Goal: Transaction & Acquisition: Purchase product/service

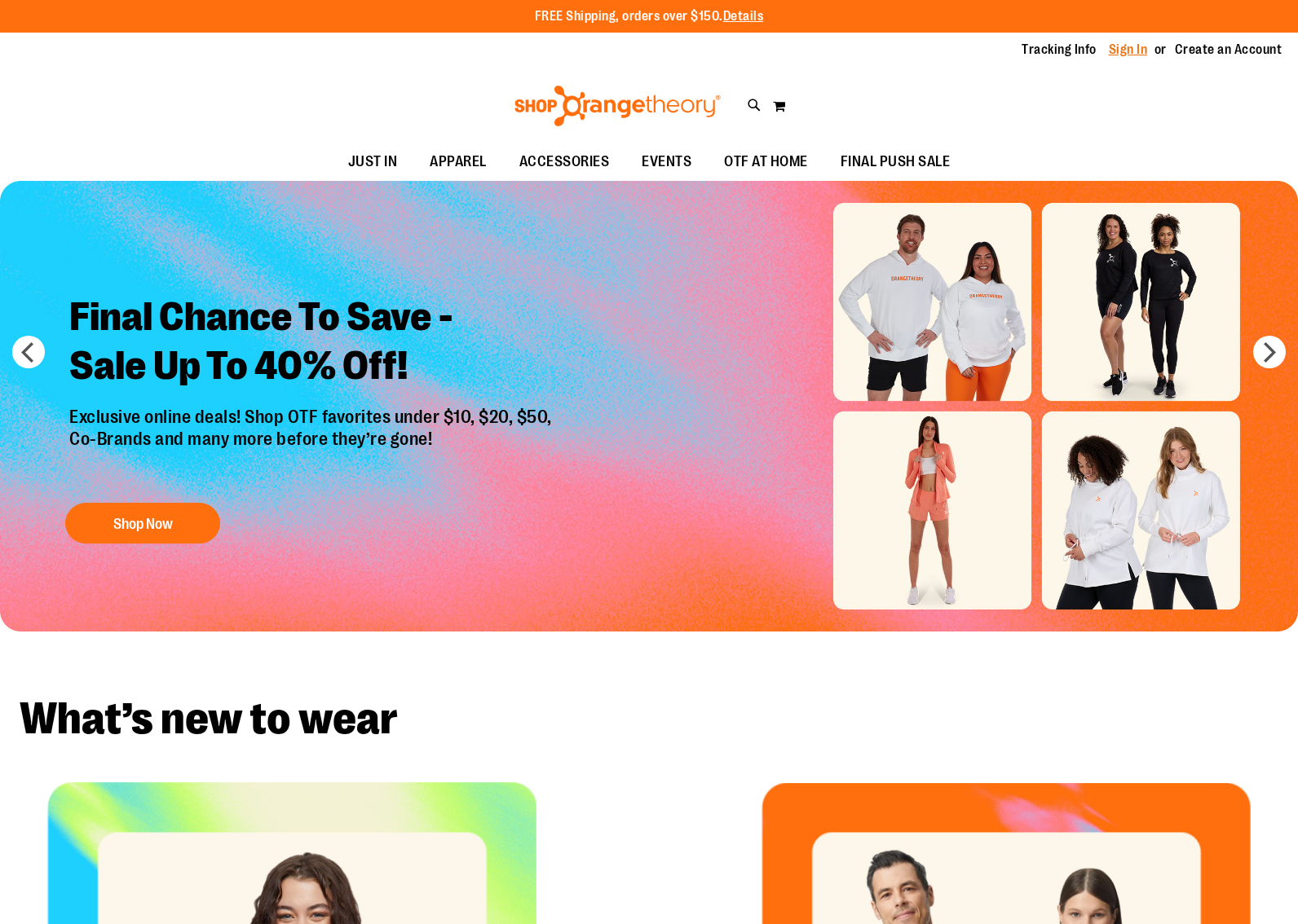
click at [1122, 47] on link "Sign In" at bounding box center [1128, 49] width 39 height 17
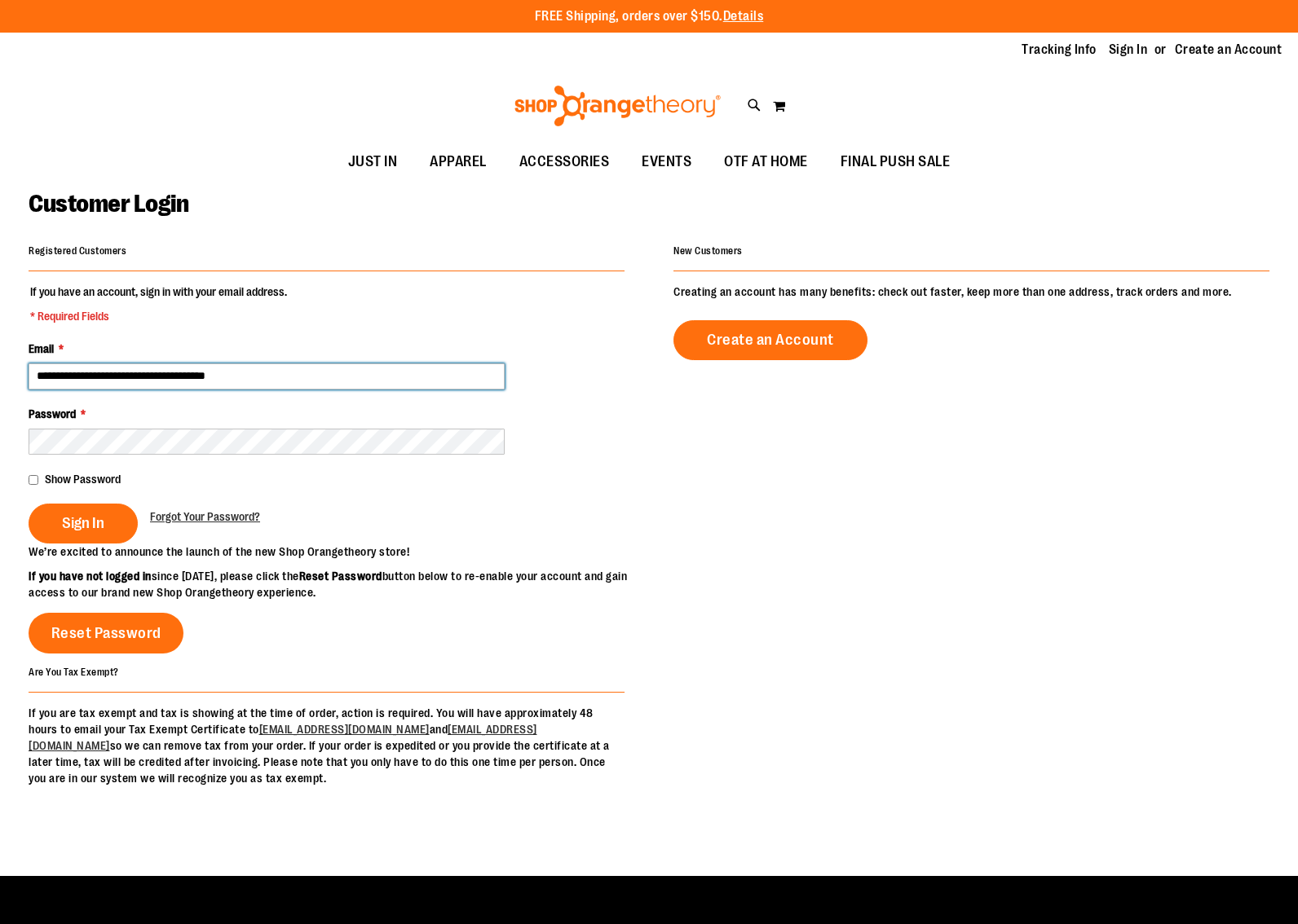
type input "**********"
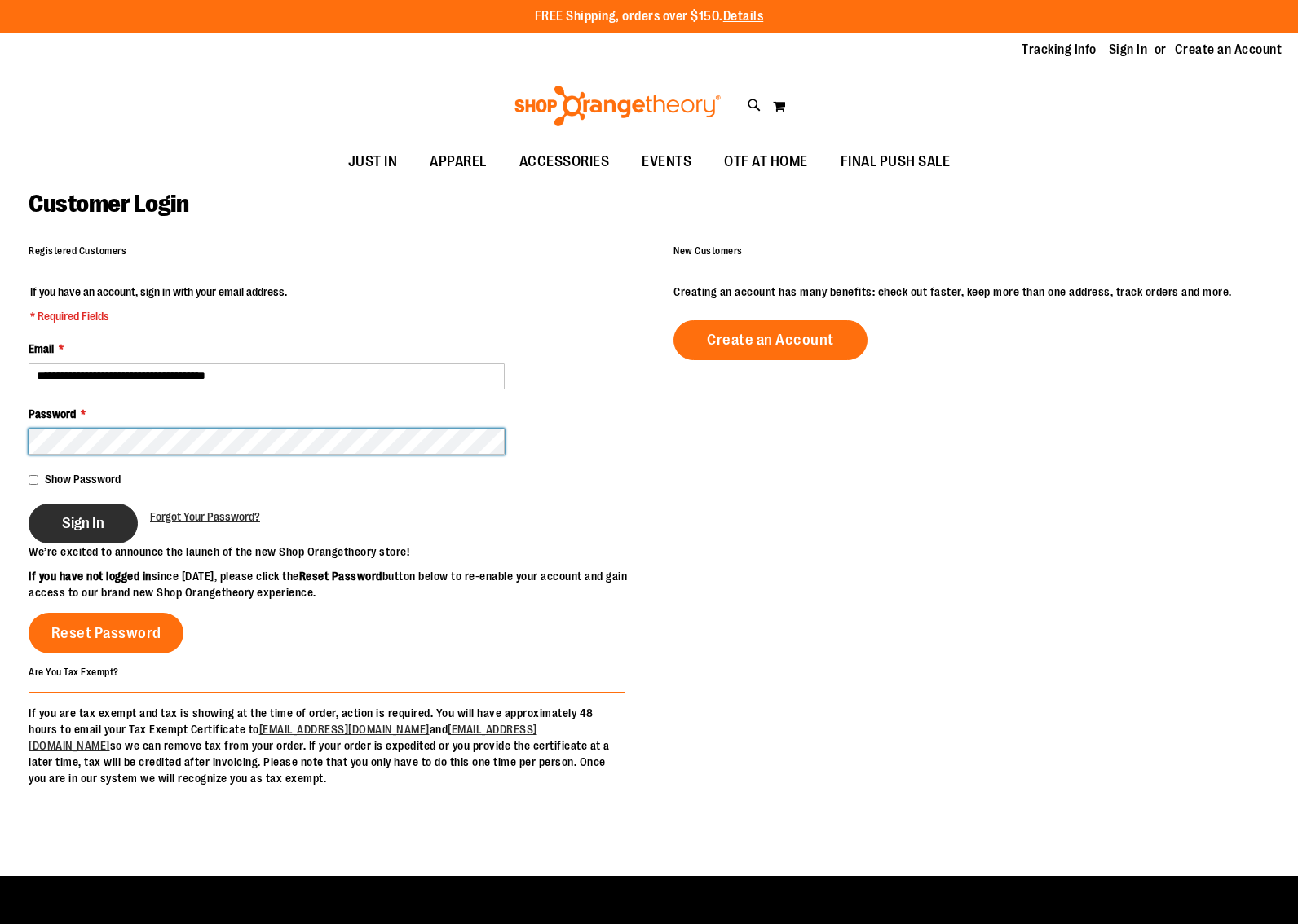
scroll to position [0, 1]
click at [87, 524] on span "Sign In" at bounding box center [83, 523] width 42 height 17
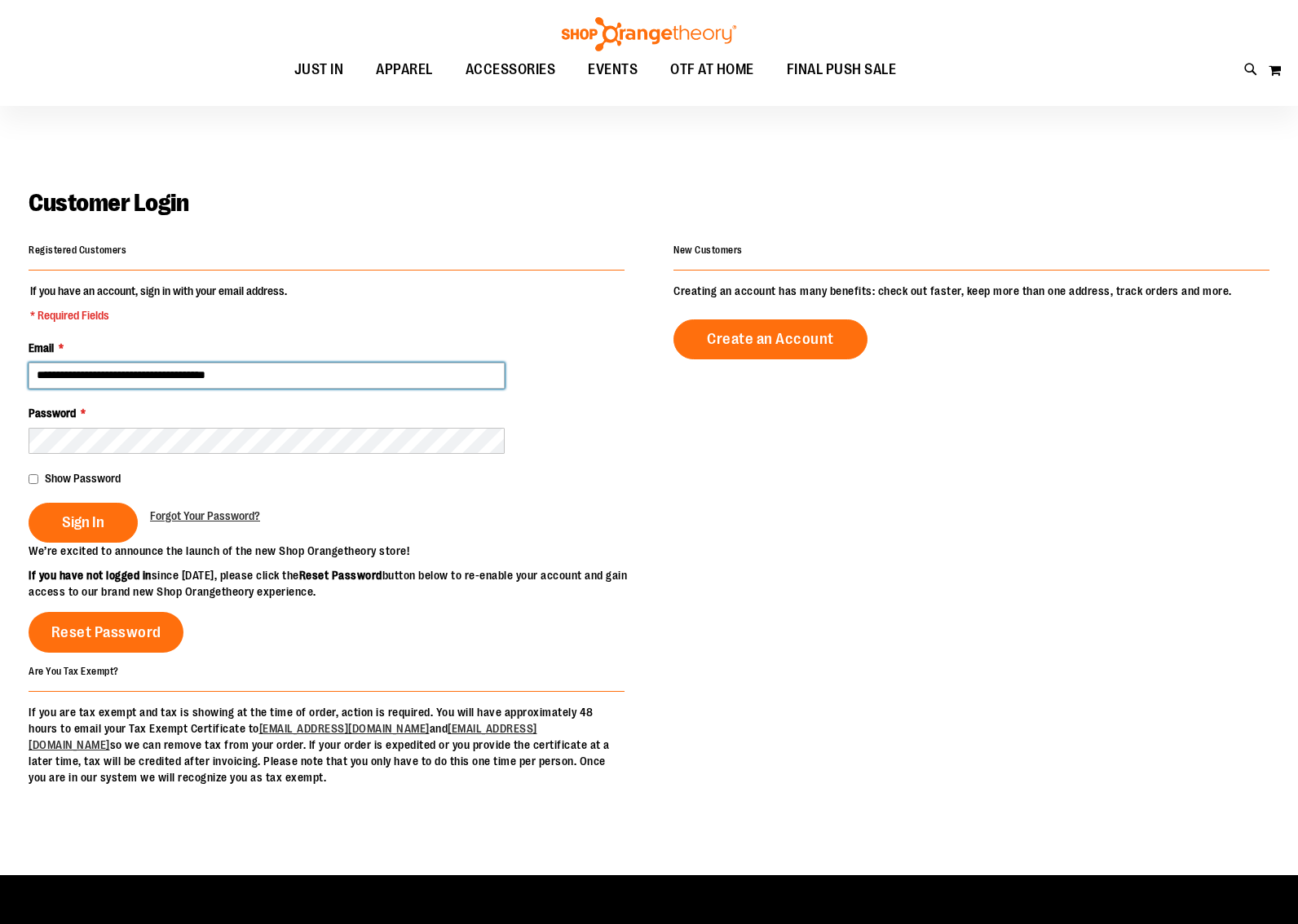
scroll to position [0, 0]
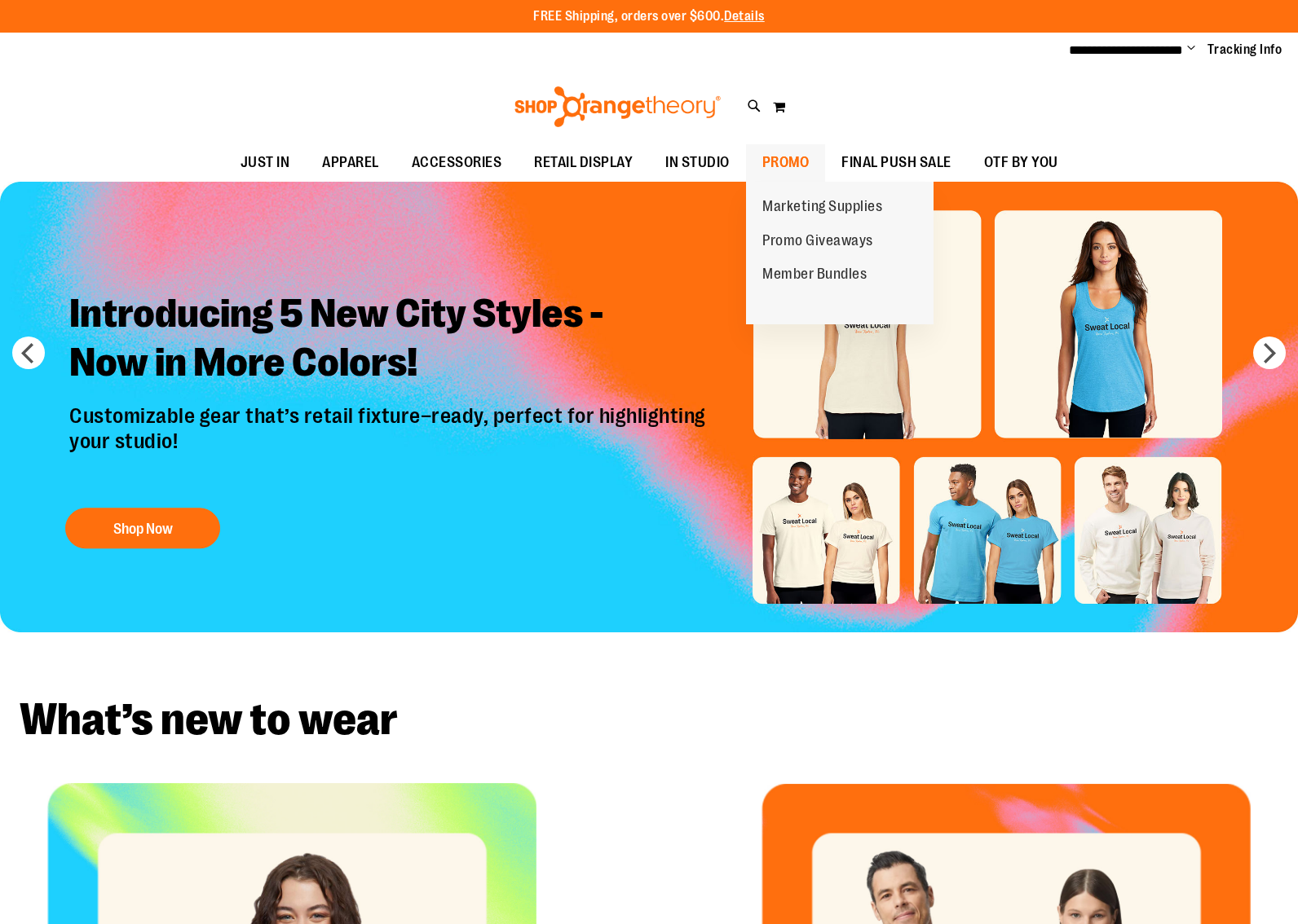
click at [795, 158] on span "PROMO" at bounding box center [785, 163] width 47 height 37
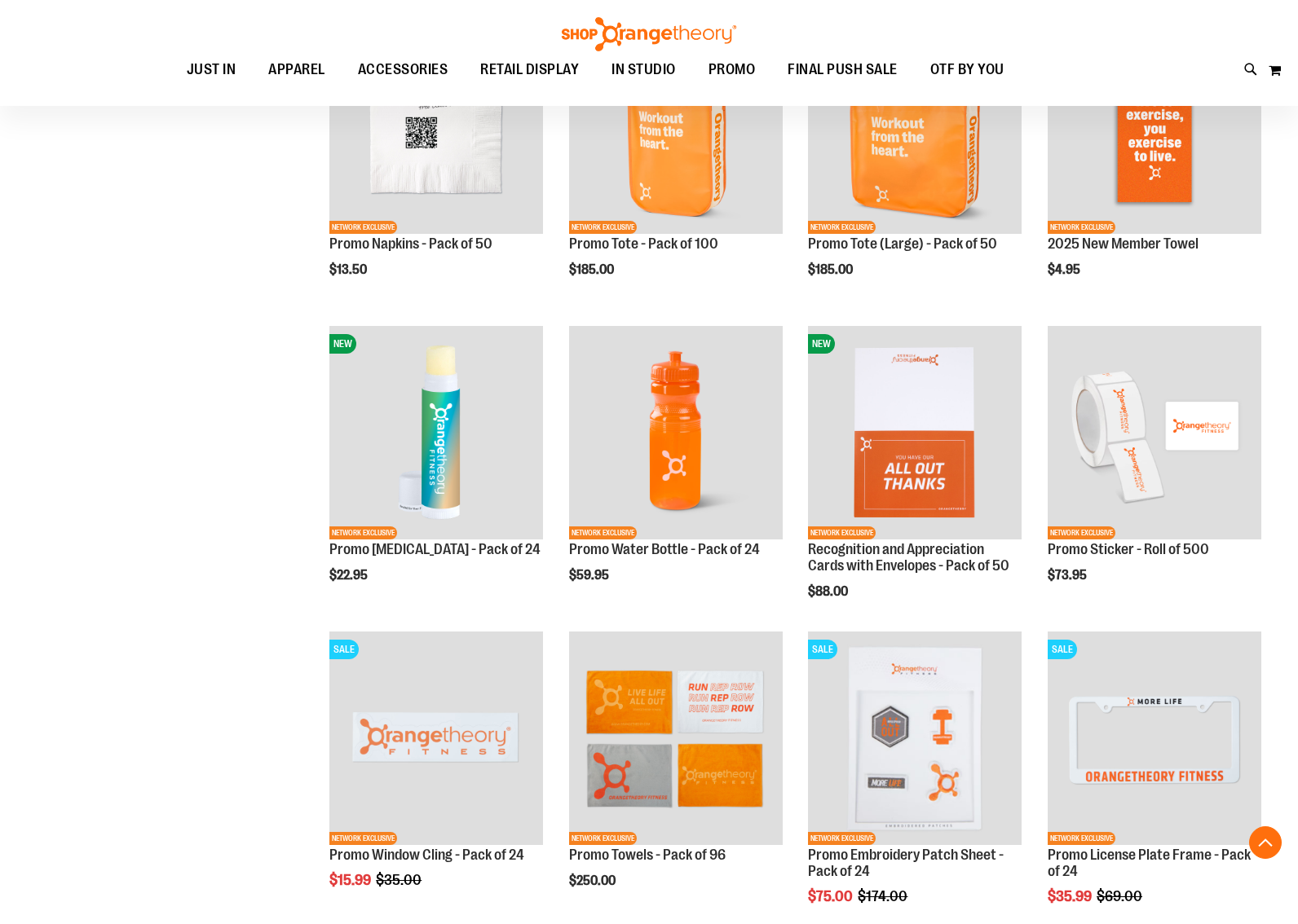
scroll to position [977, 0]
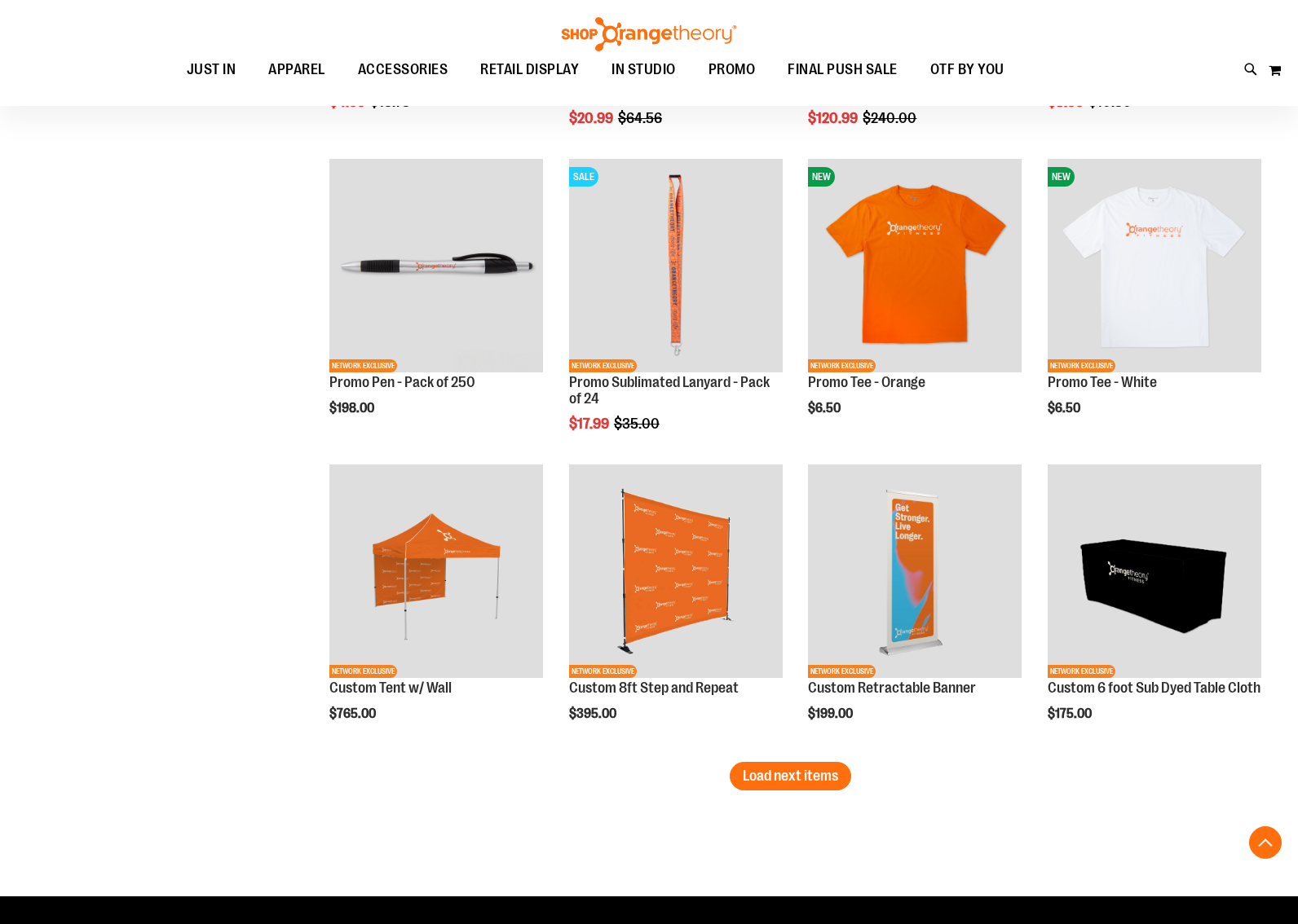
scroll to position [2392, 0]
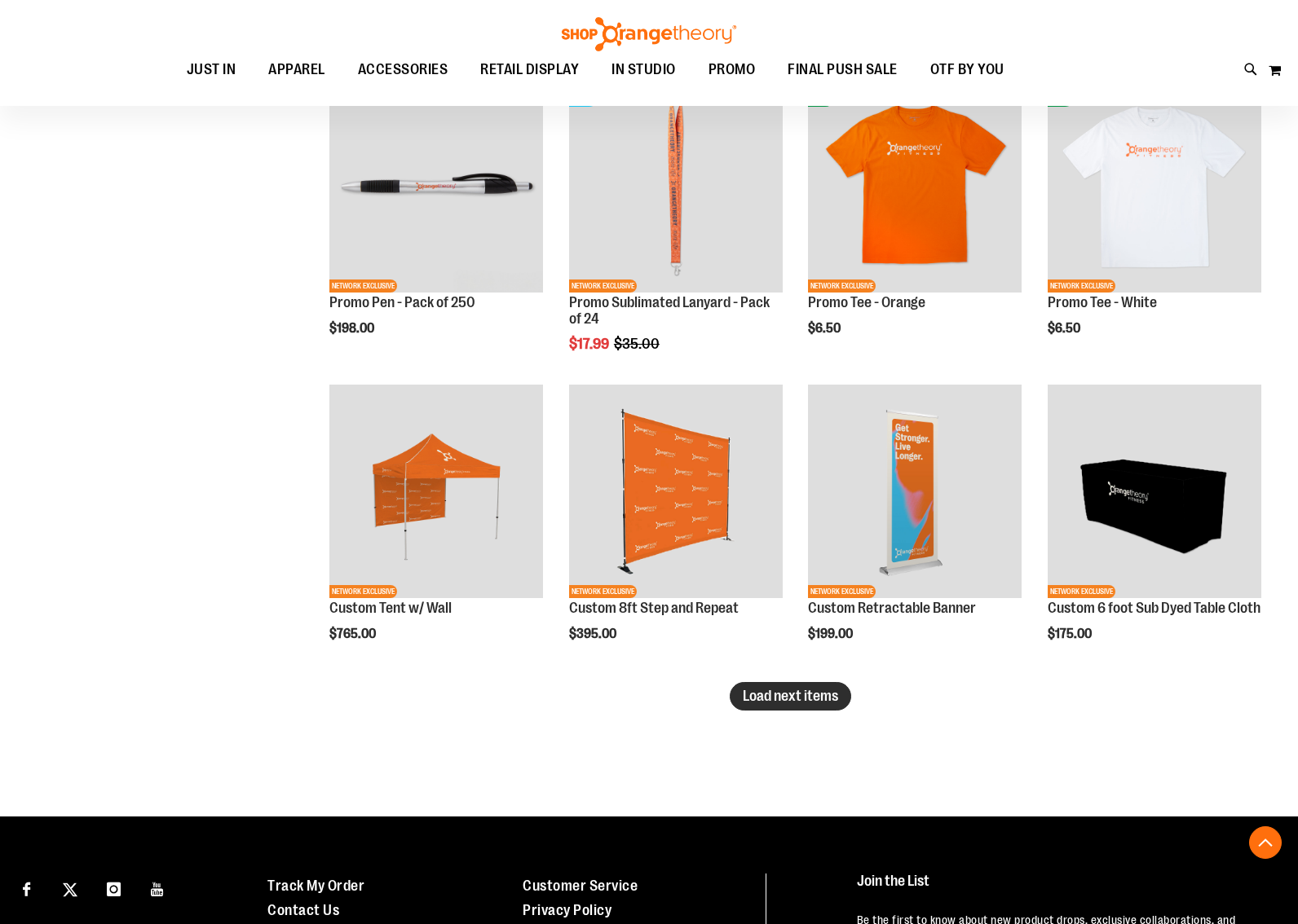
click at [756, 692] on span "Load next items" at bounding box center [791, 696] width 96 height 17
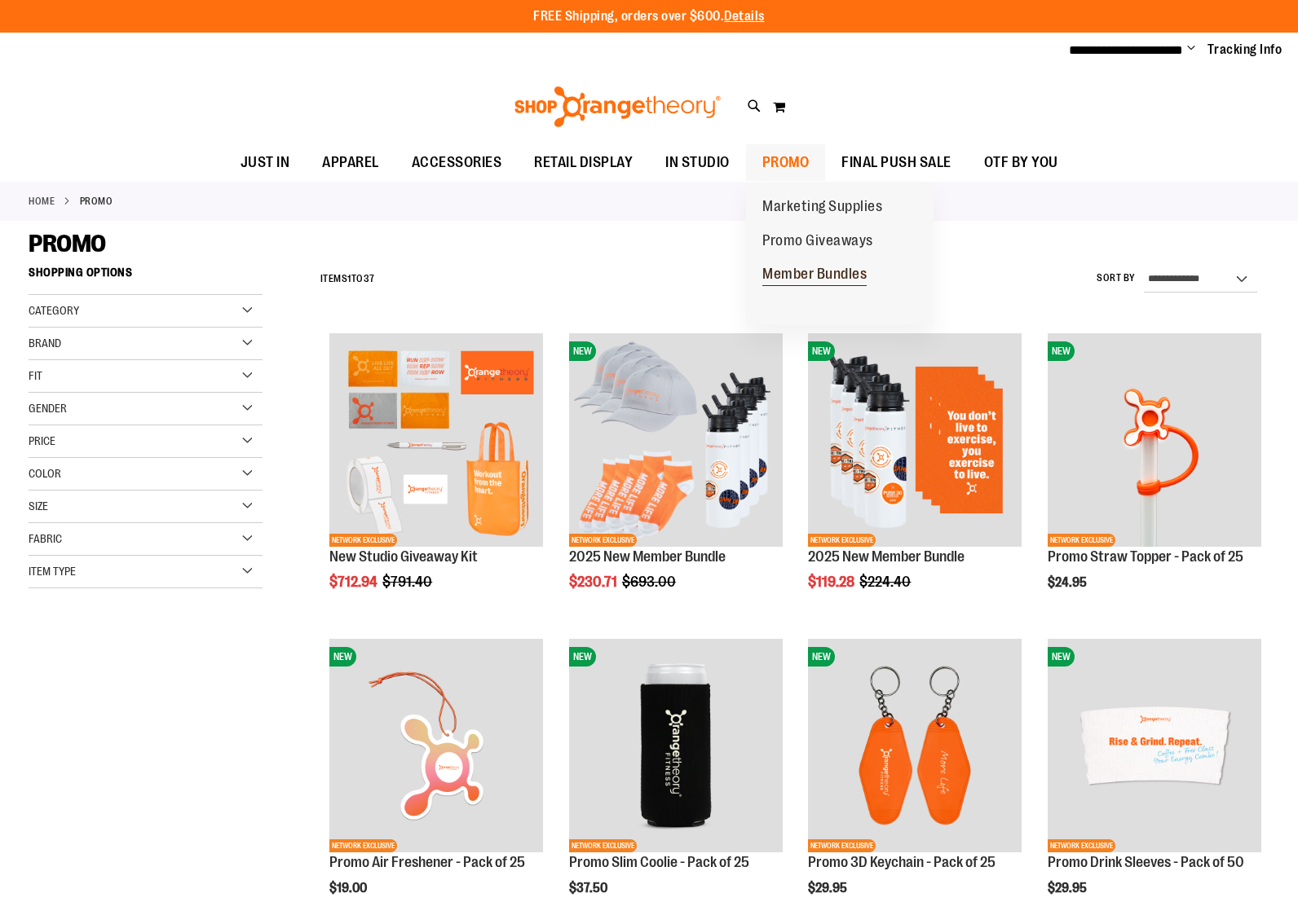
click at [807, 271] on span "Member Bundles" at bounding box center [814, 276] width 104 height 20
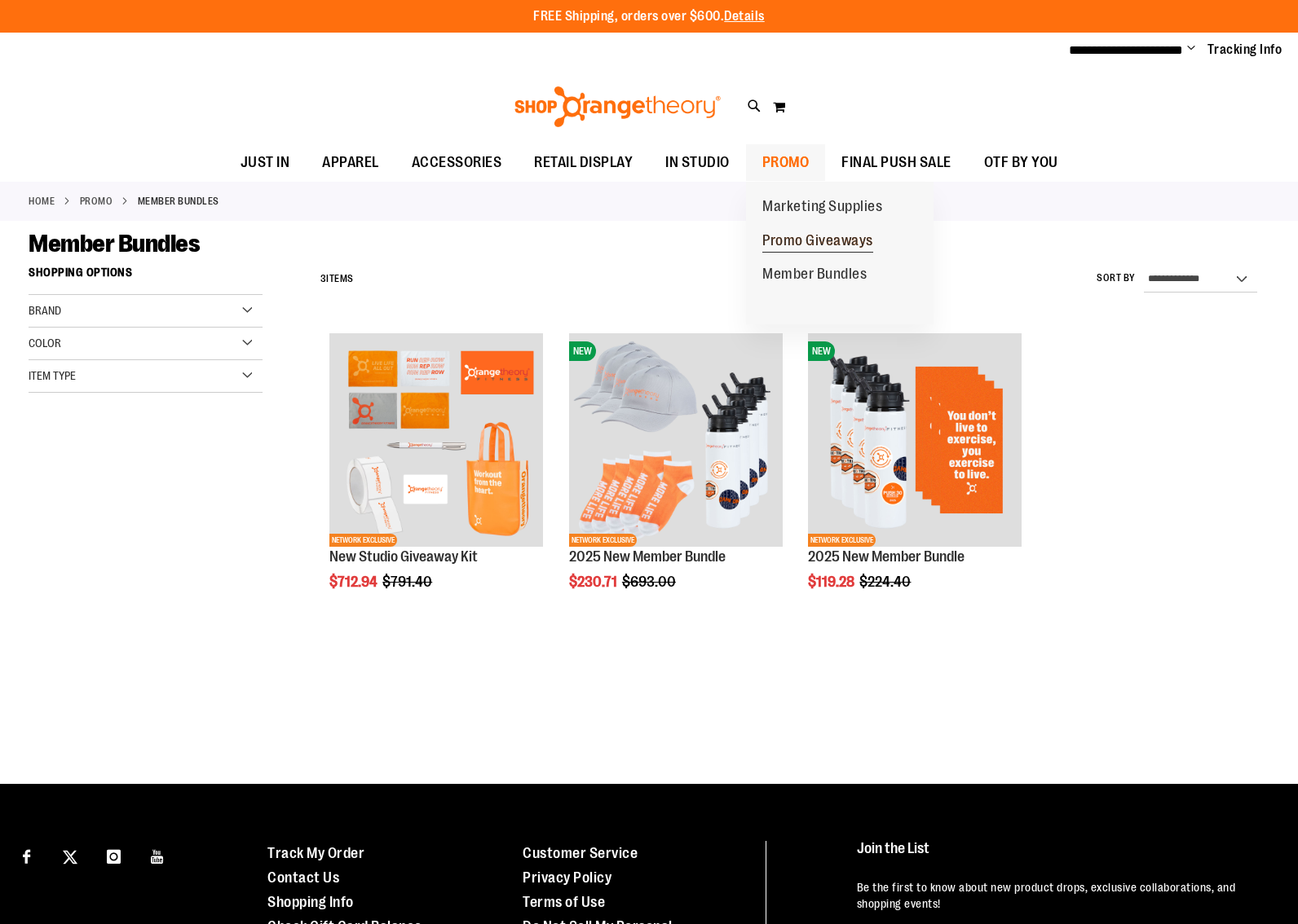
click at [803, 233] on span "Promo Giveaways" at bounding box center [817, 242] width 110 height 20
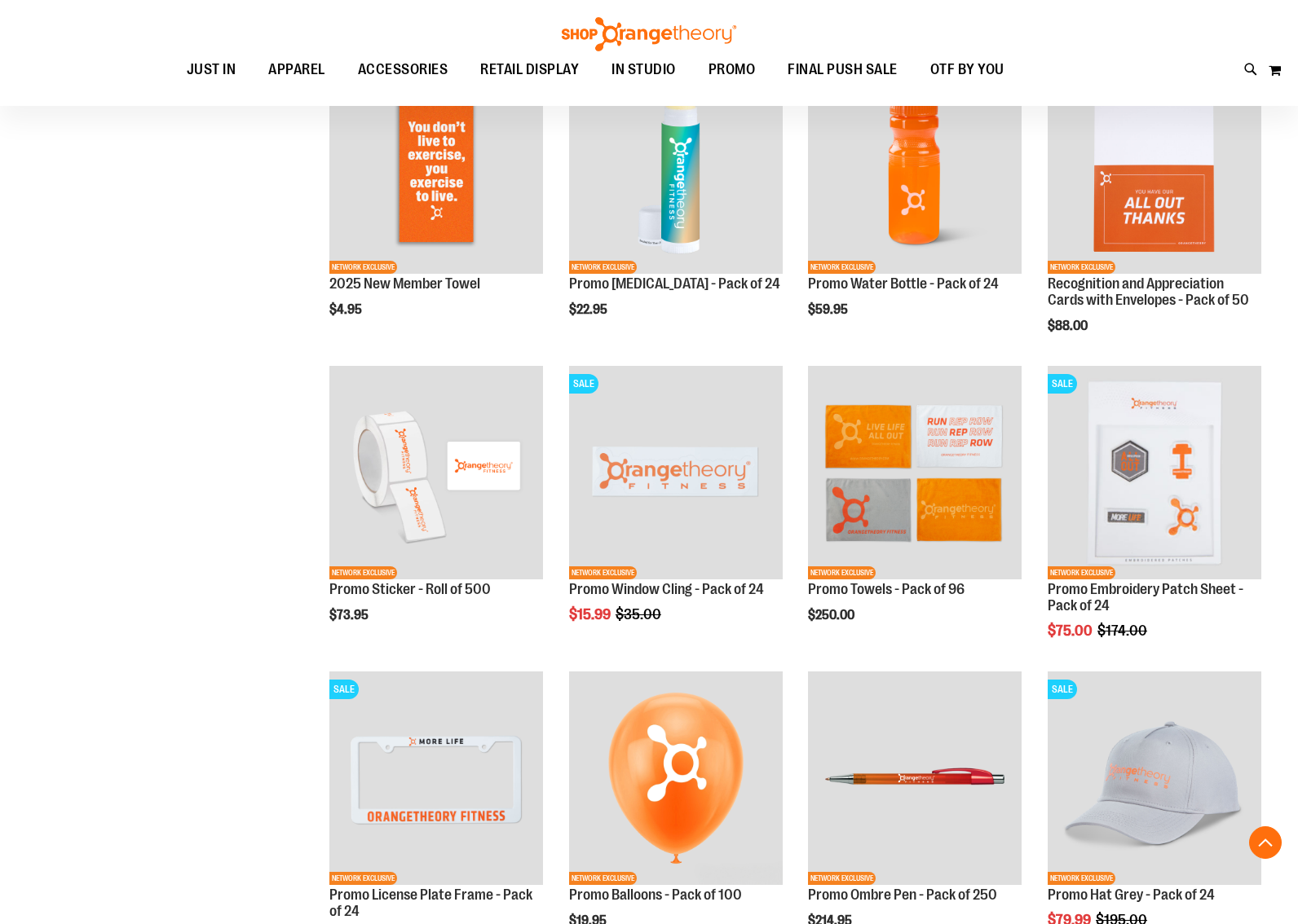
scroll to position [885, 0]
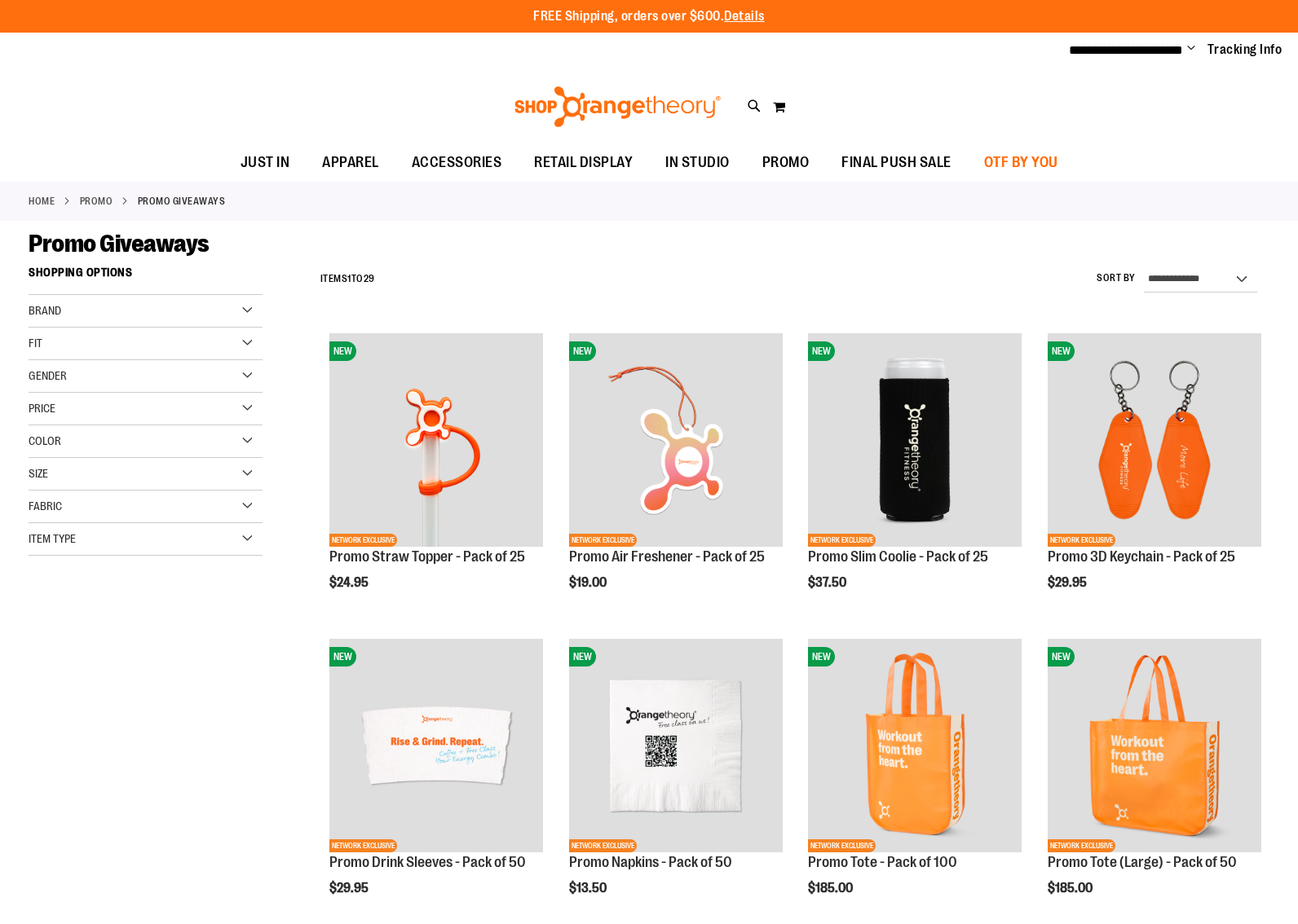
click at [1045, 156] on span "OTF BY YOU" at bounding box center [1021, 163] width 75 height 37
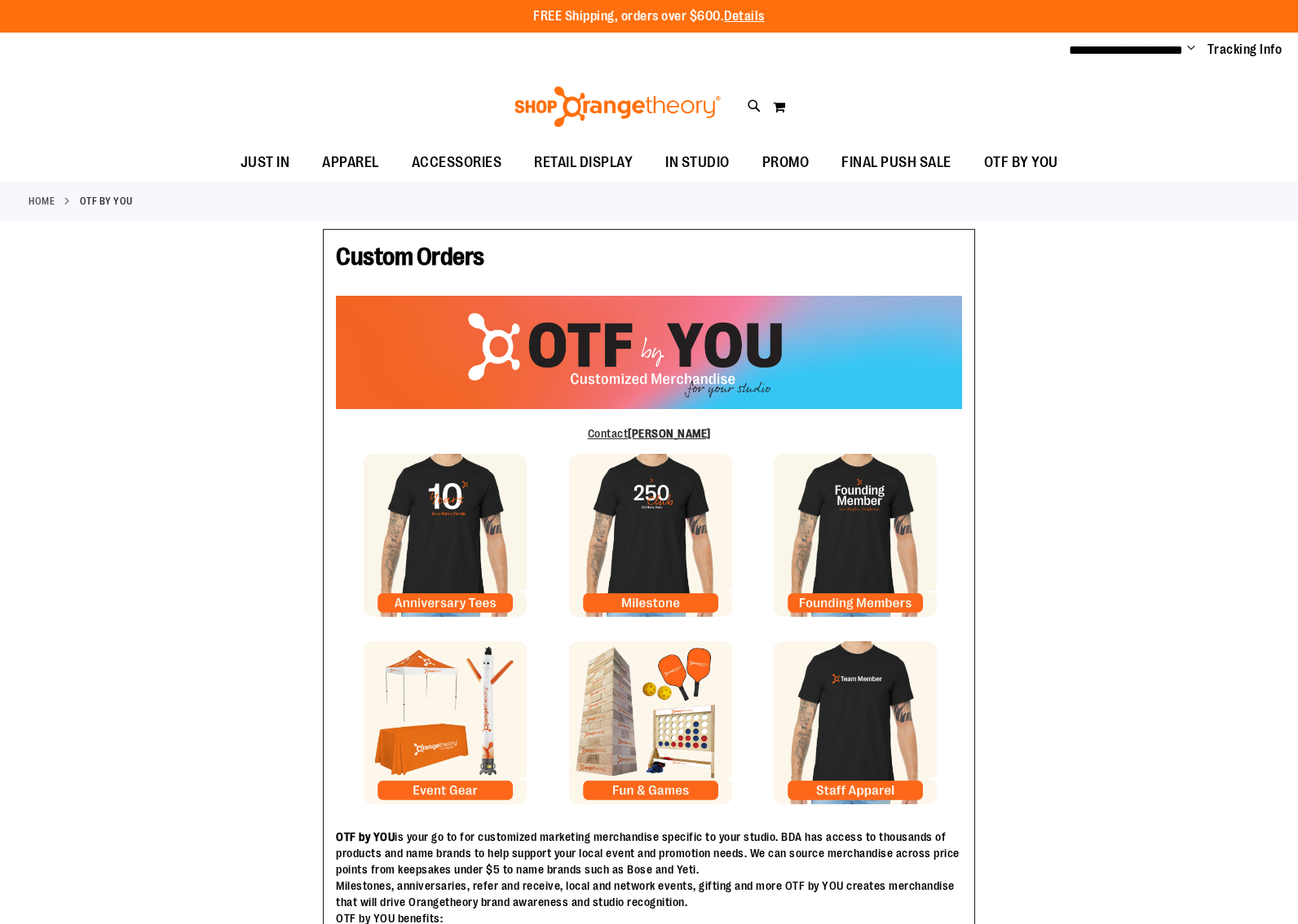
type input "*****"
type input "*******"
type input "**********"
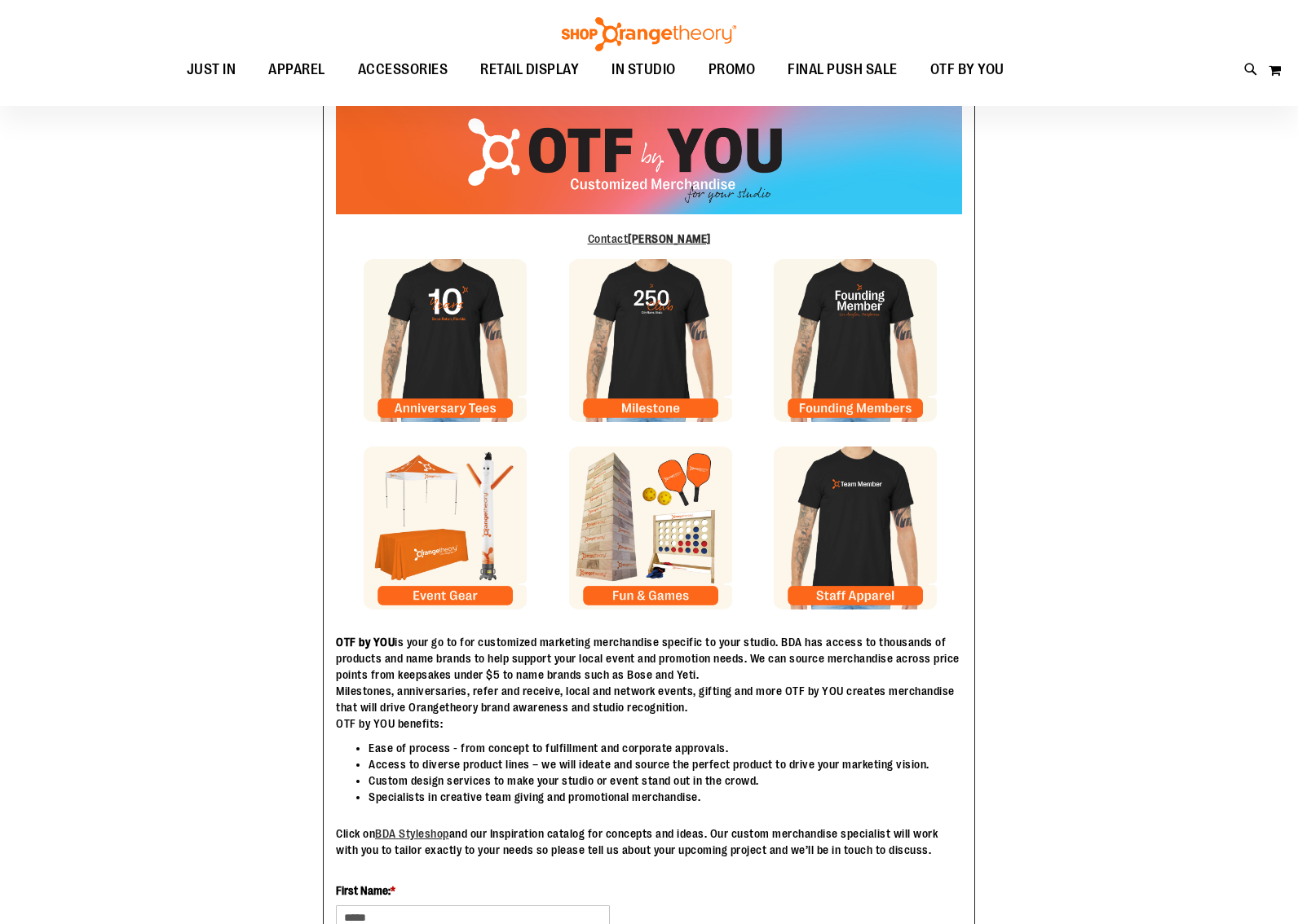
scroll to position [193, 1]
click at [452, 591] on img at bounding box center [445, 527] width 163 height 163
click at [675, 594] on img at bounding box center [650, 527] width 163 height 163
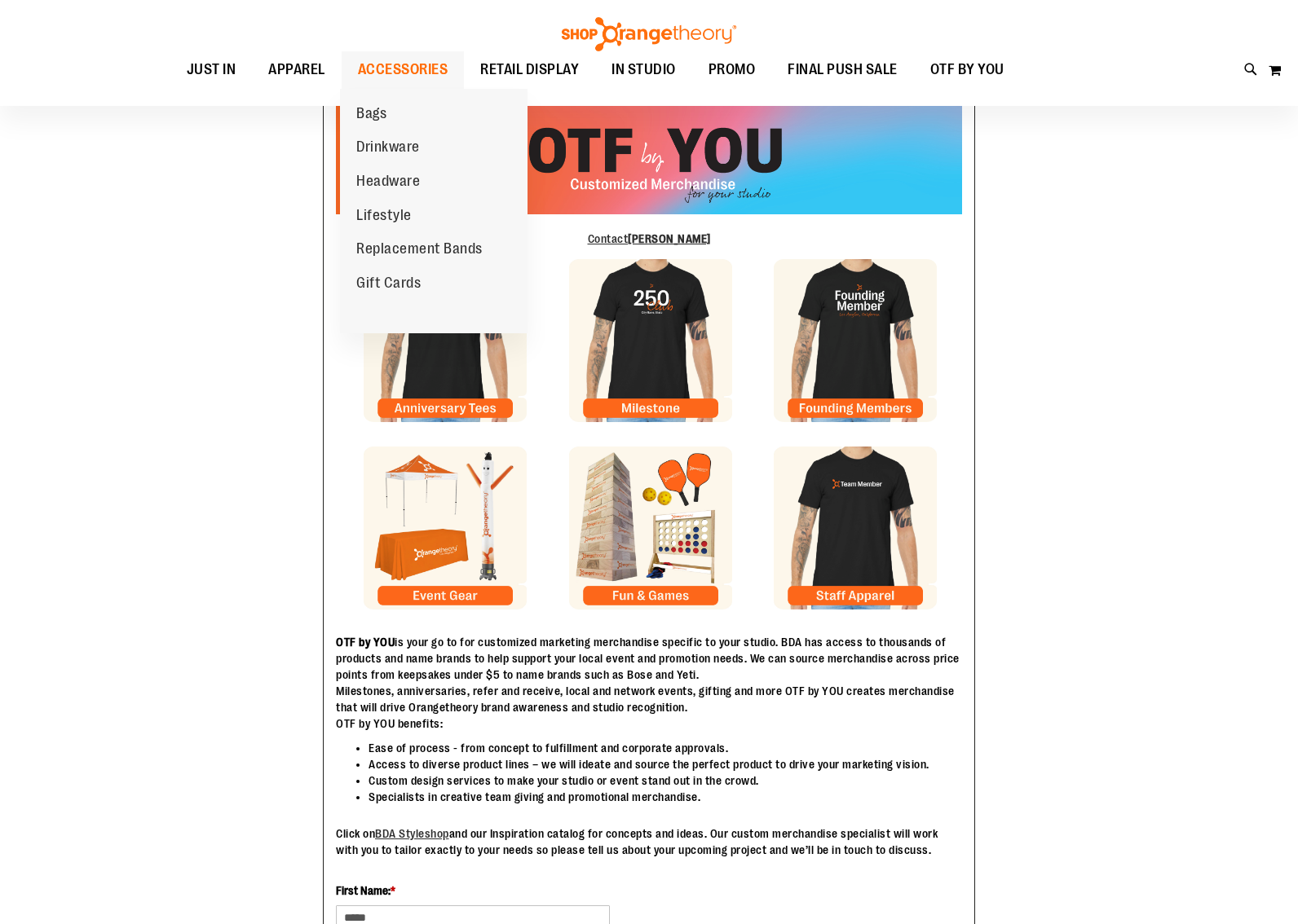
click at [421, 67] on span "ACCESSORIES" at bounding box center [403, 70] width 90 height 37
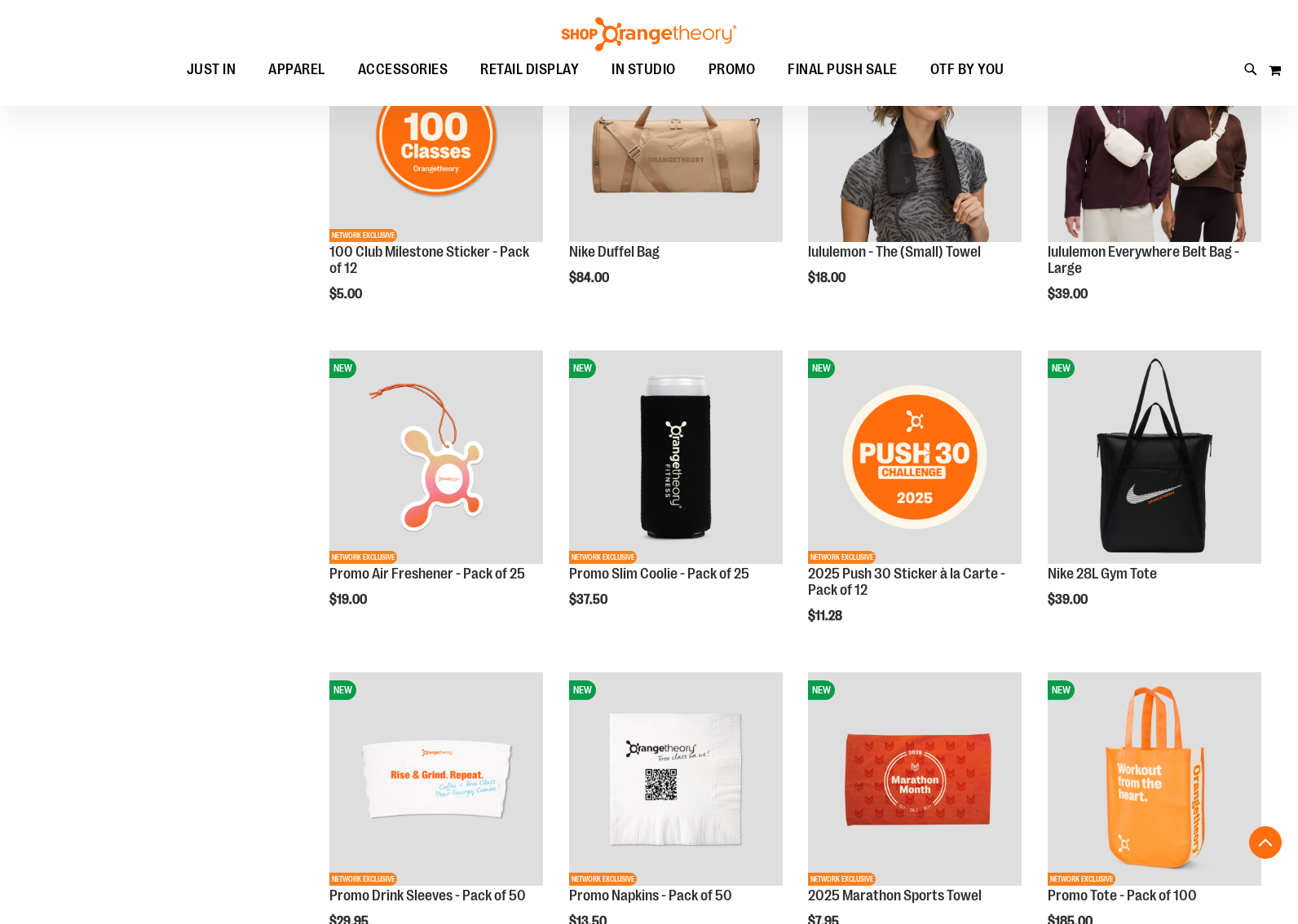
scroll to position [979, 0]
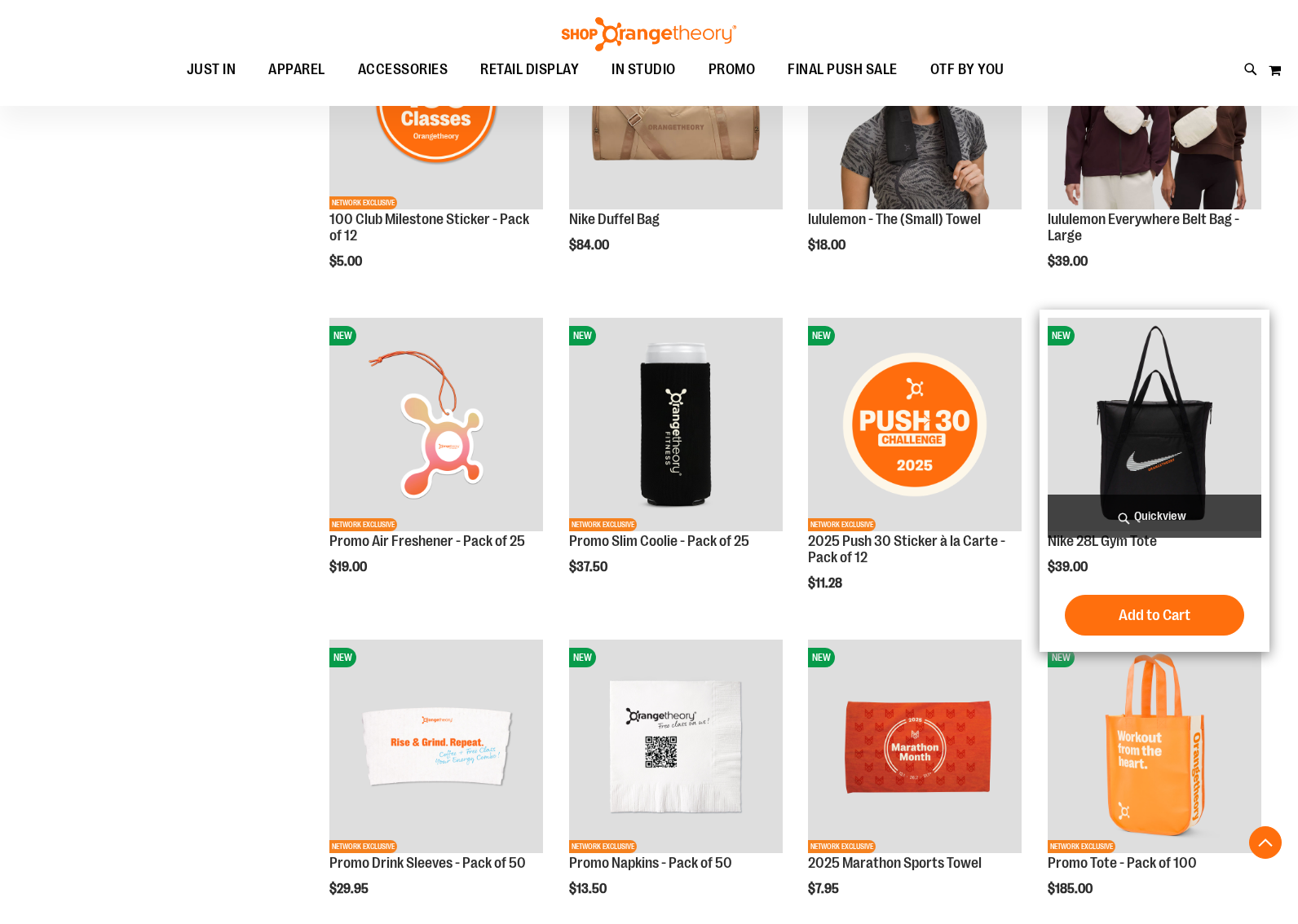
click at [1150, 448] on img "product" at bounding box center [1154, 424] width 214 height 214
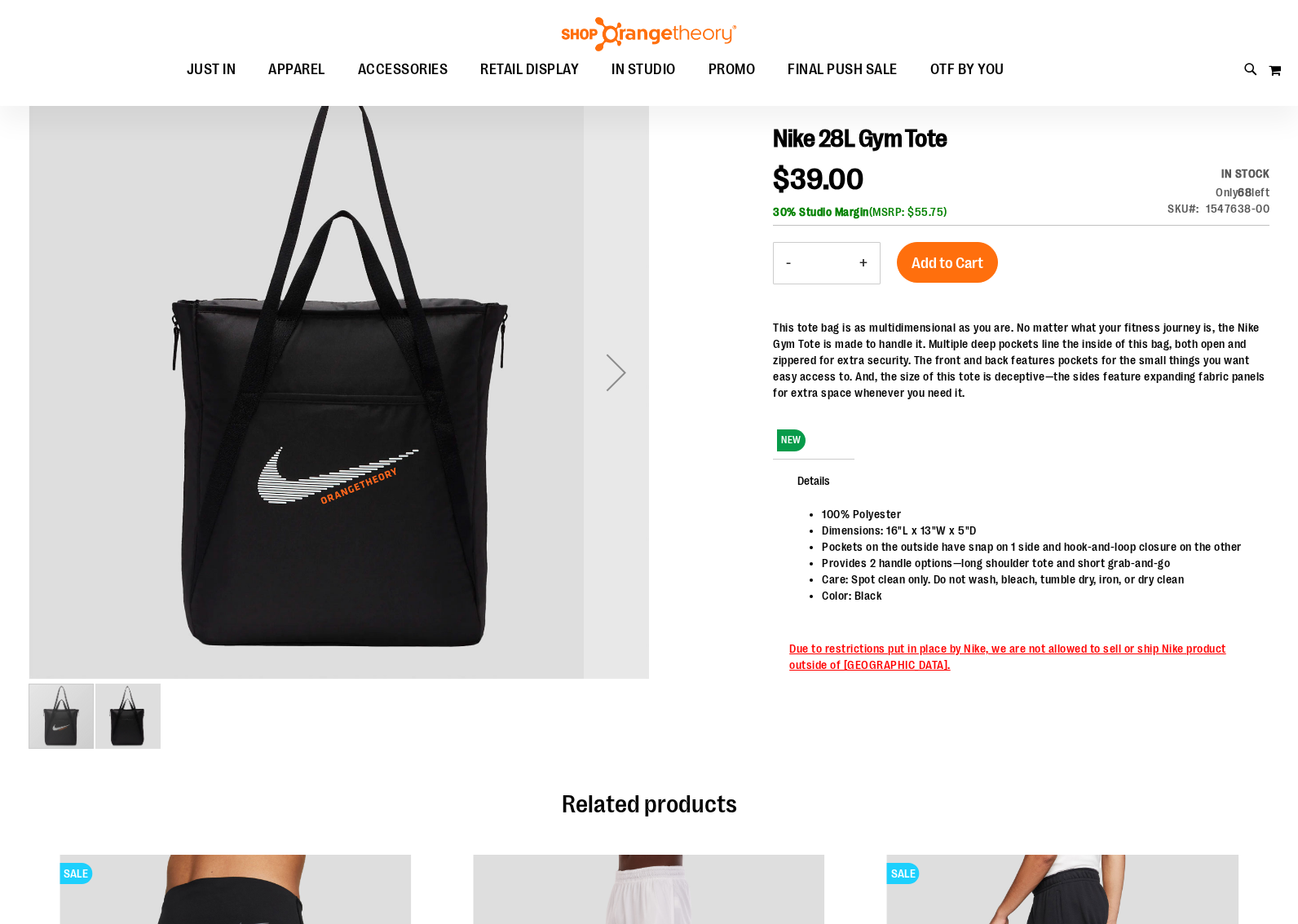
scroll to position [179, 0]
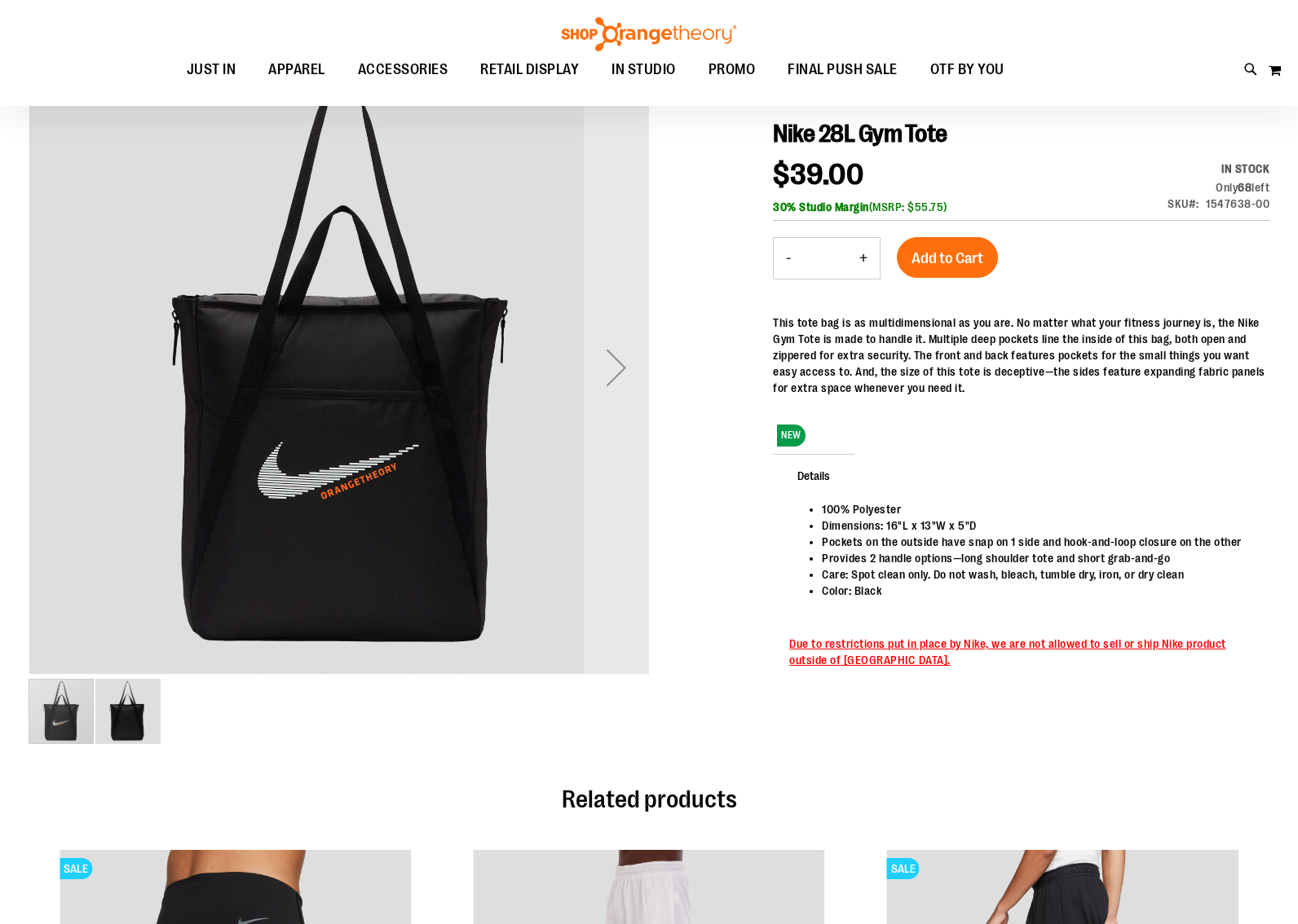
click at [122, 719] on img "image 2 of 2" at bounding box center [128, 711] width 65 height 65
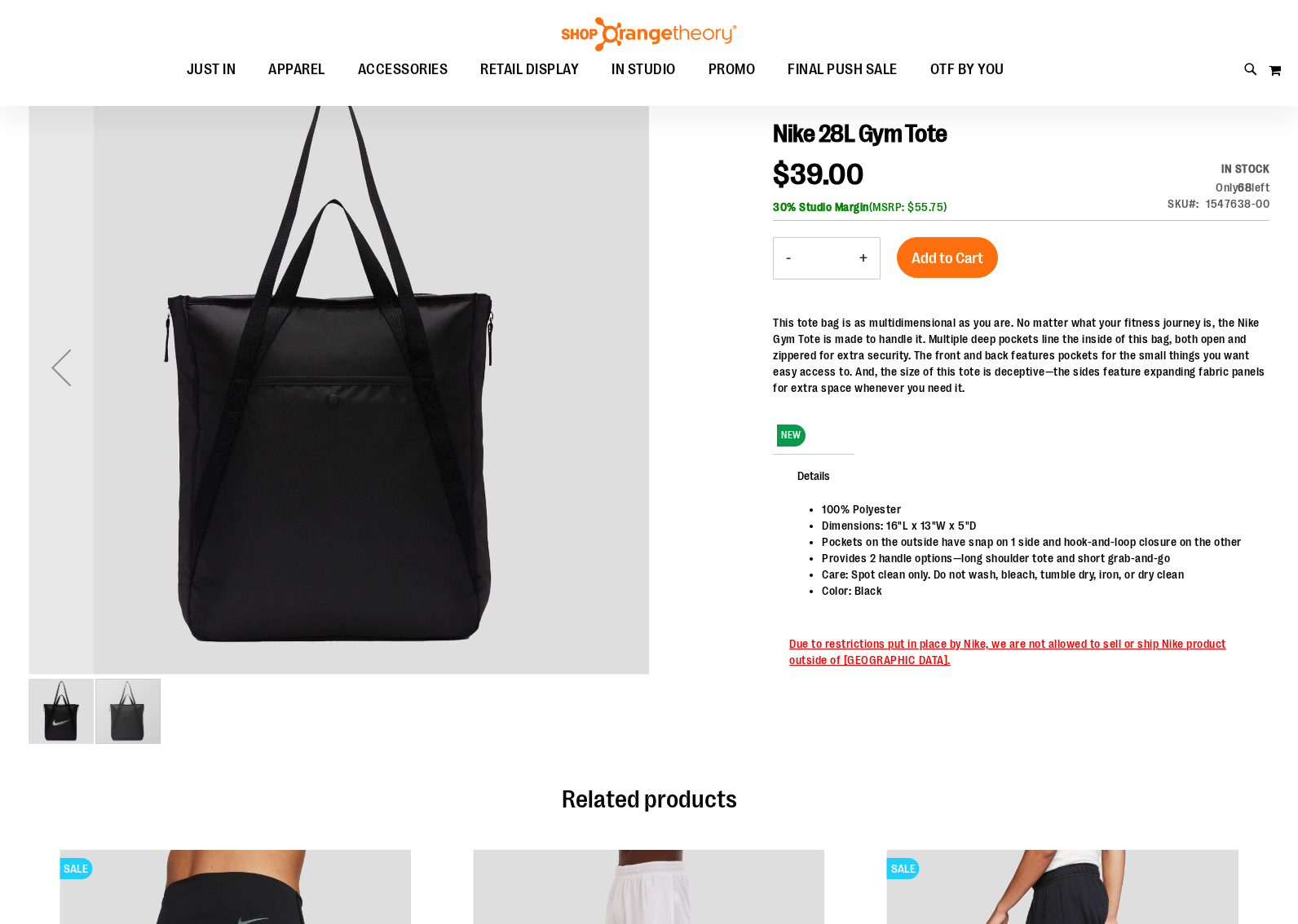
click at [82, 717] on img "image 1 of 2" at bounding box center [61, 711] width 65 height 65
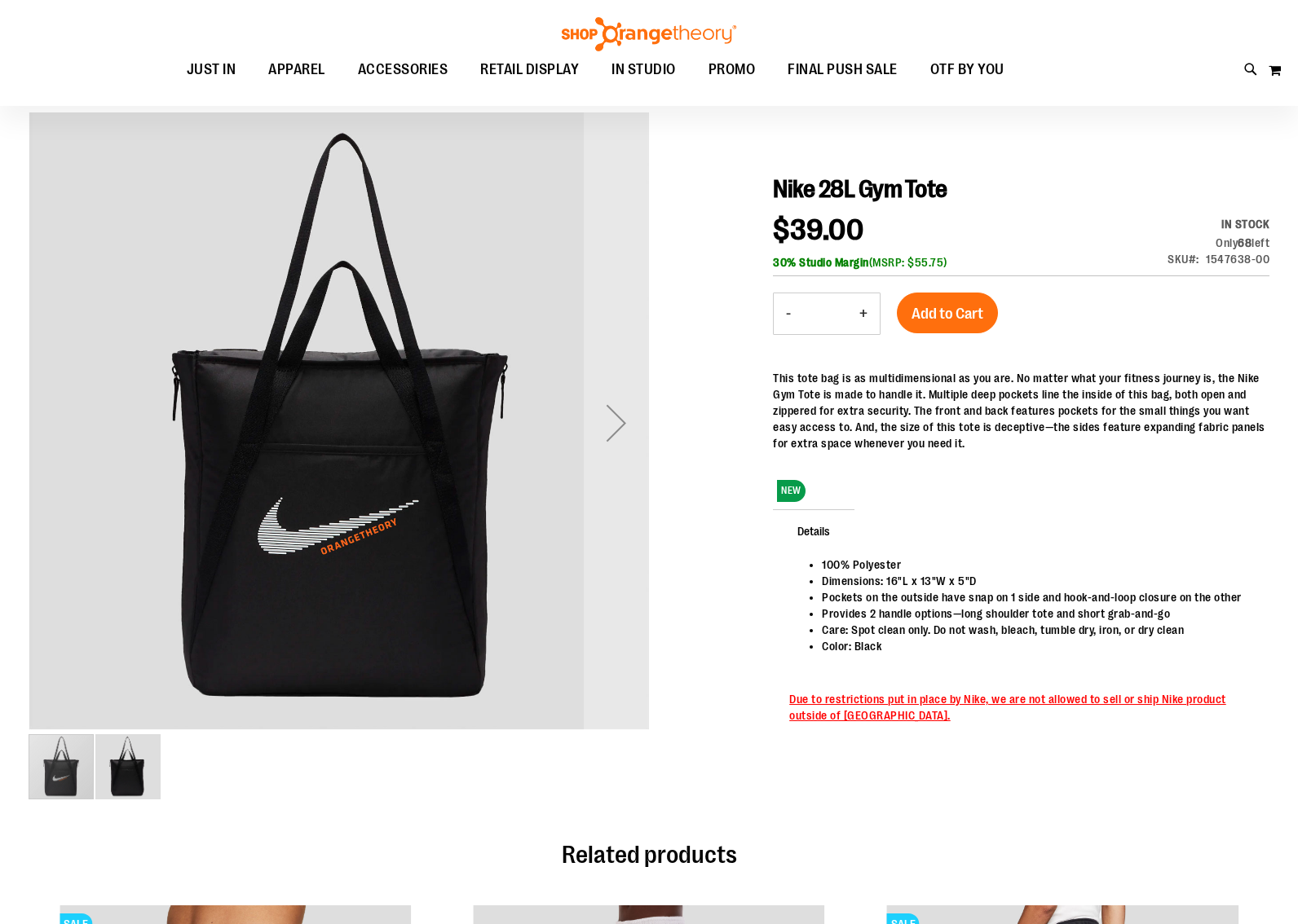
scroll to position [8, 0]
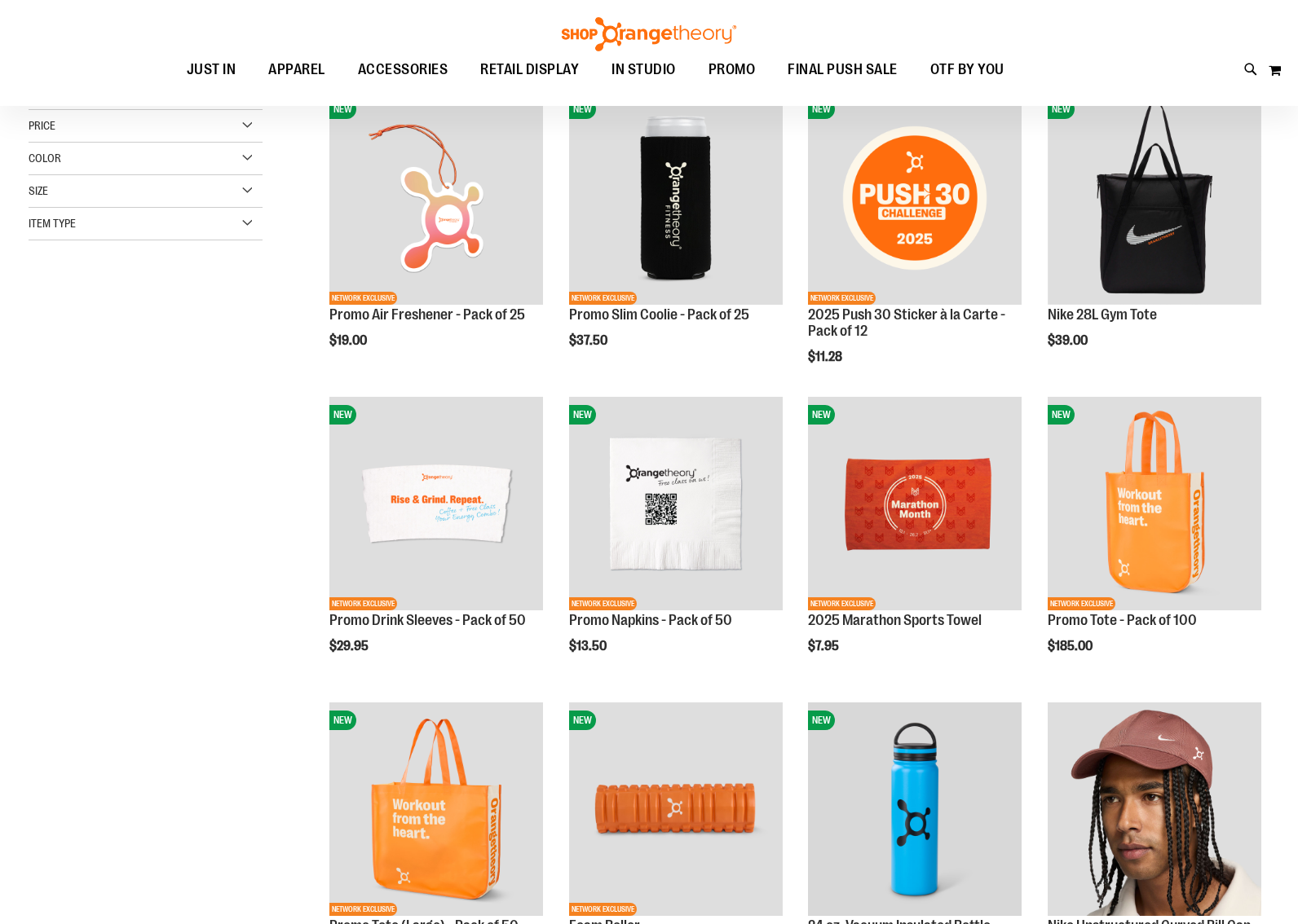
scroll to position [98, 0]
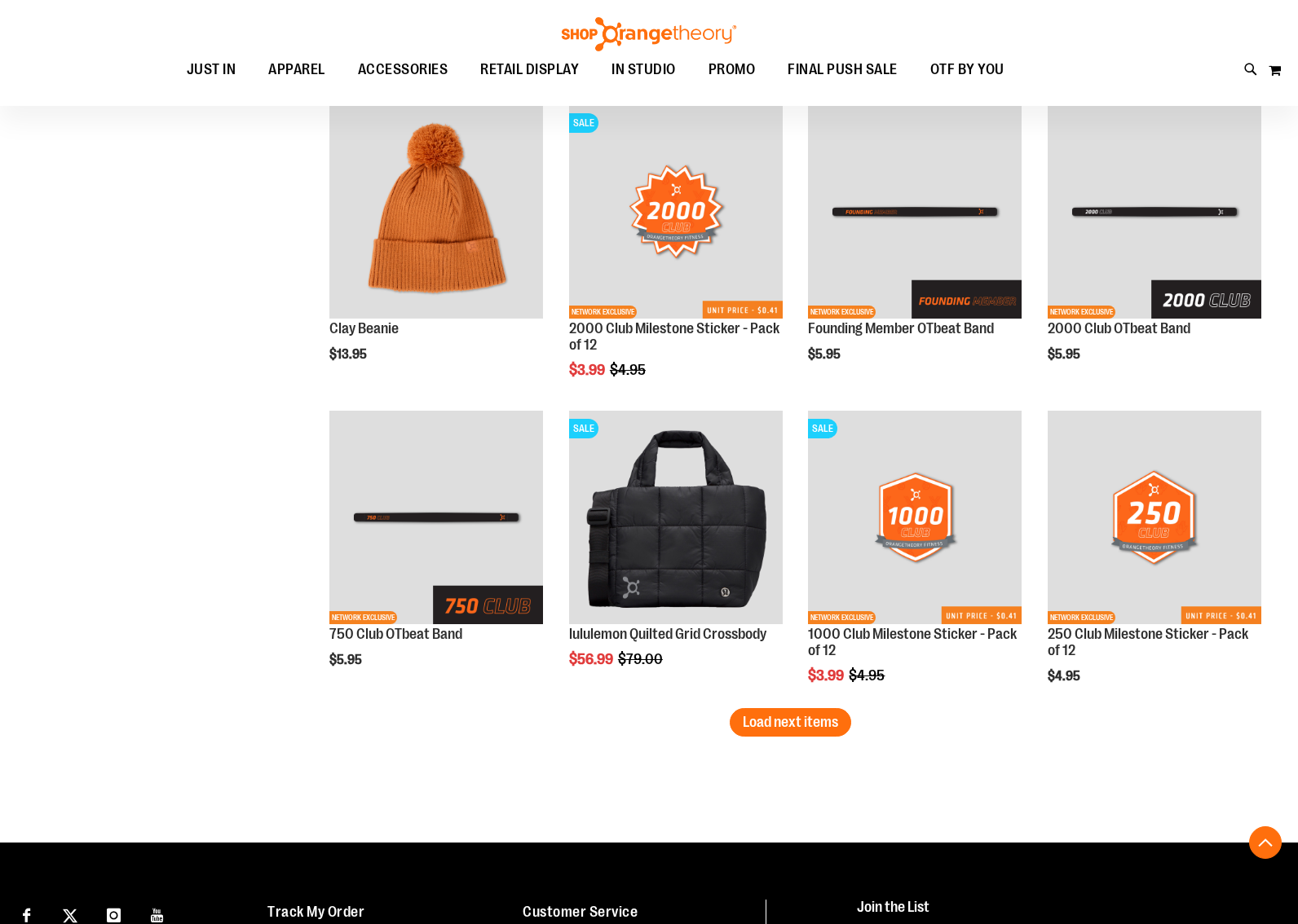
scroll to position [2227, 0]
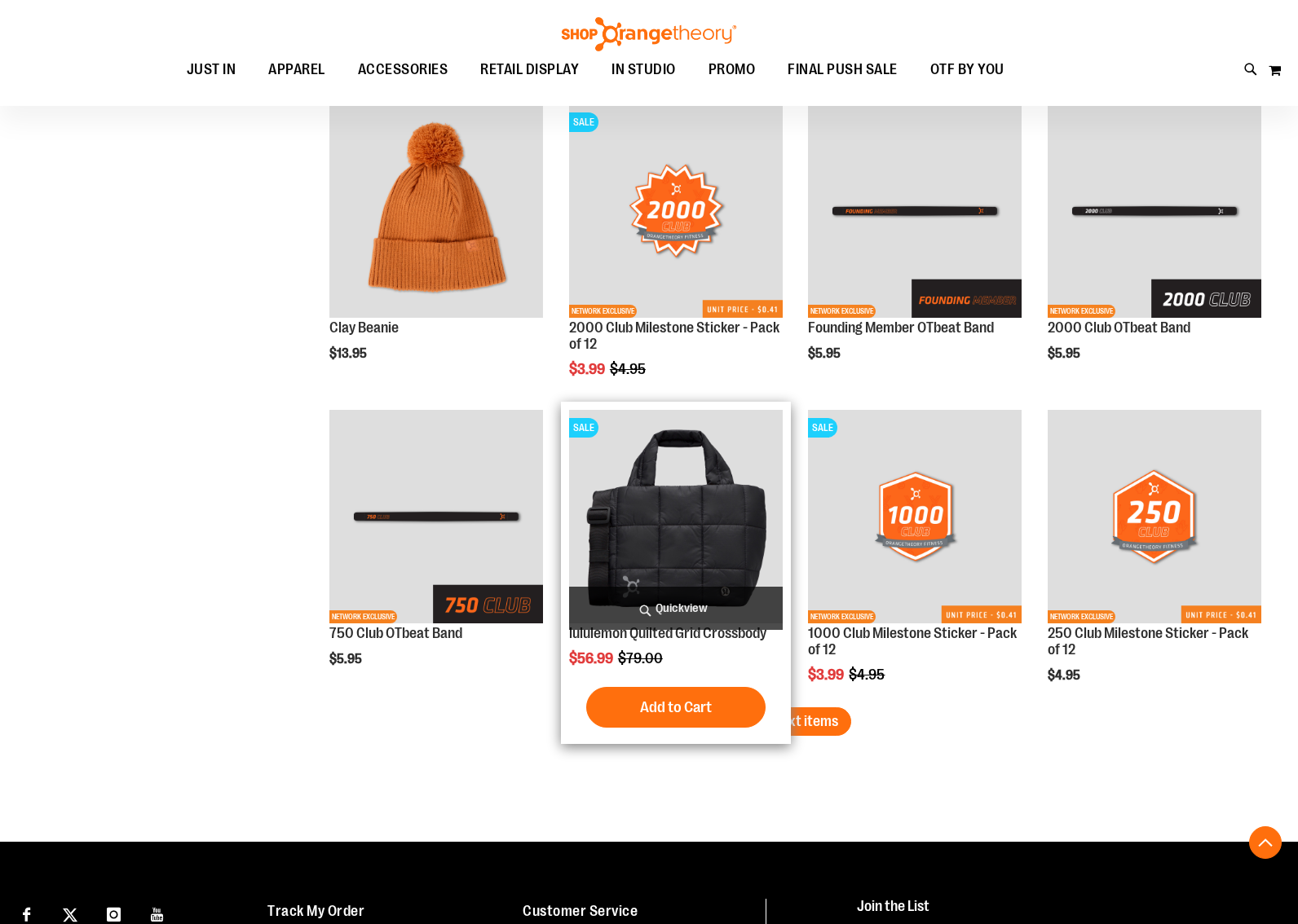
click at [663, 519] on img "product" at bounding box center [676, 516] width 214 height 214
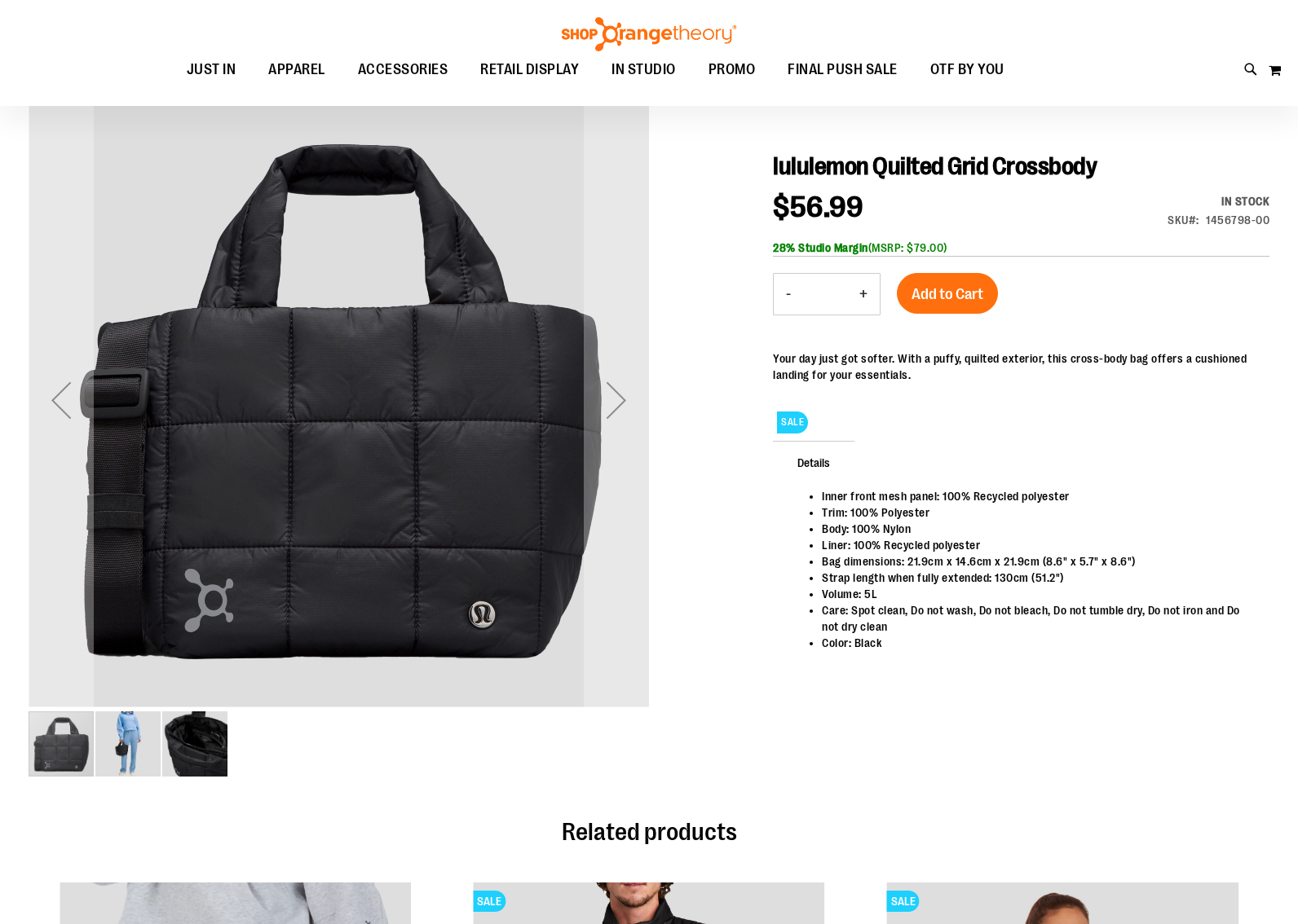
scroll to position [166, 0]
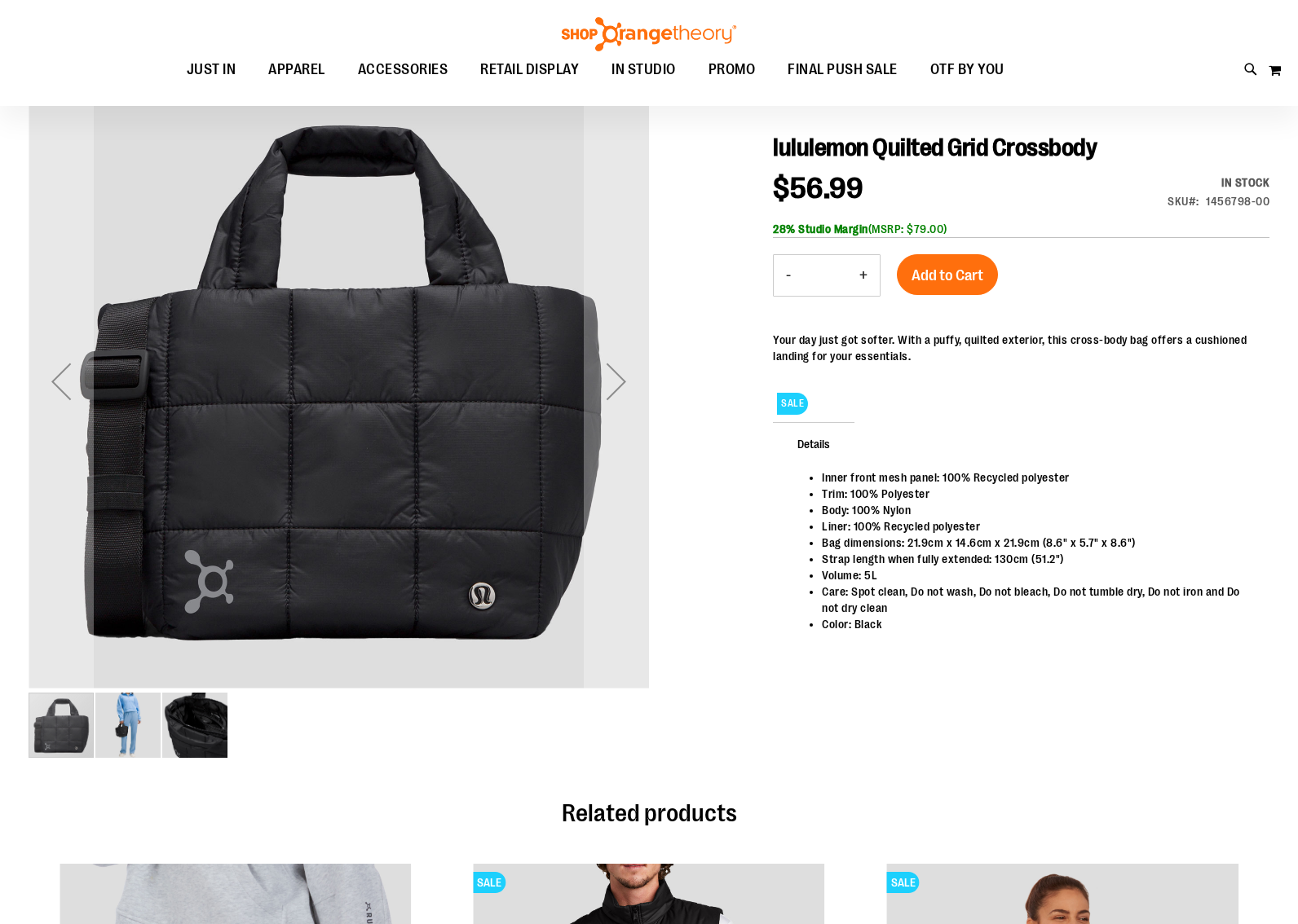
click at [124, 724] on img "image 2 of 3" at bounding box center [128, 725] width 65 height 65
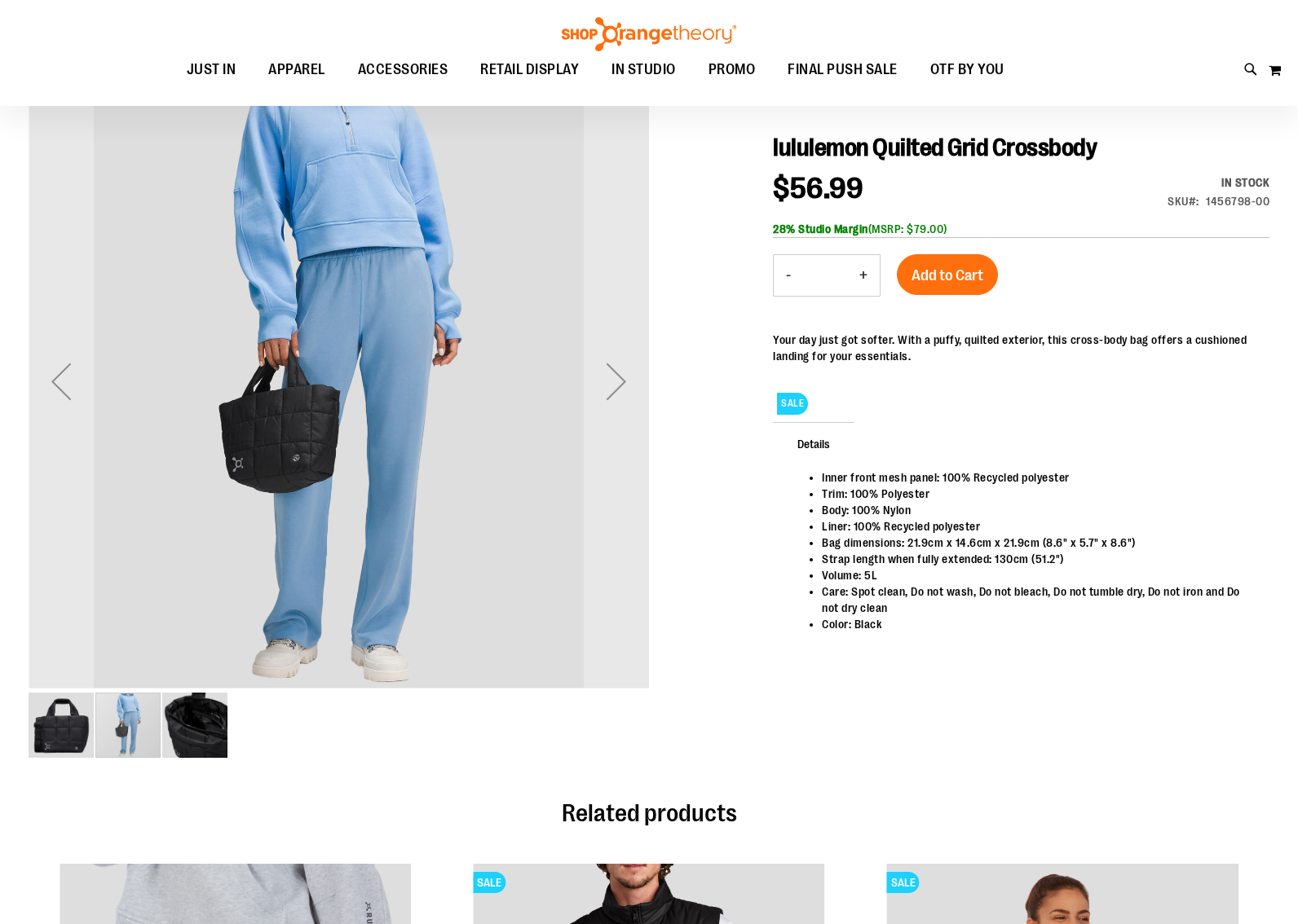
click at [199, 733] on img "image 3 of 3" at bounding box center [194, 725] width 65 height 65
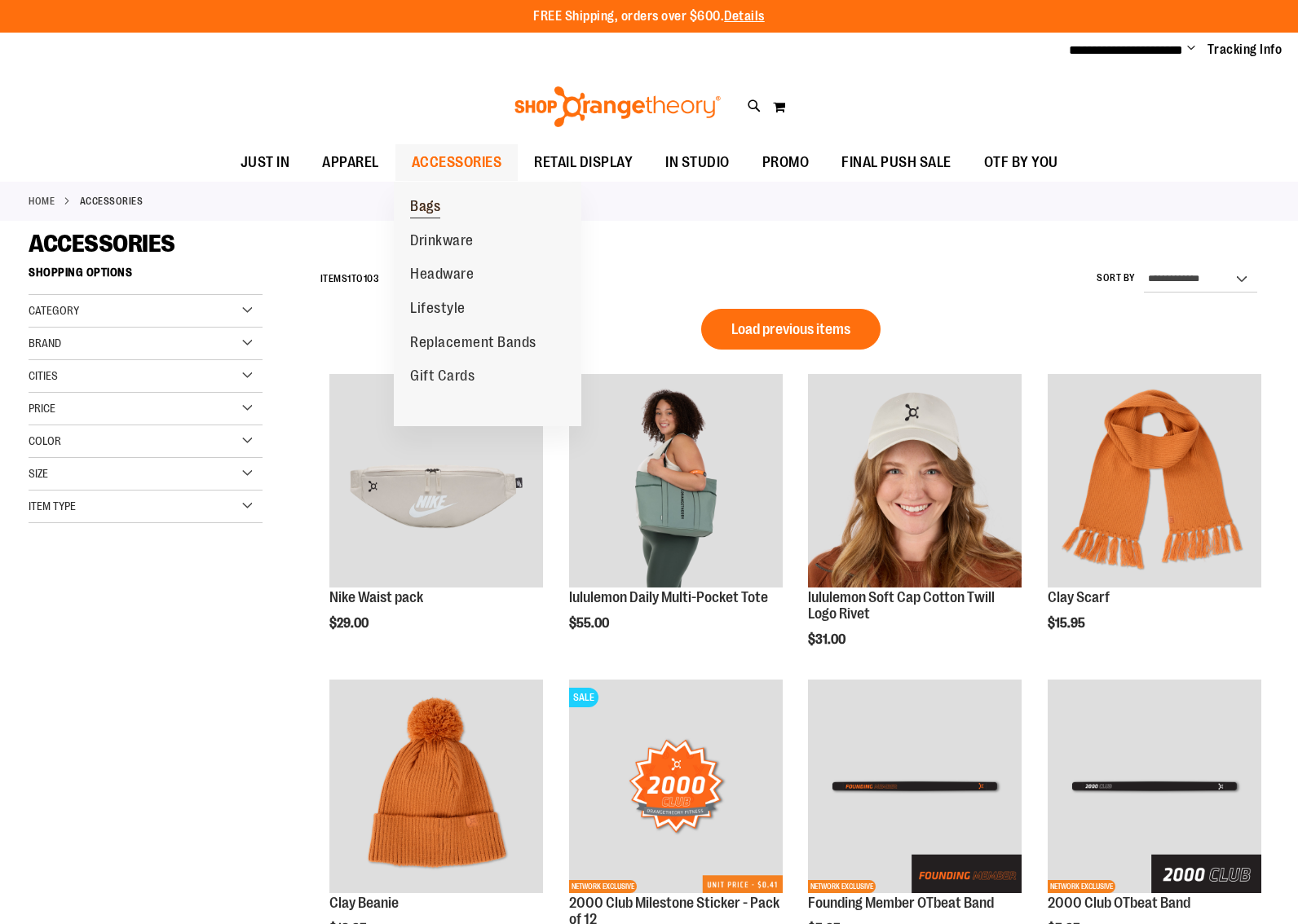
click at [418, 204] on span "Bags" at bounding box center [424, 208] width 30 height 20
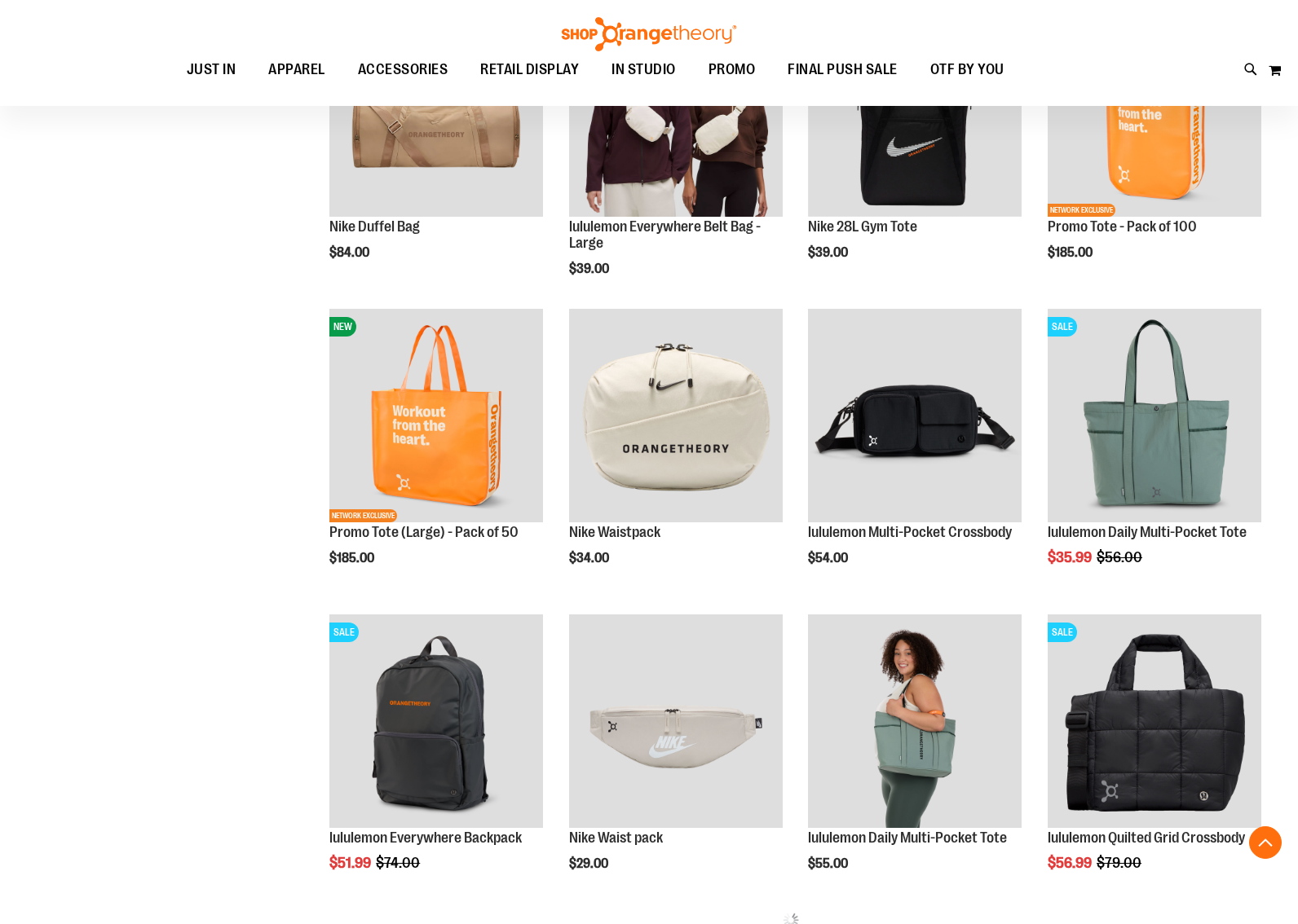
scroll to position [329, 0]
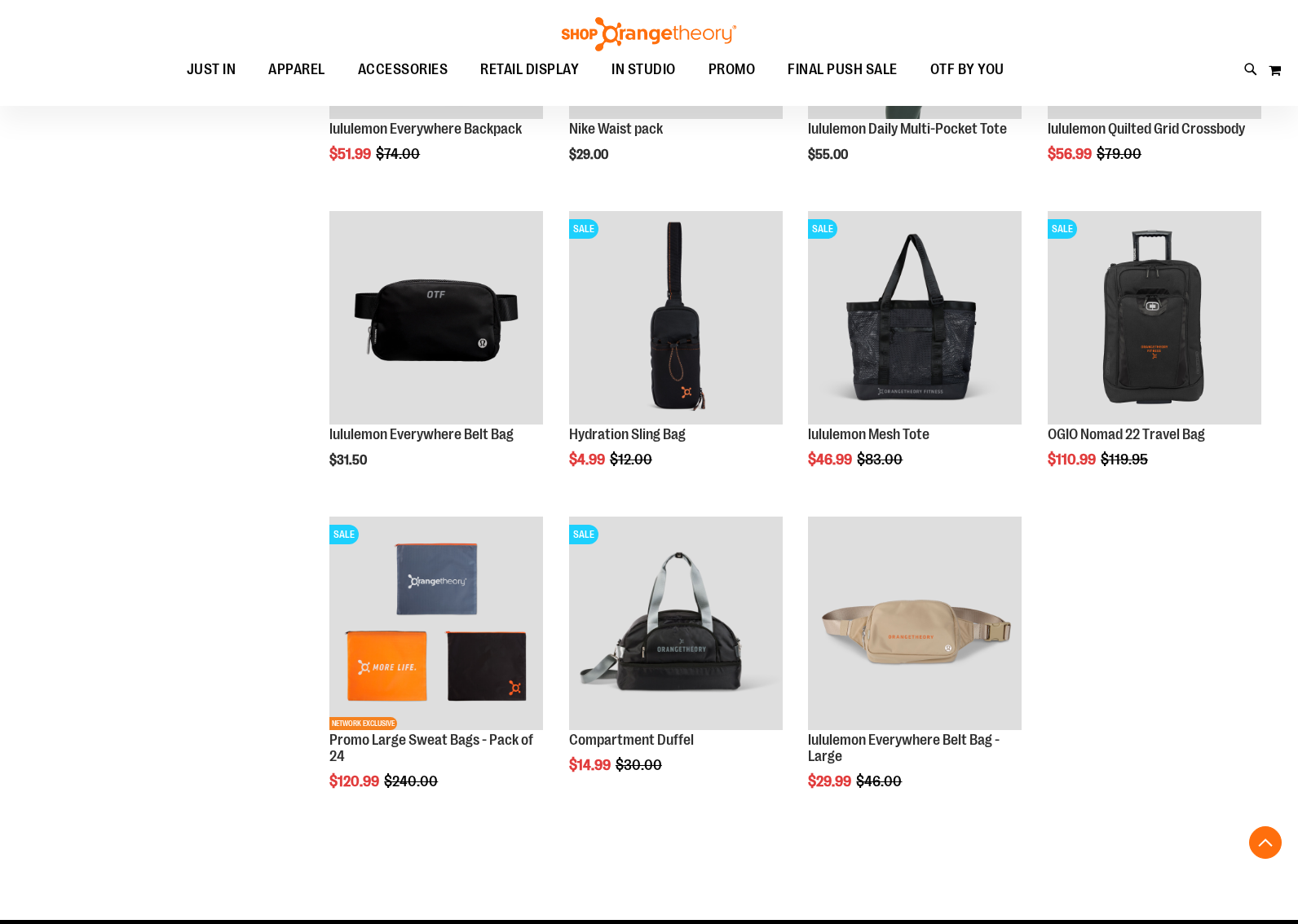
scroll to position [1040, 0]
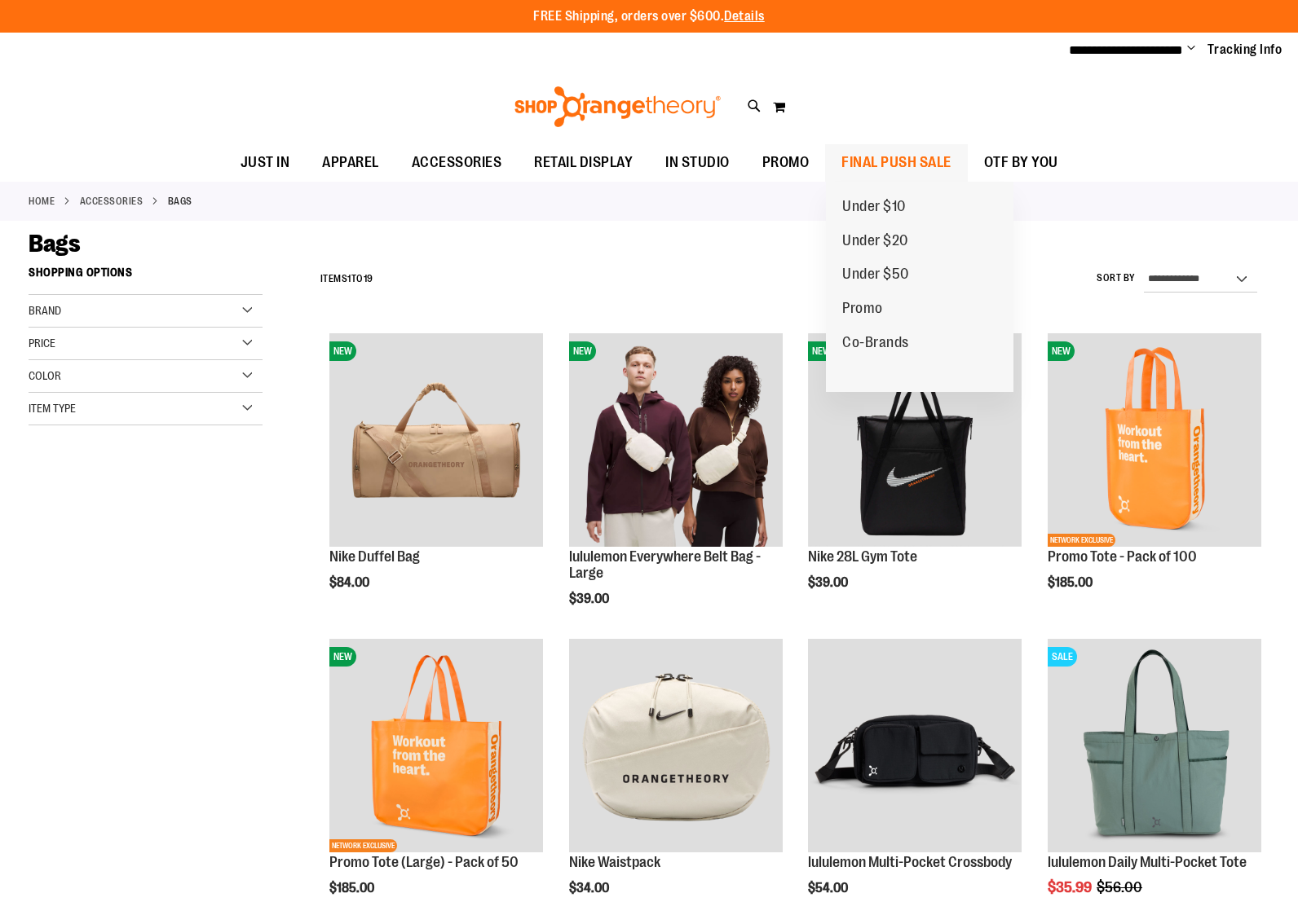
click at [886, 160] on span "FINAL PUSH SALE" at bounding box center [897, 163] width 110 height 37
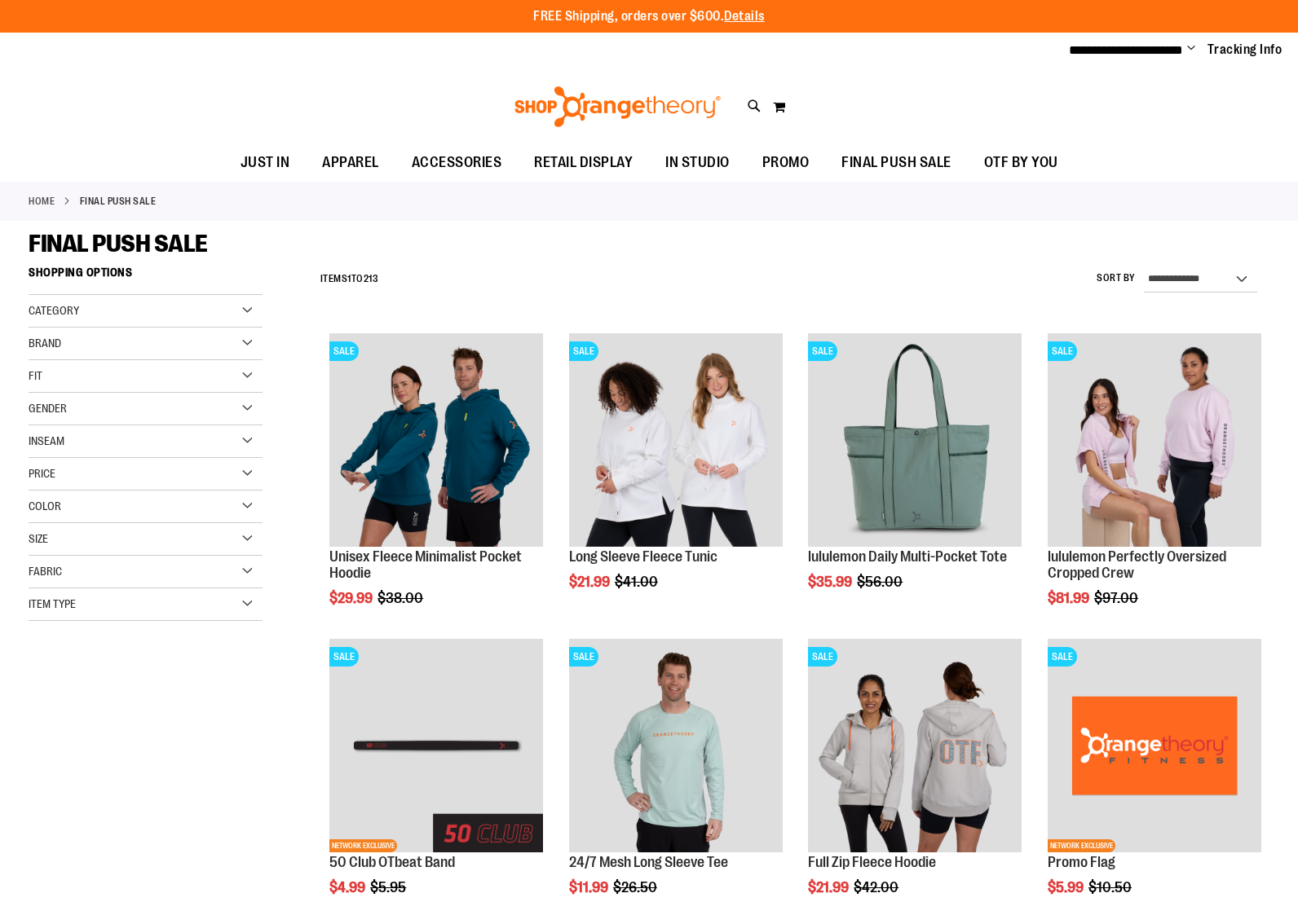
click at [247, 302] on div "Category" at bounding box center [145, 311] width 234 height 32
click at [37, 395] on link "Promo" at bounding box center [136, 396] width 224 height 17
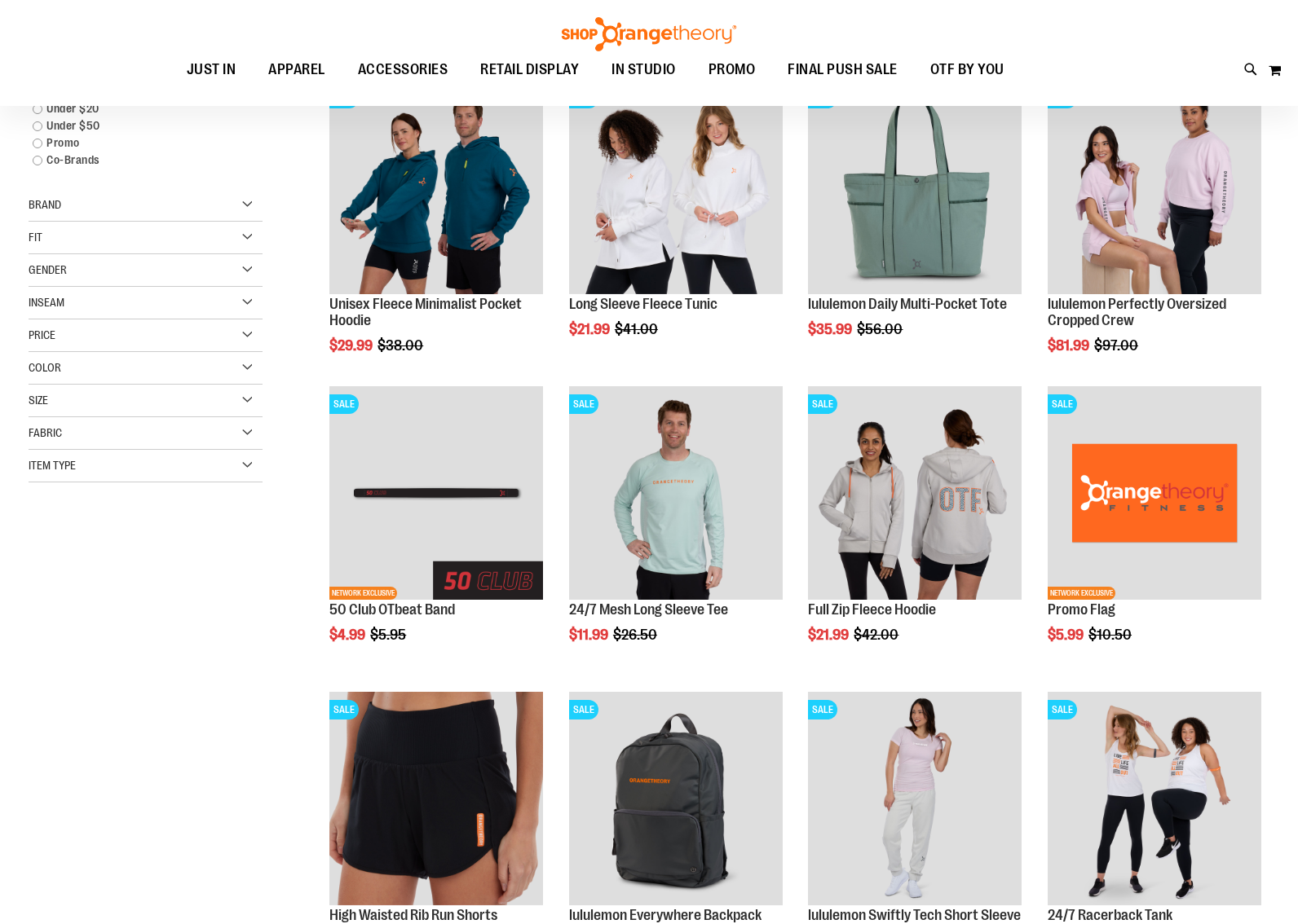
scroll to position [257, 0]
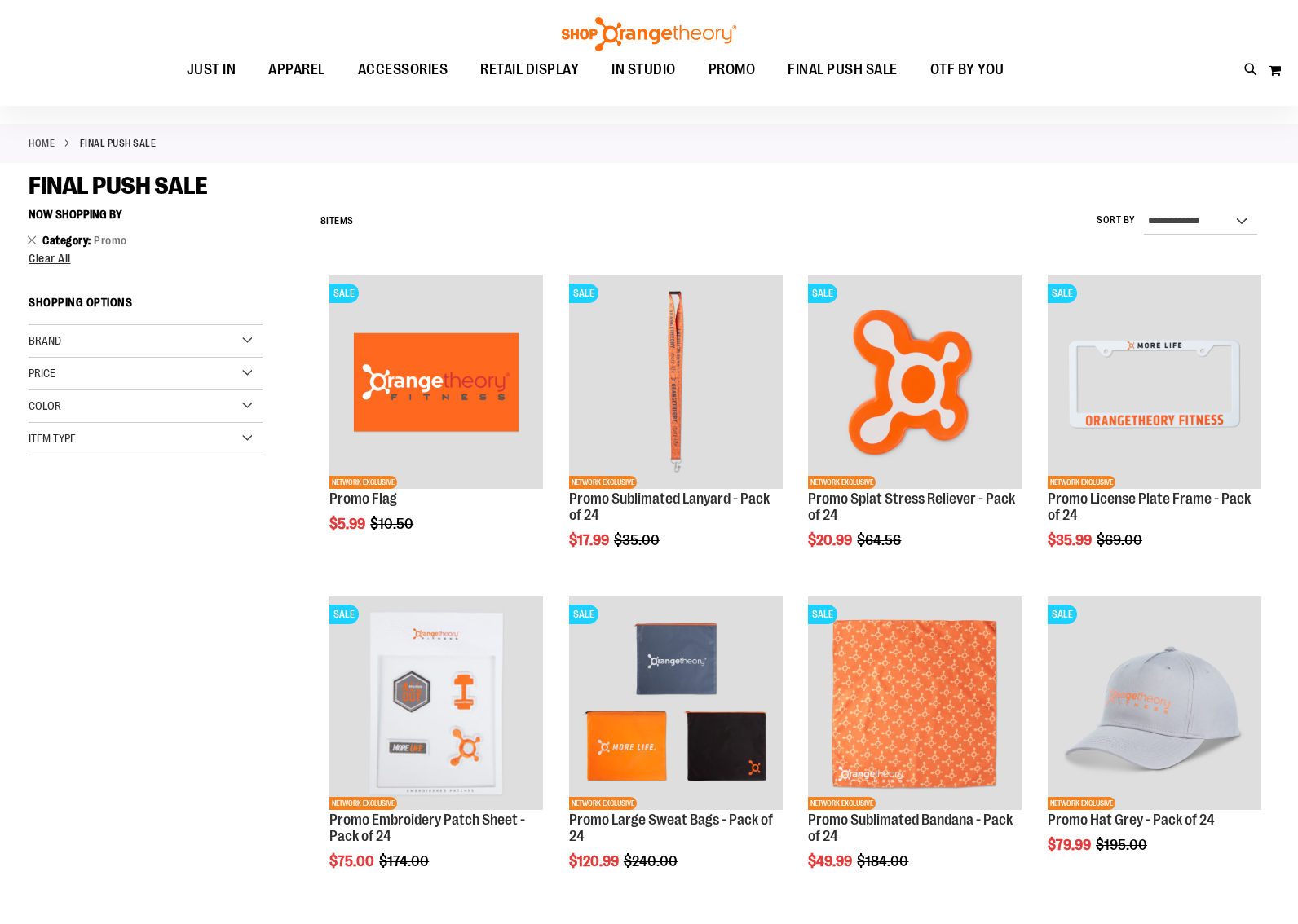
scroll to position [53, 0]
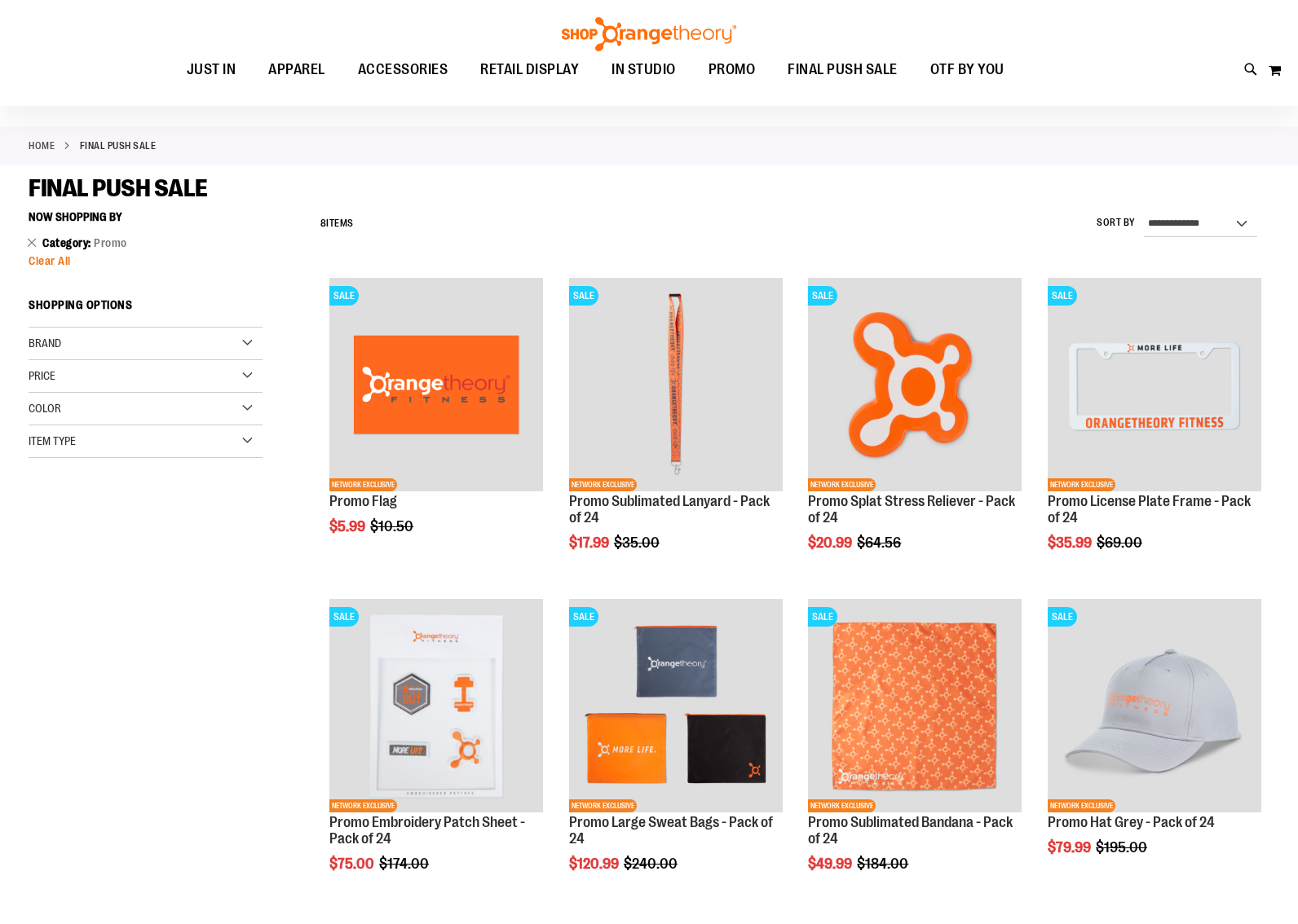
click at [44, 259] on span "Clear All" at bounding box center [50, 260] width 42 height 13
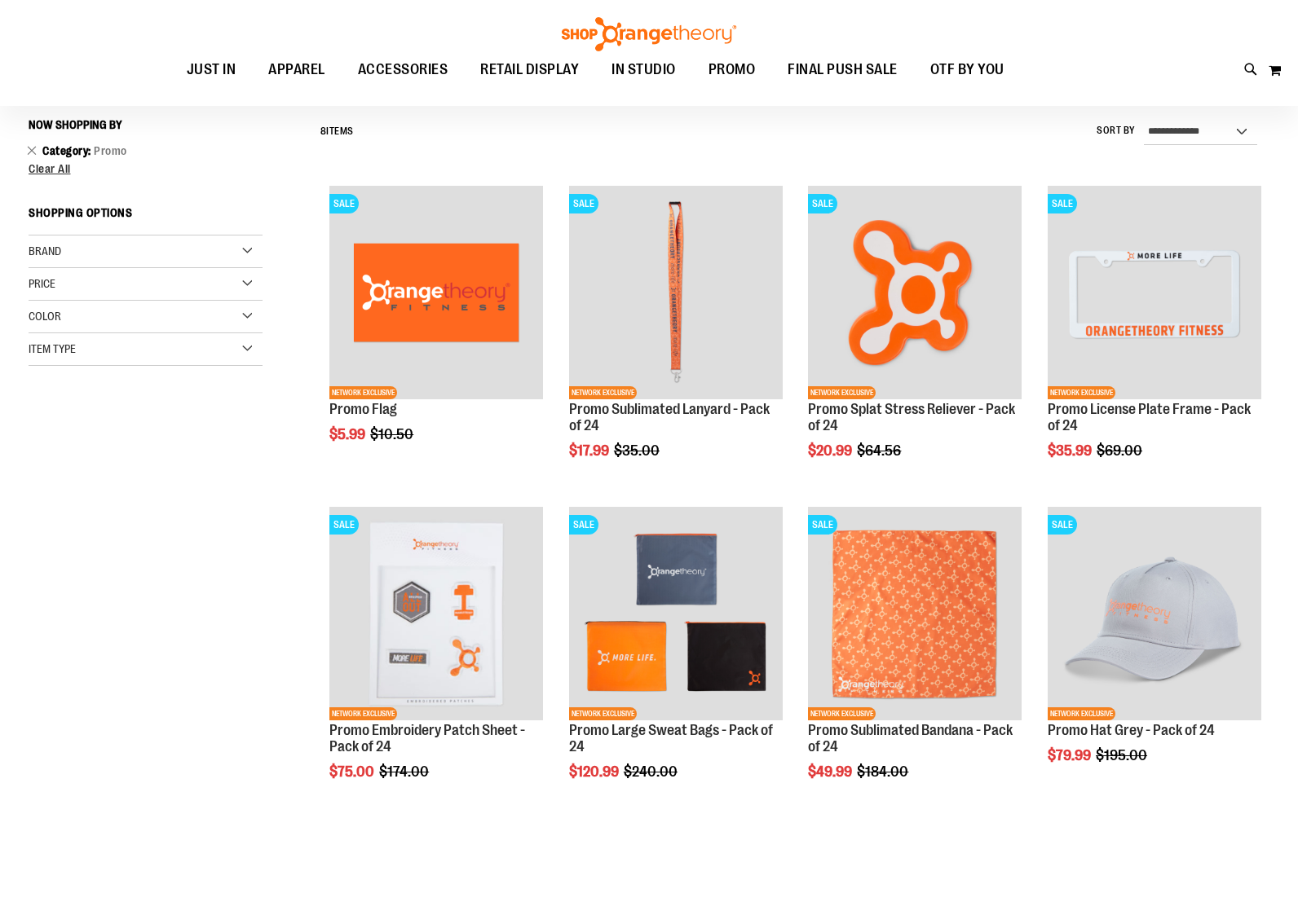
scroll to position [152, 0]
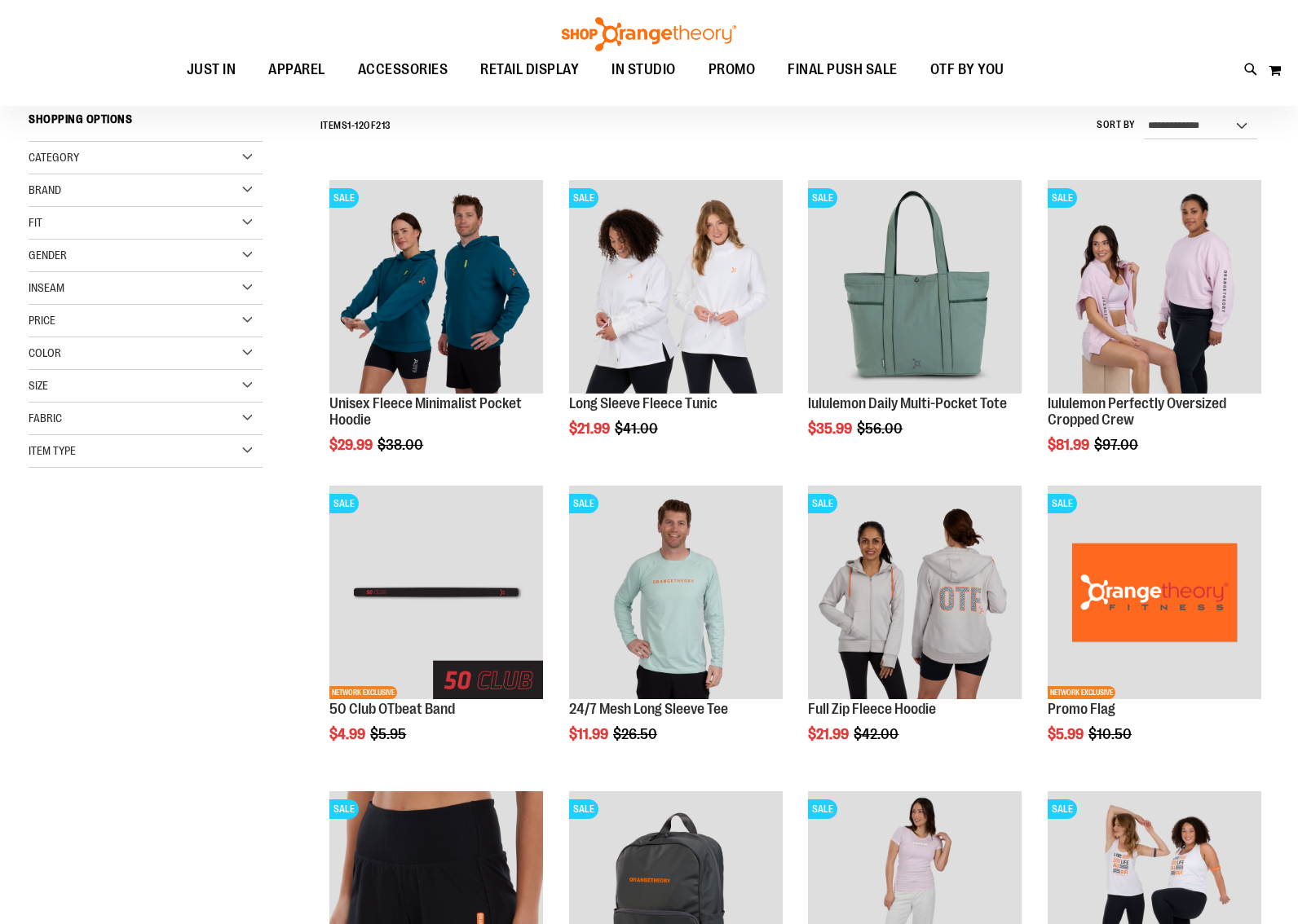
click at [167, 158] on div "Category" at bounding box center [145, 157] width 234 height 32
click at [249, 154] on div "Category" at bounding box center [145, 157] width 234 height 32
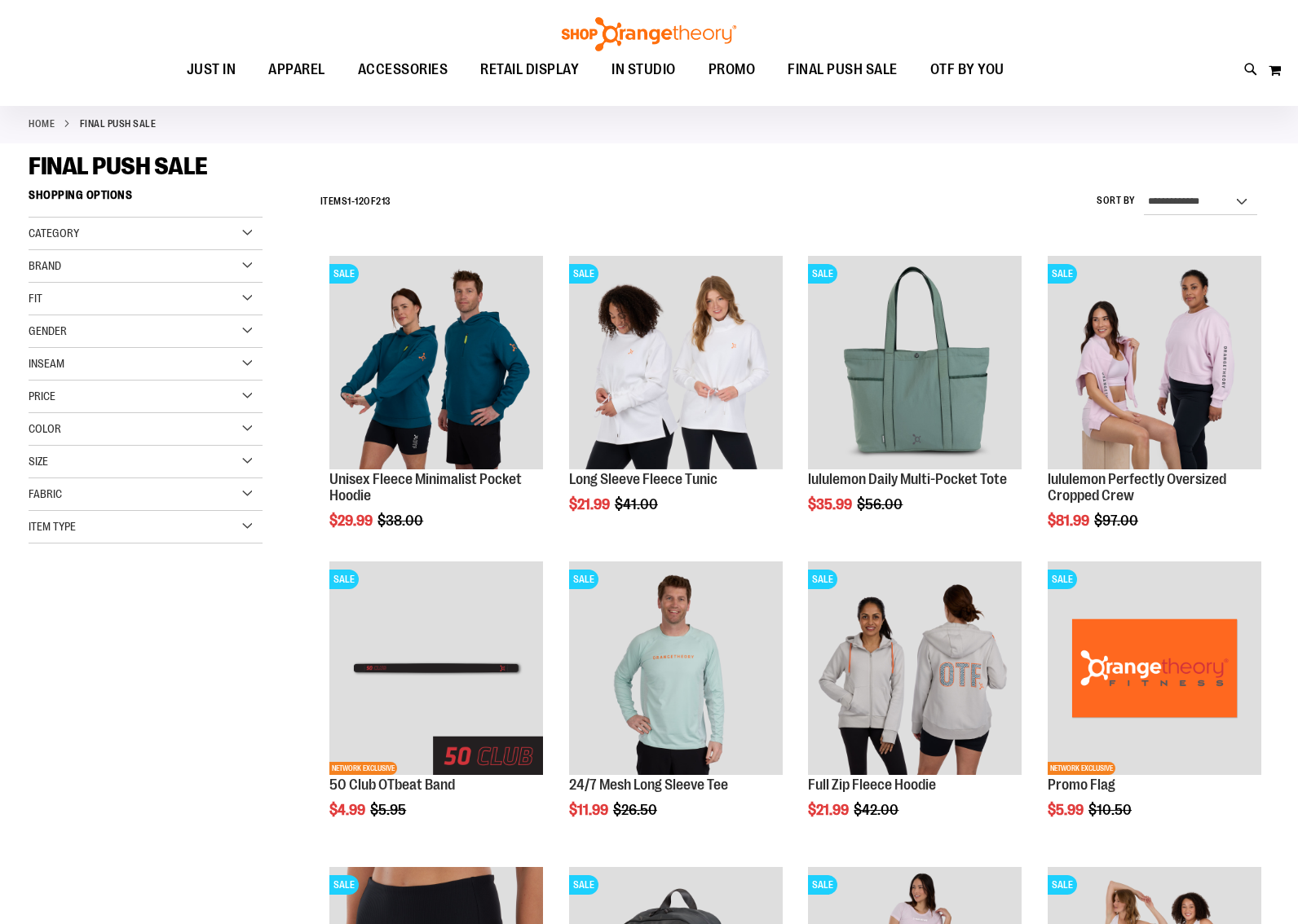
scroll to position [75, 0]
click at [245, 526] on div "Item Type" at bounding box center [145, 526] width 234 height 32
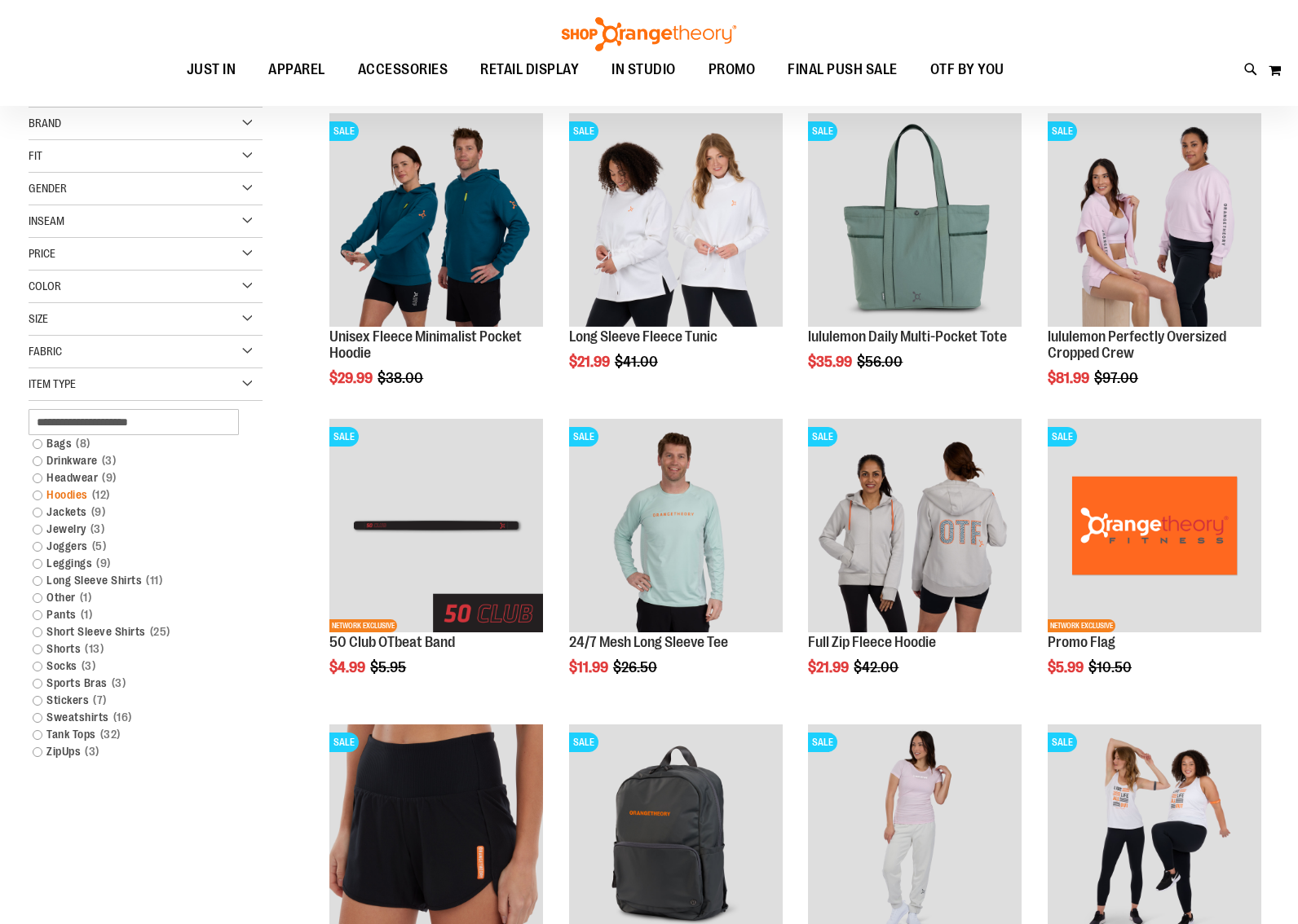
scroll to position [234, 0]
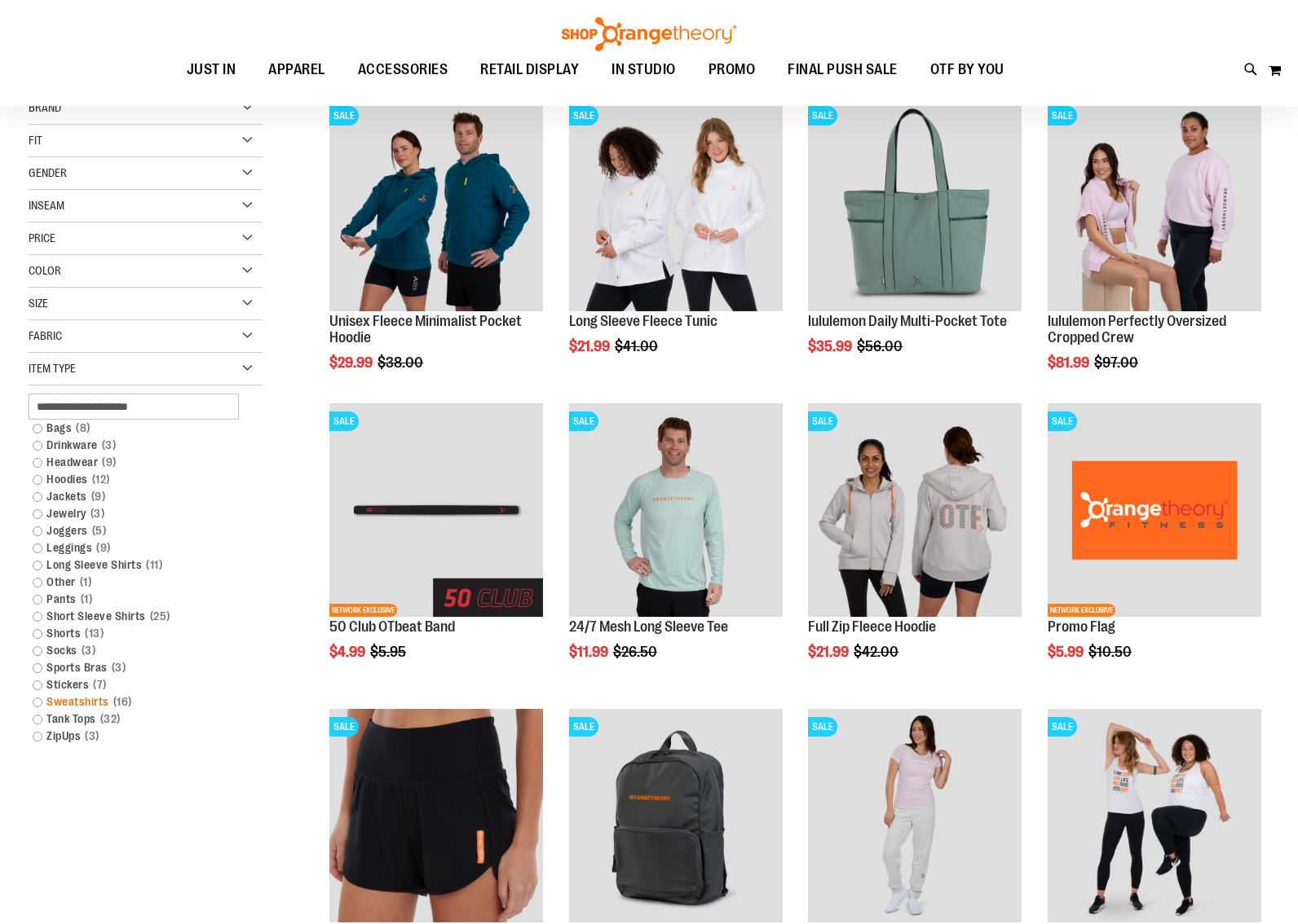
click at [38, 703] on link "Sweatshirts 16 items" at bounding box center [136, 701] width 224 height 17
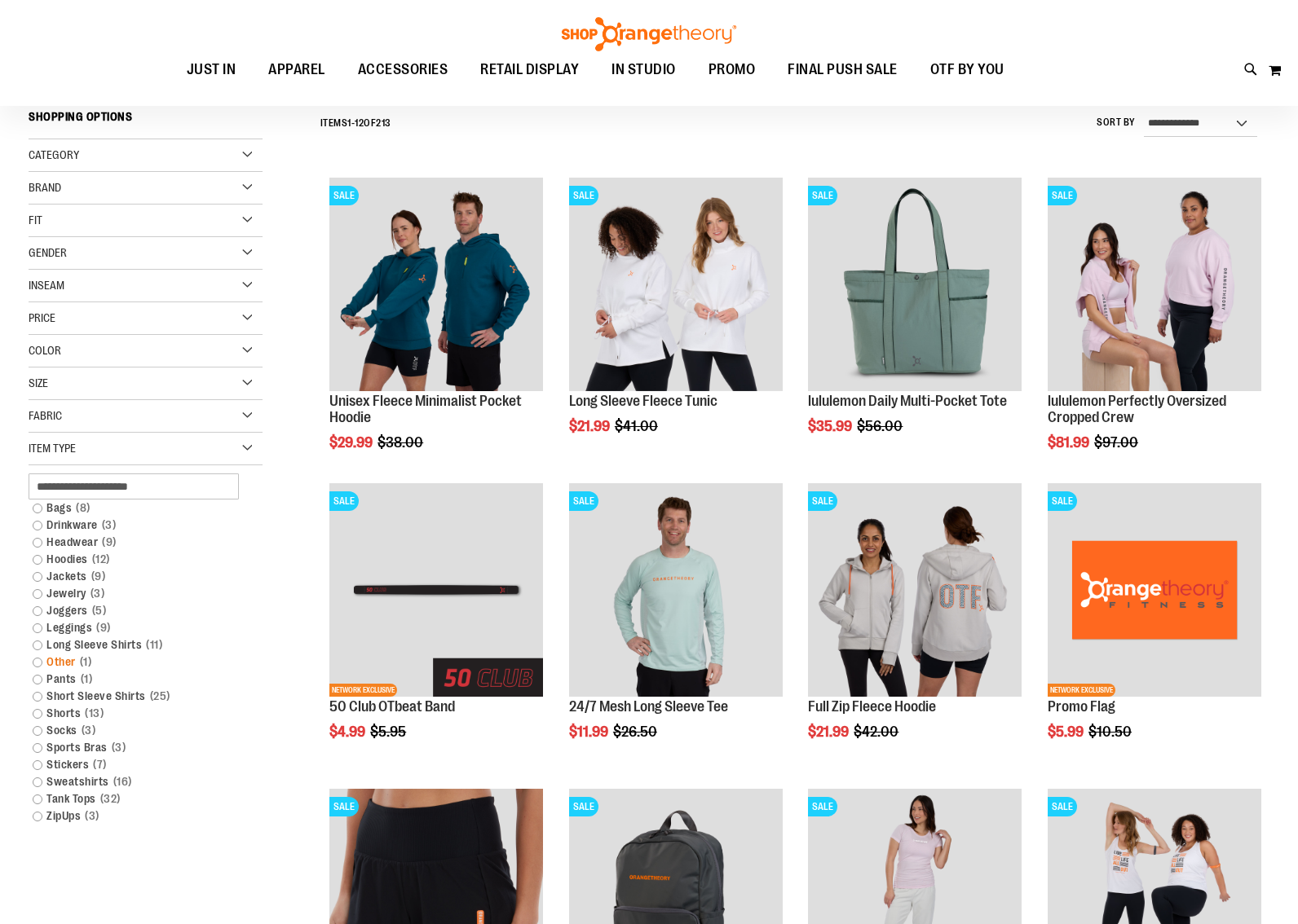
scroll to position [152, 0]
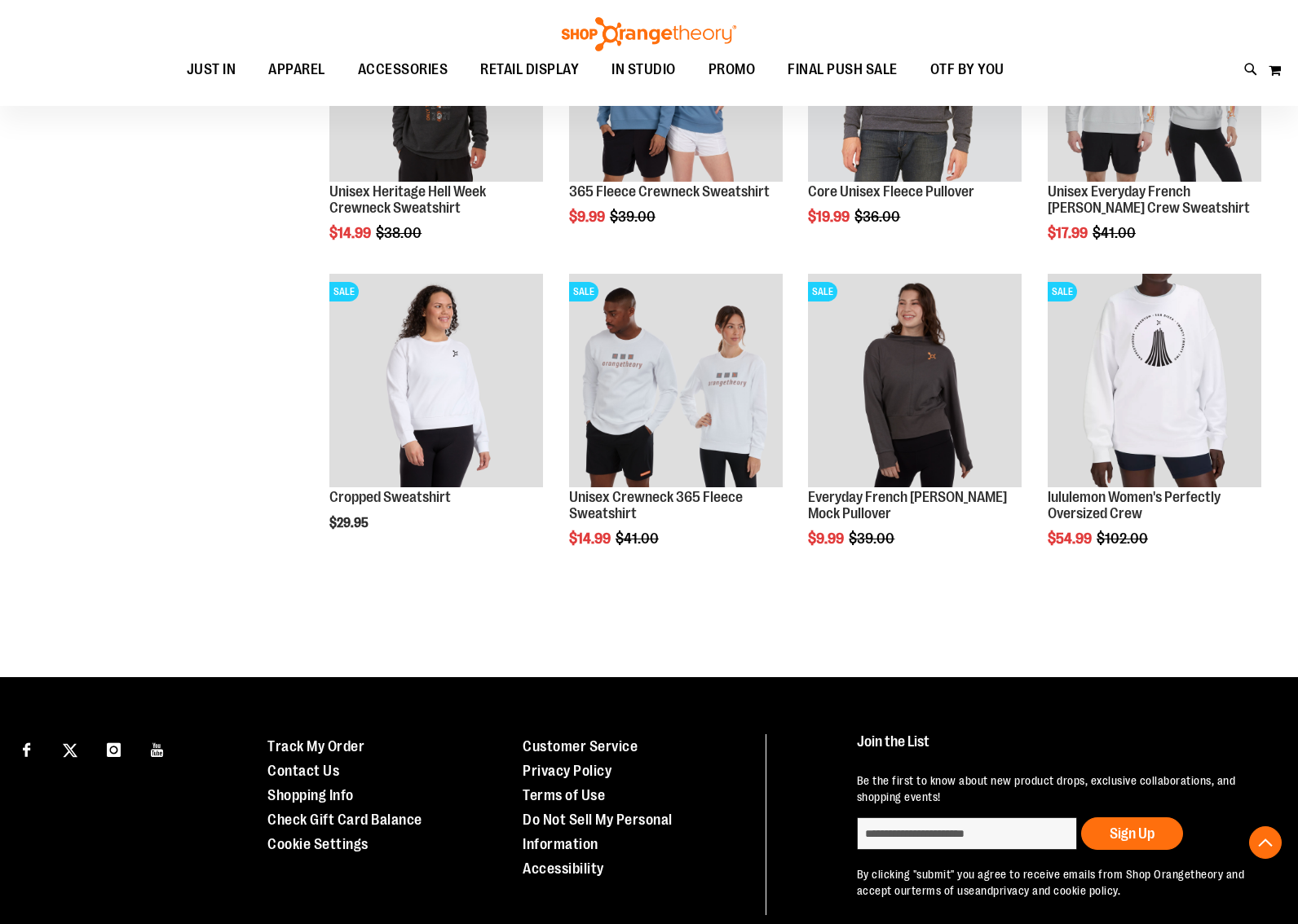
scroll to position [1002, 0]
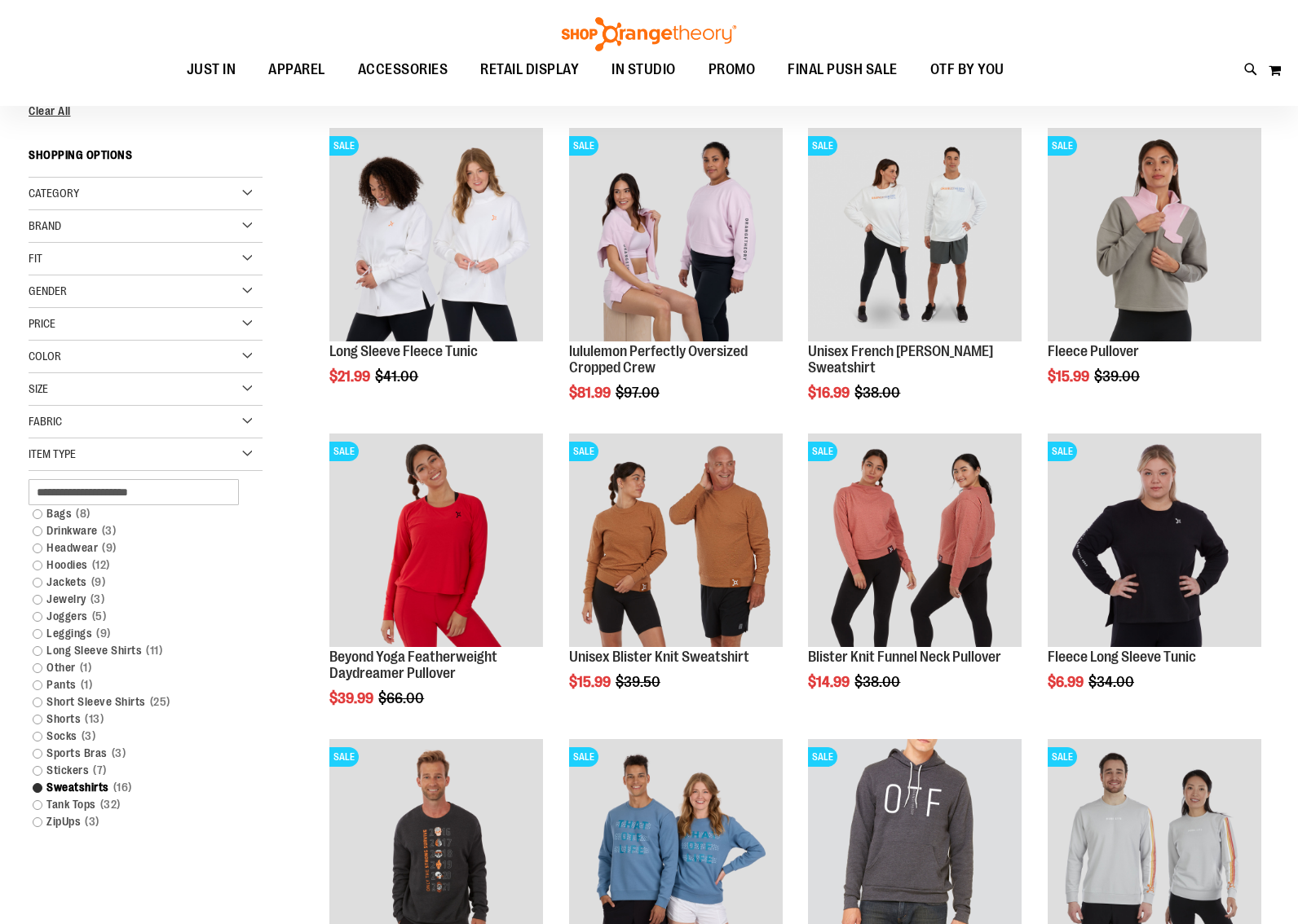
scroll to position [205, 0]
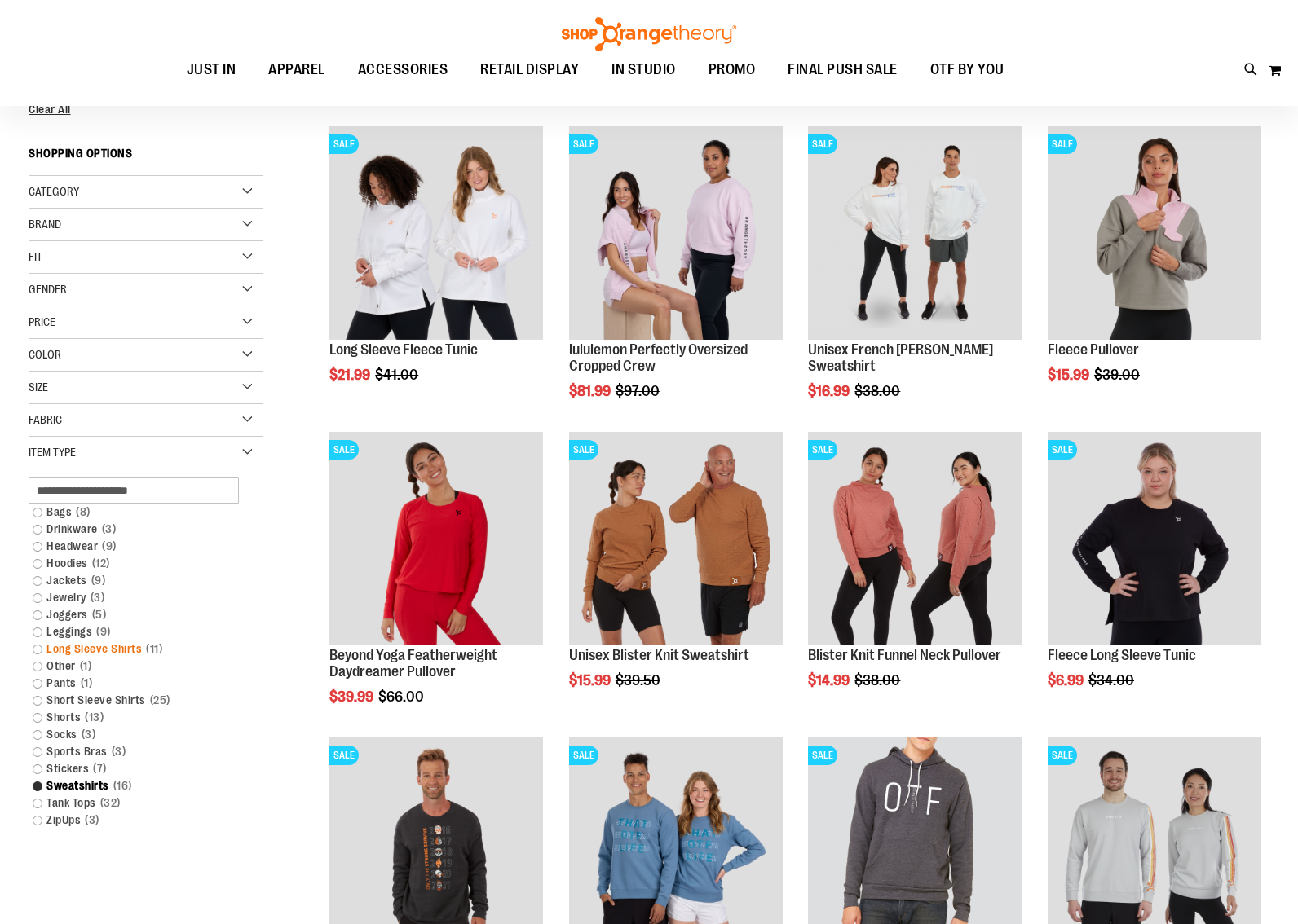
click at [64, 648] on link "Long Sleeve Shirts 11 items" at bounding box center [136, 649] width 224 height 17
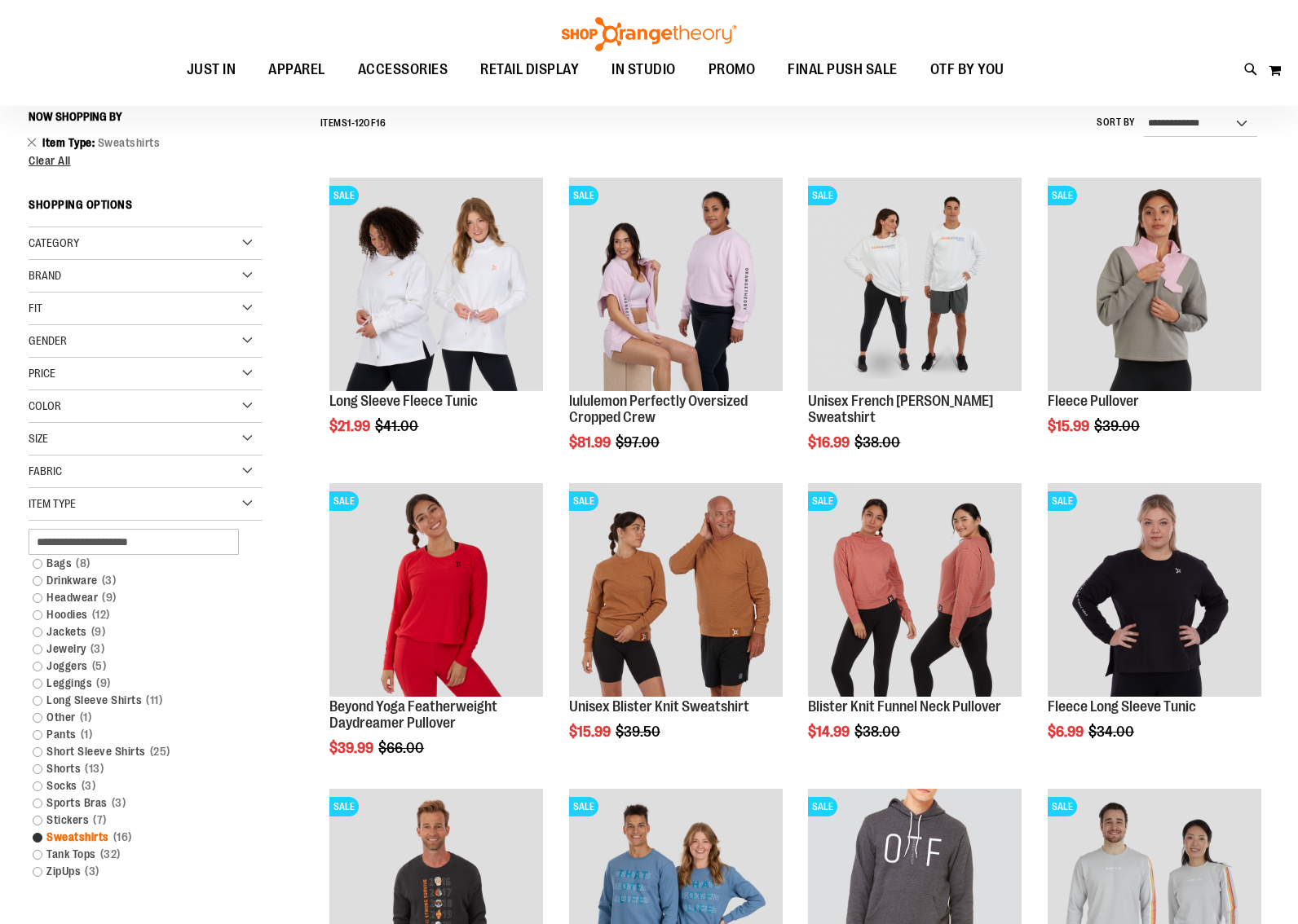
scroll to position [152, 0]
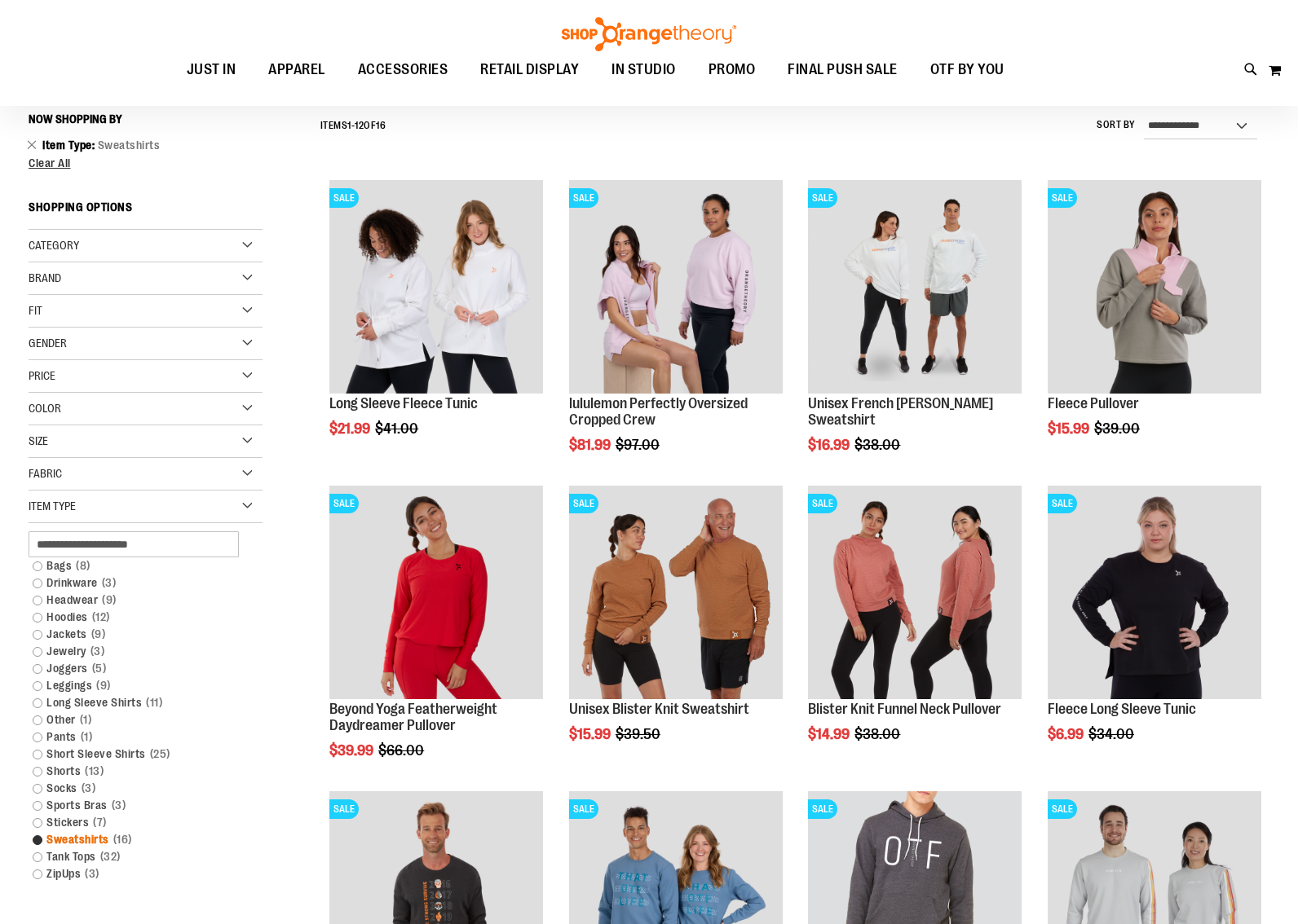
click at [39, 842] on link "Sweatshirts 16 items" at bounding box center [136, 839] width 224 height 17
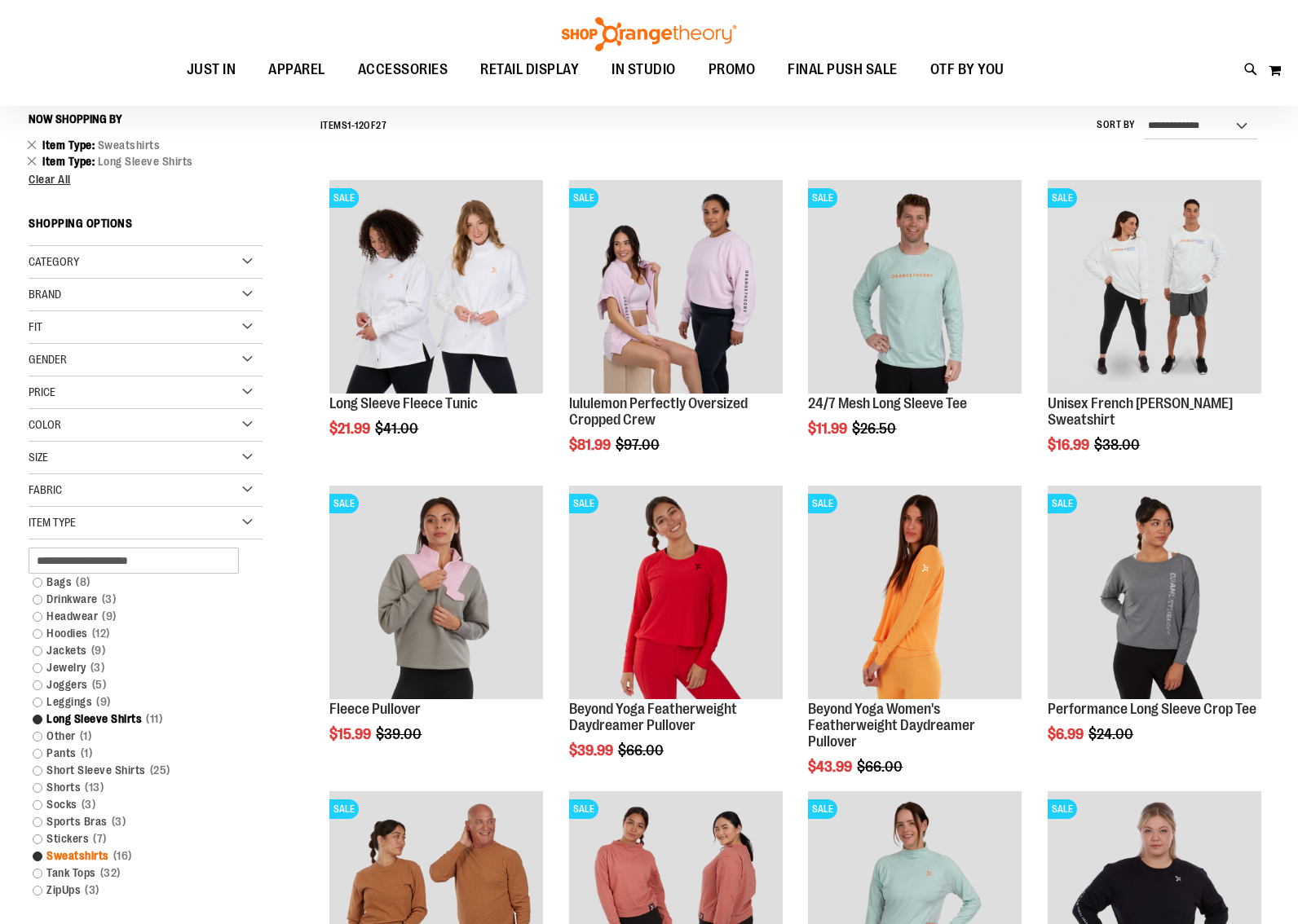
drag, startPoint x: 37, startPoint y: 857, endPoint x: 50, endPoint y: 855, distance: 13.2
click at [37, 857] on link "Sweatshirts 16 items" at bounding box center [136, 856] width 224 height 17
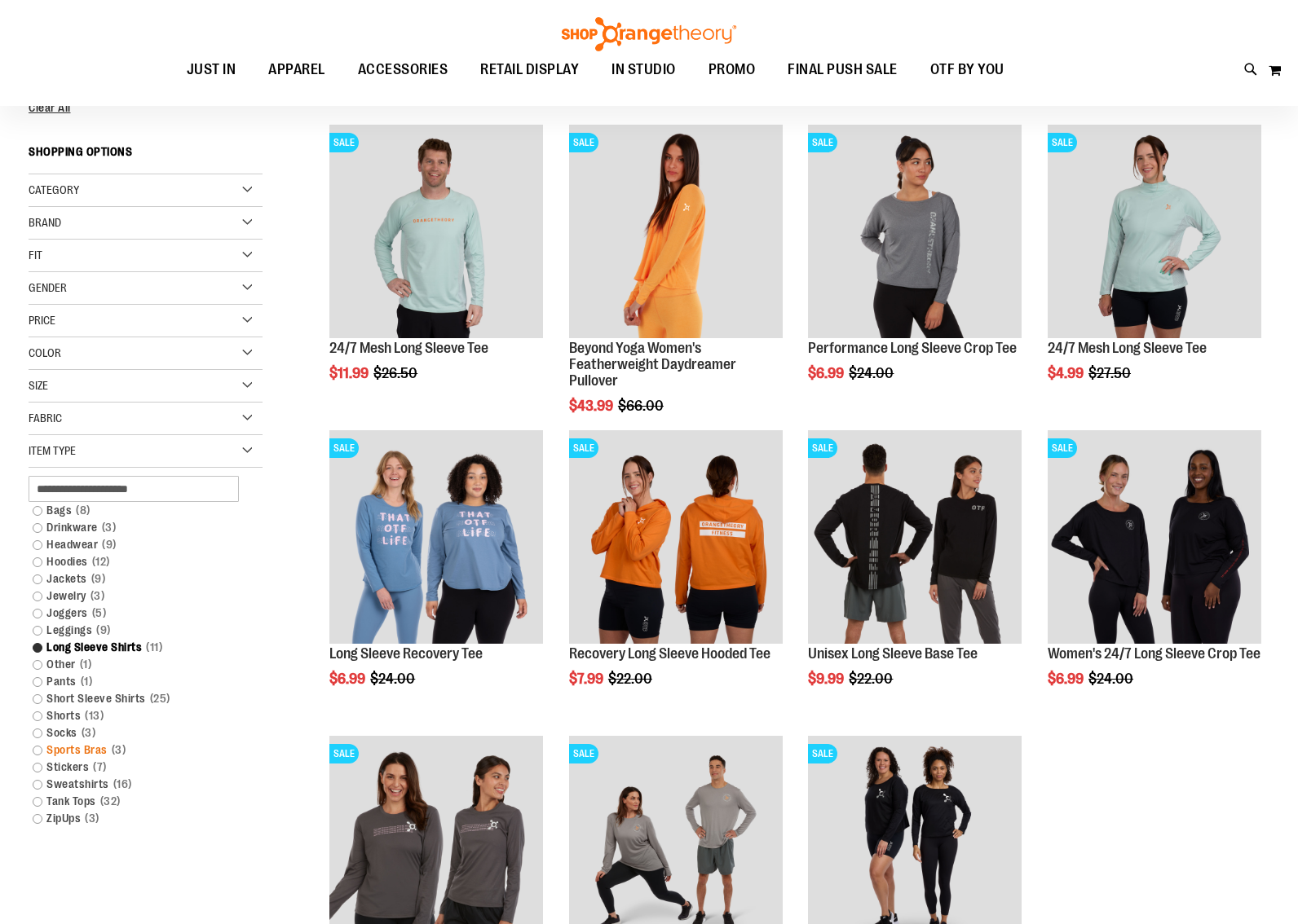
scroll to position [221, 0]
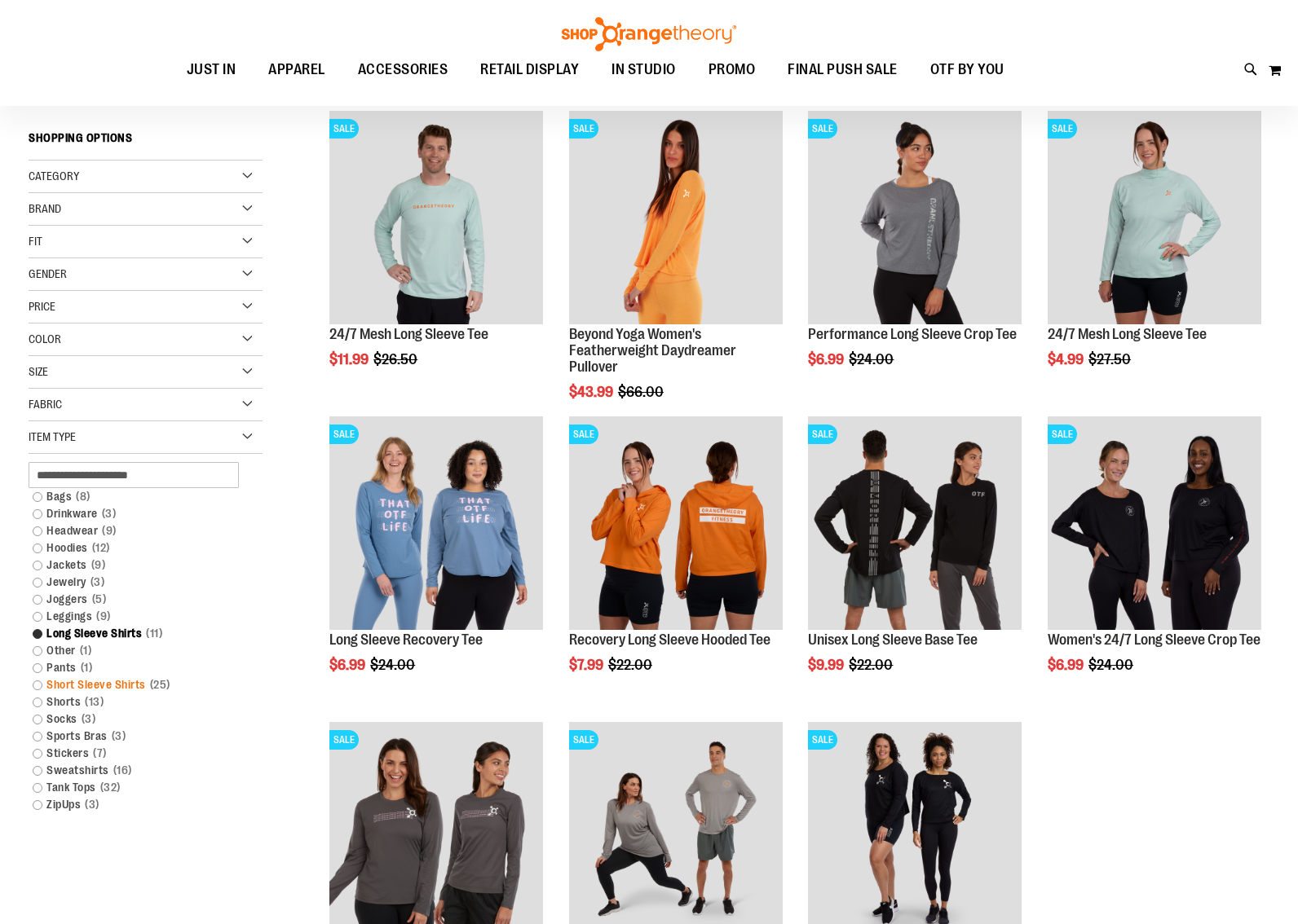
click at [39, 686] on link "Short Sleeve Shirts 25 items" at bounding box center [136, 685] width 224 height 17
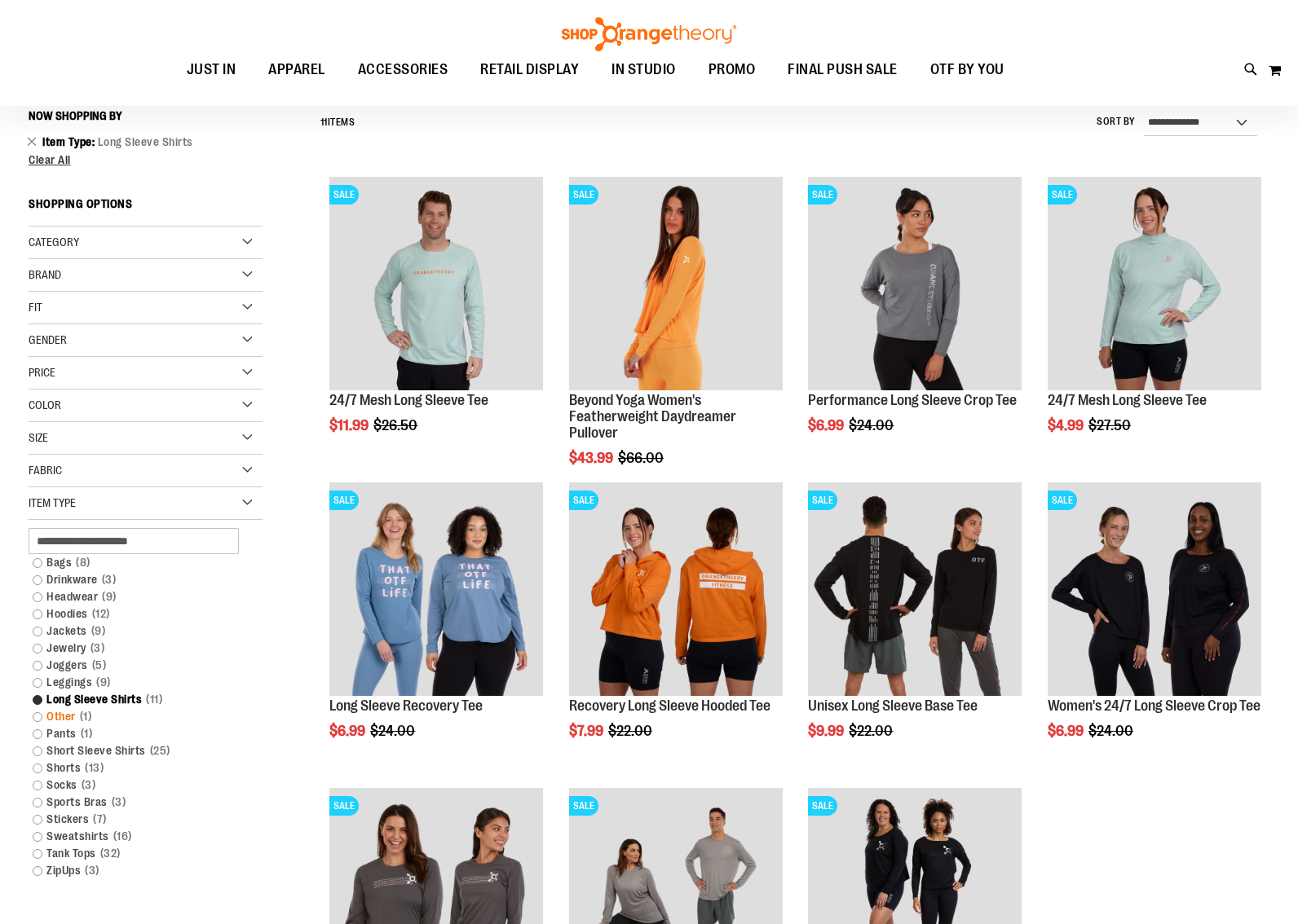
scroll to position [152, 0]
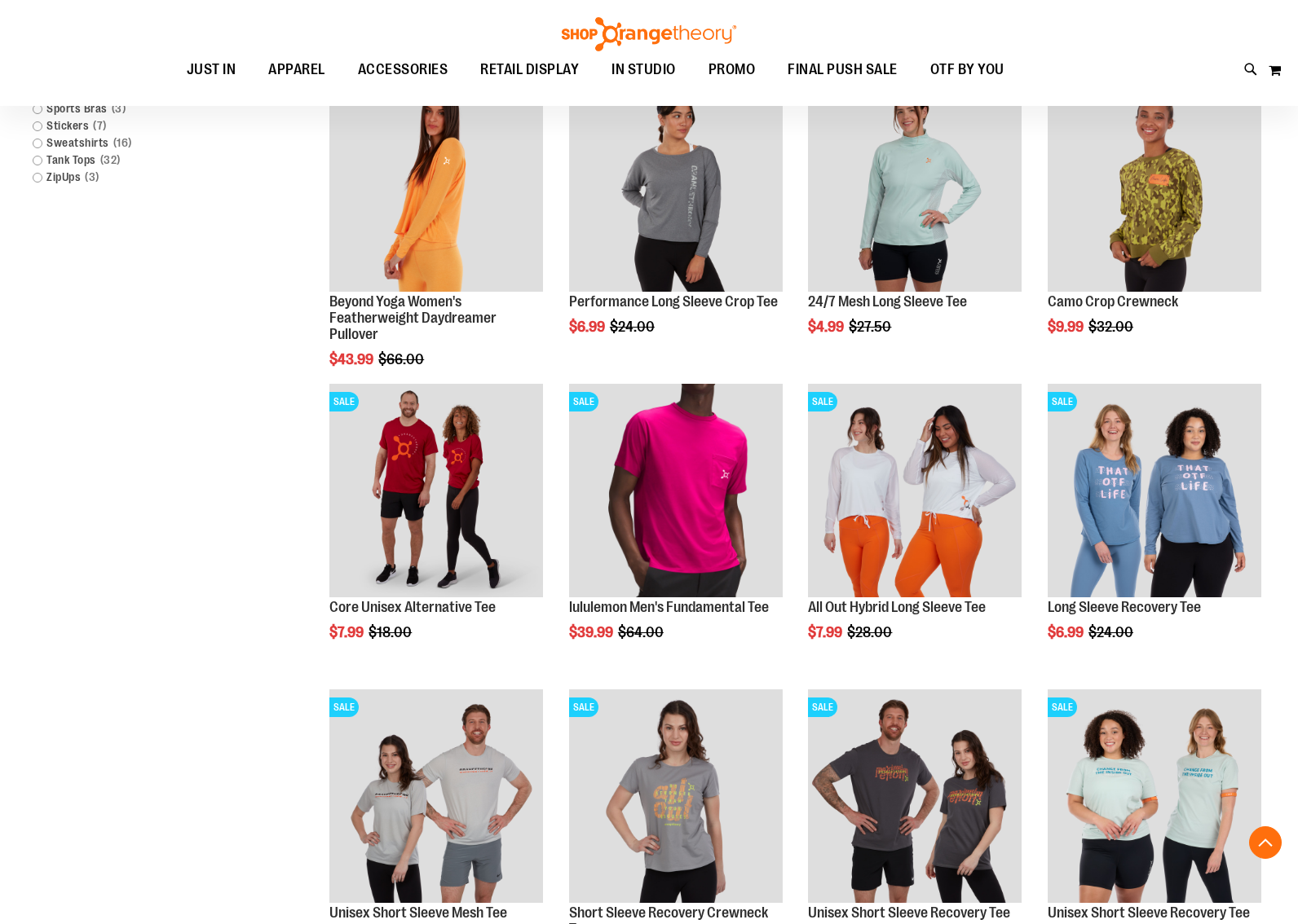
scroll to position [873, 0]
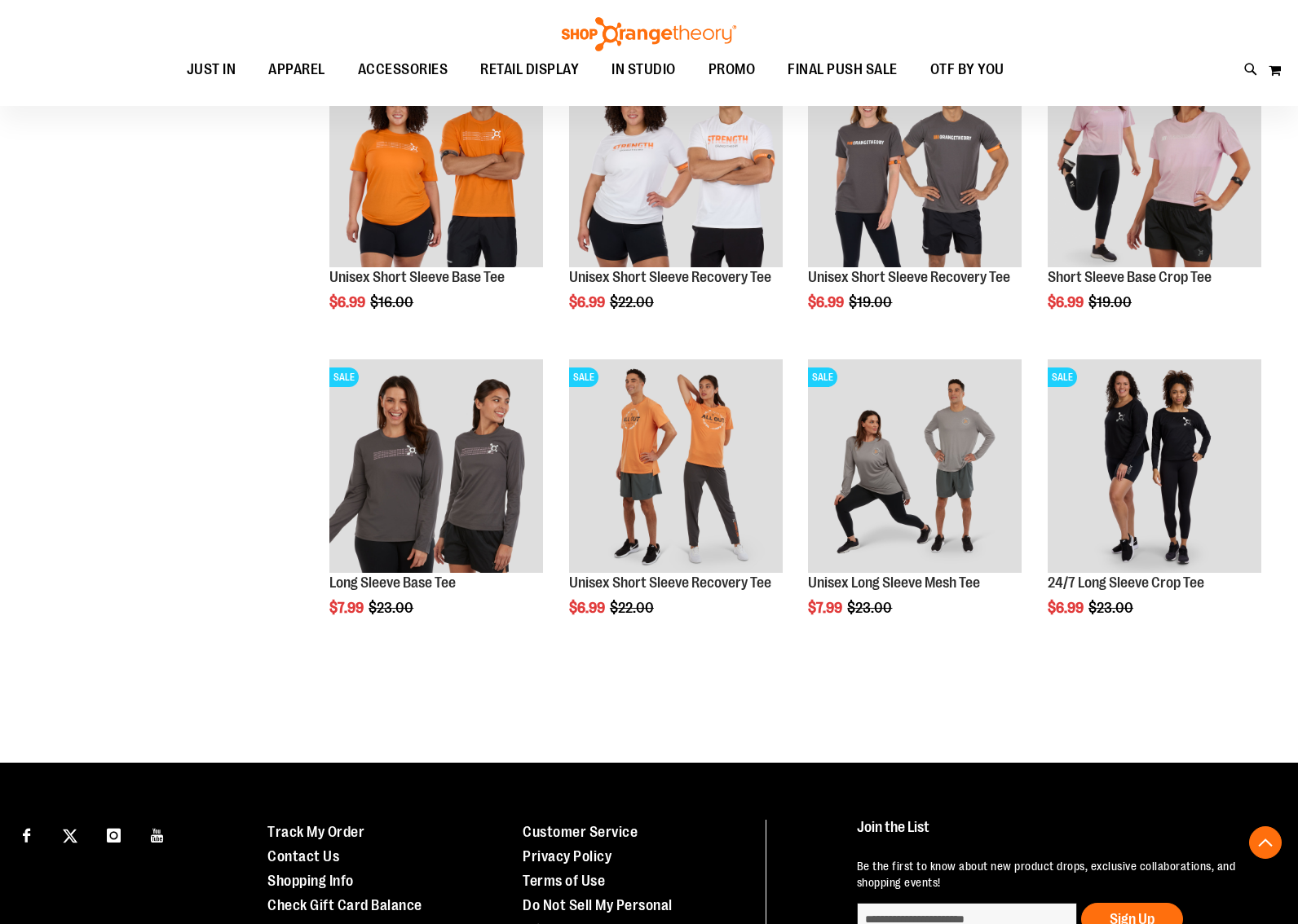
scroll to position [2447, 0]
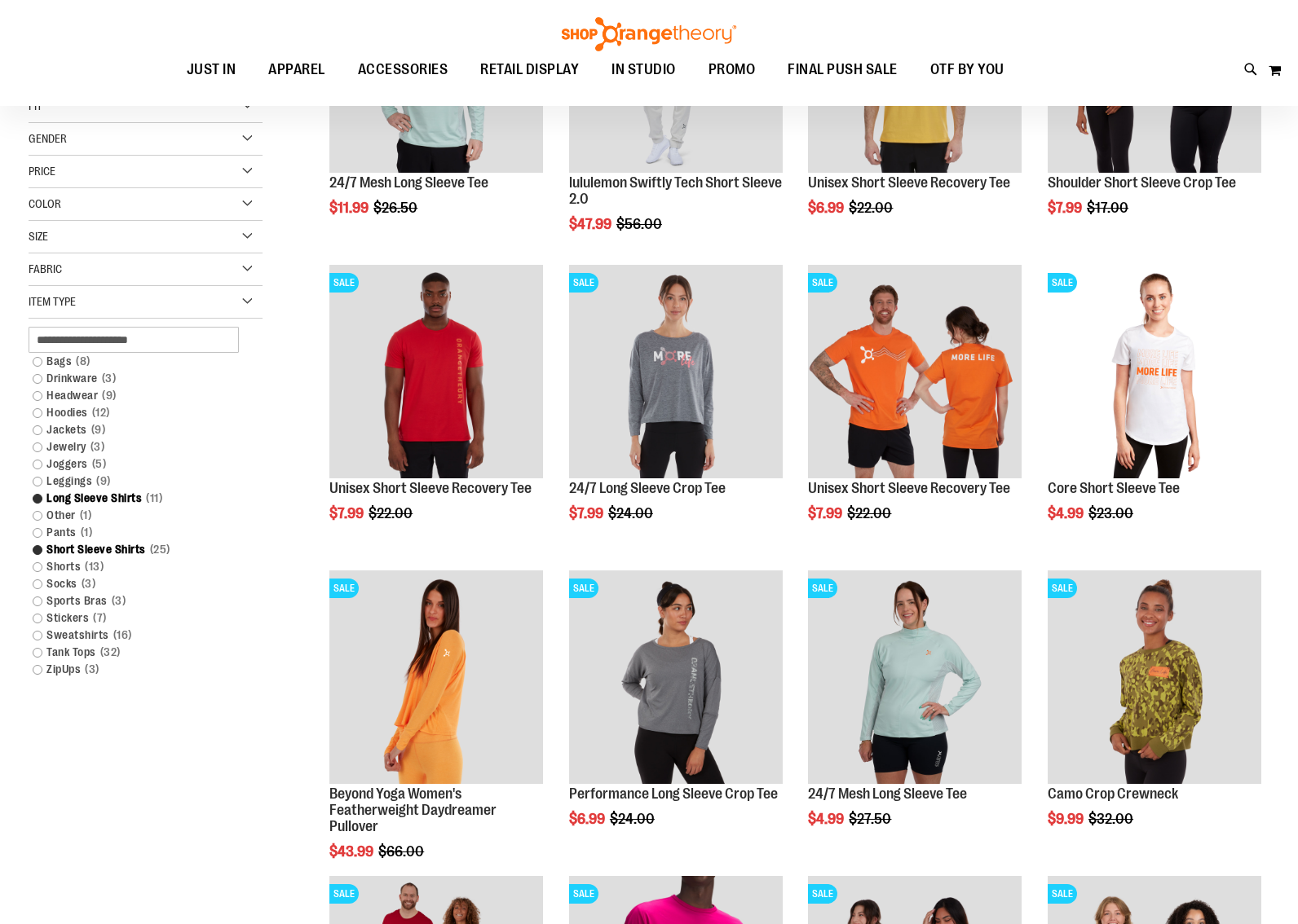
scroll to position [399, 0]
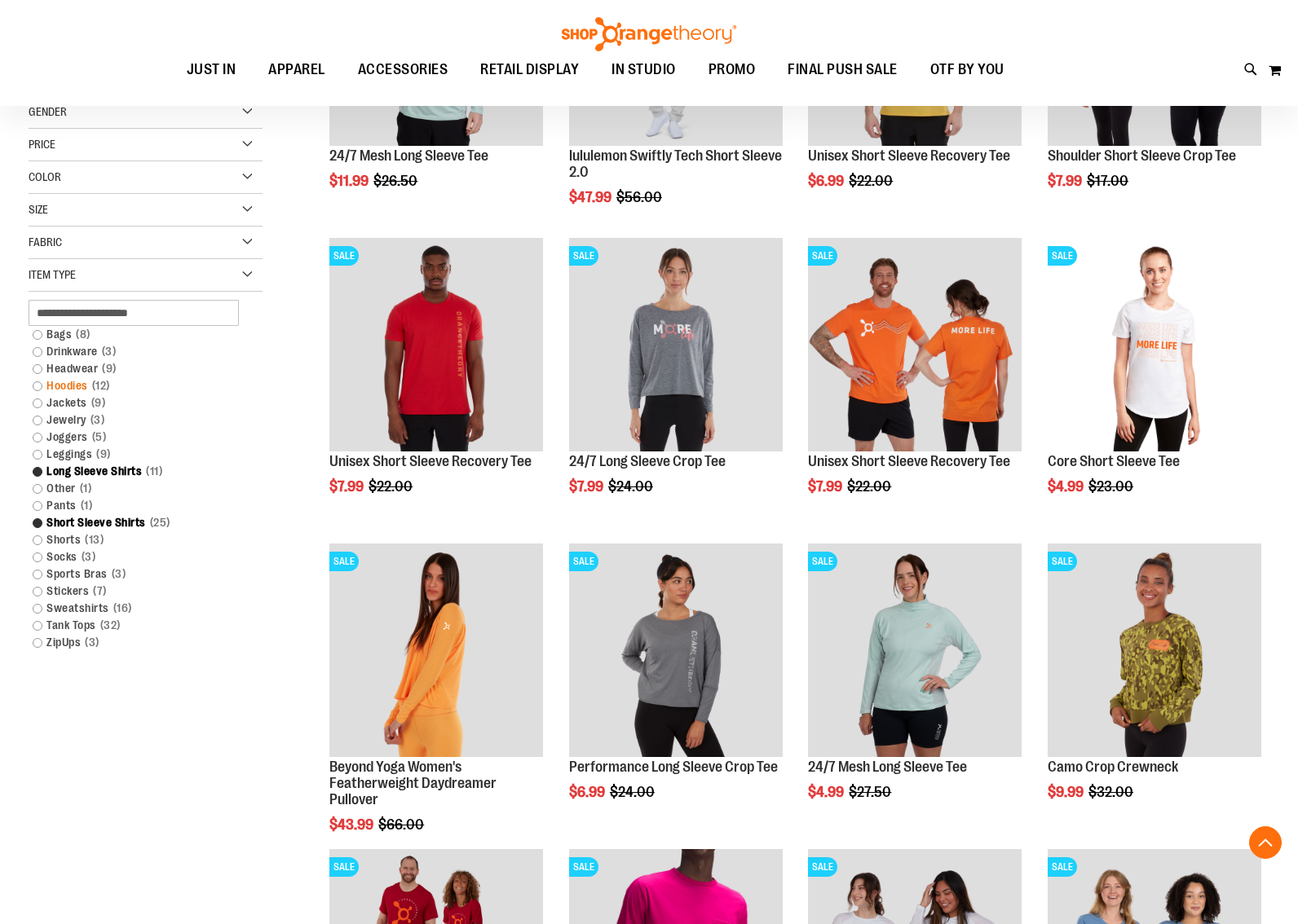
click at [39, 387] on link "Hoodies 12 items" at bounding box center [136, 386] width 224 height 17
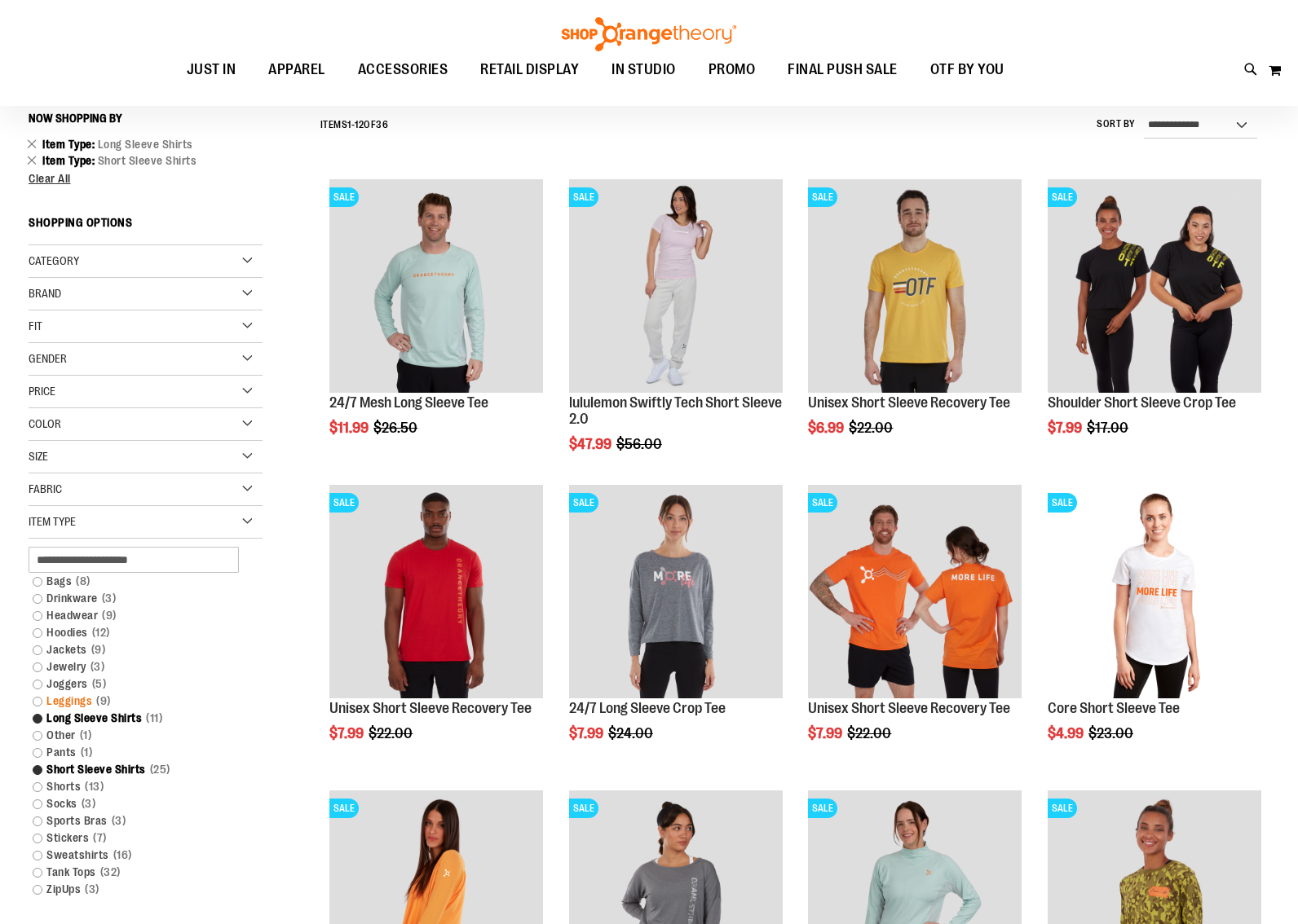
scroll to position [152, 0]
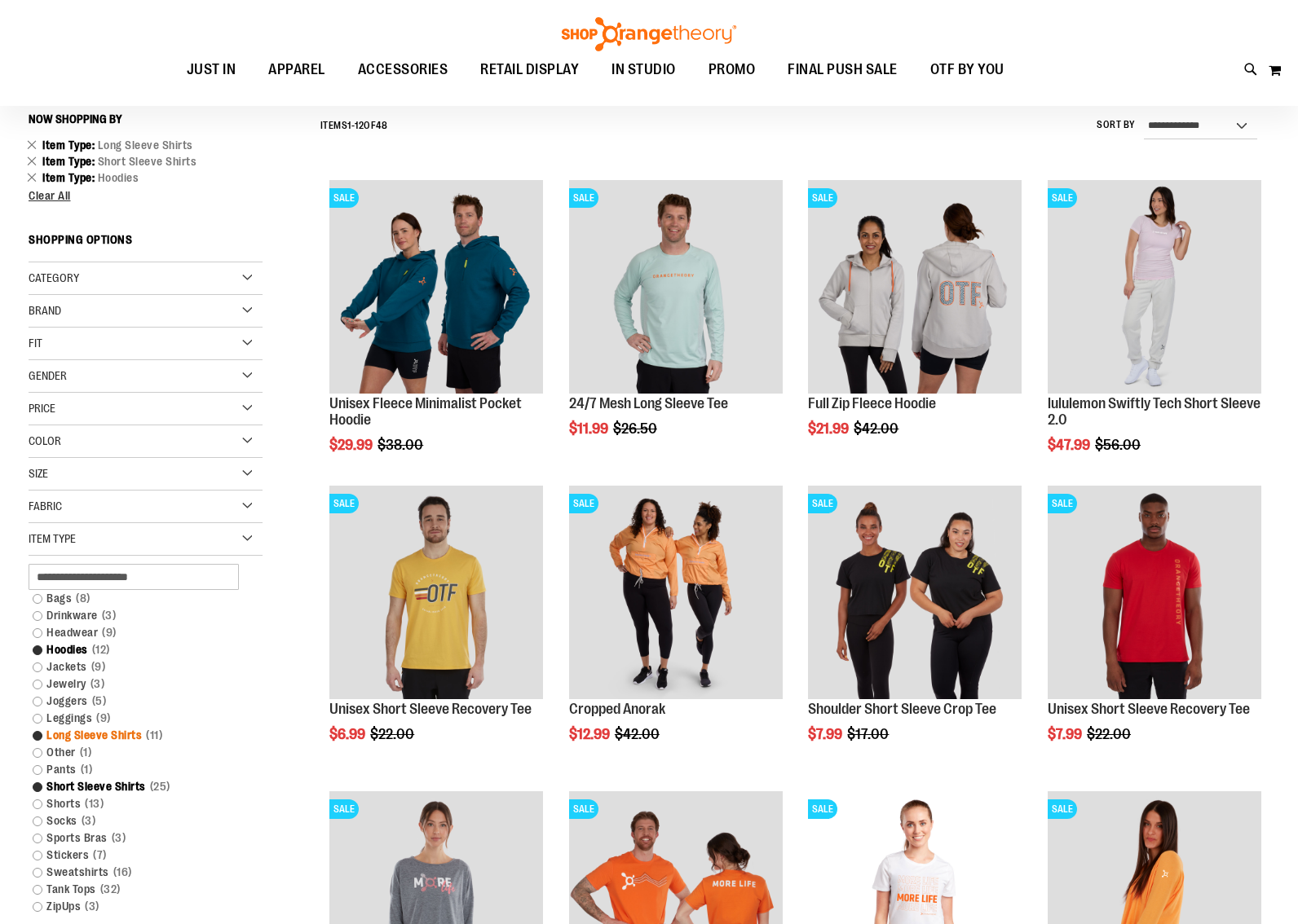
click at [38, 738] on link "Long Sleeve Shirts 11 items" at bounding box center [136, 735] width 224 height 17
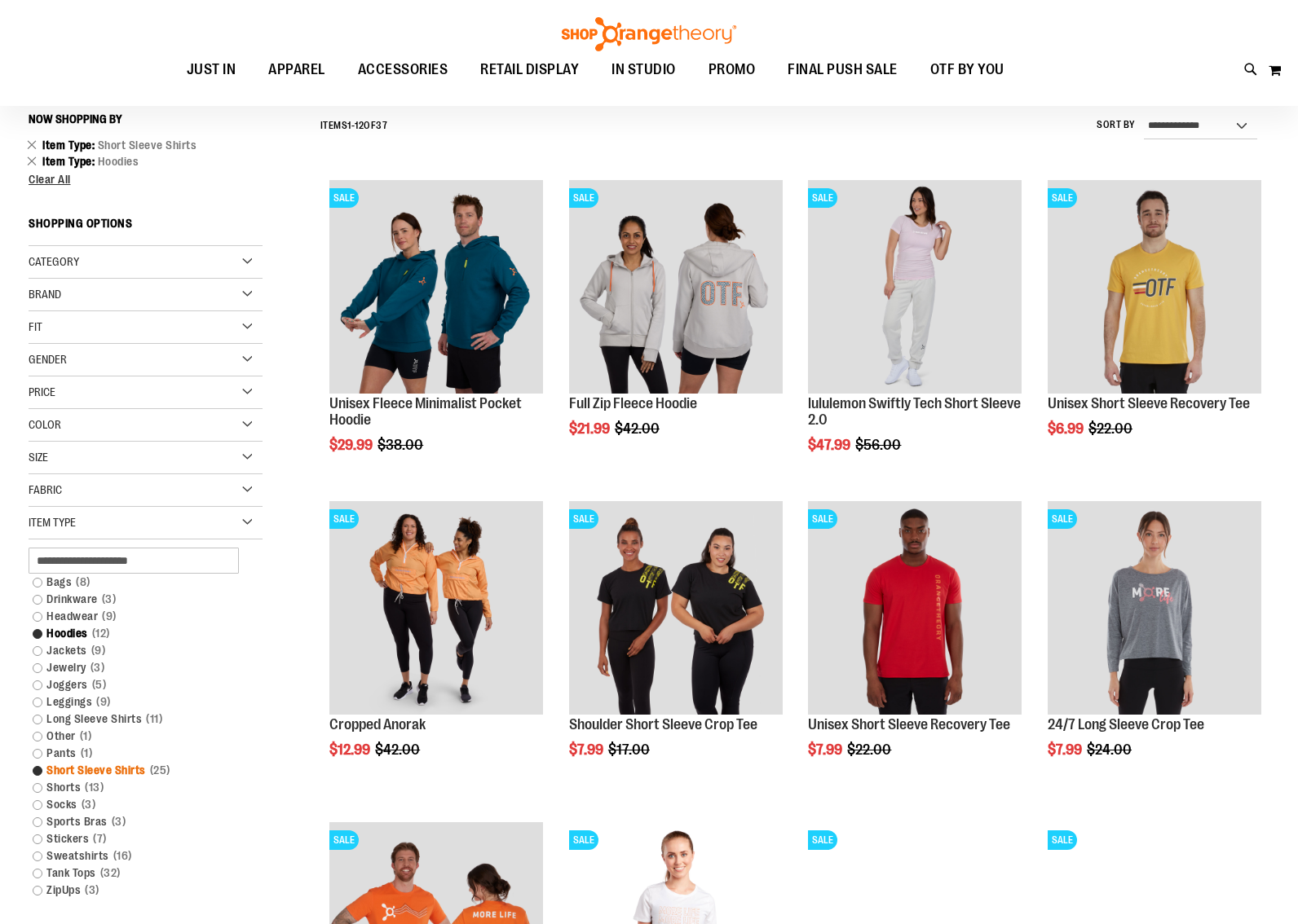
click at [39, 772] on link "Short Sleeve Shirts 25 items" at bounding box center [136, 770] width 224 height 17
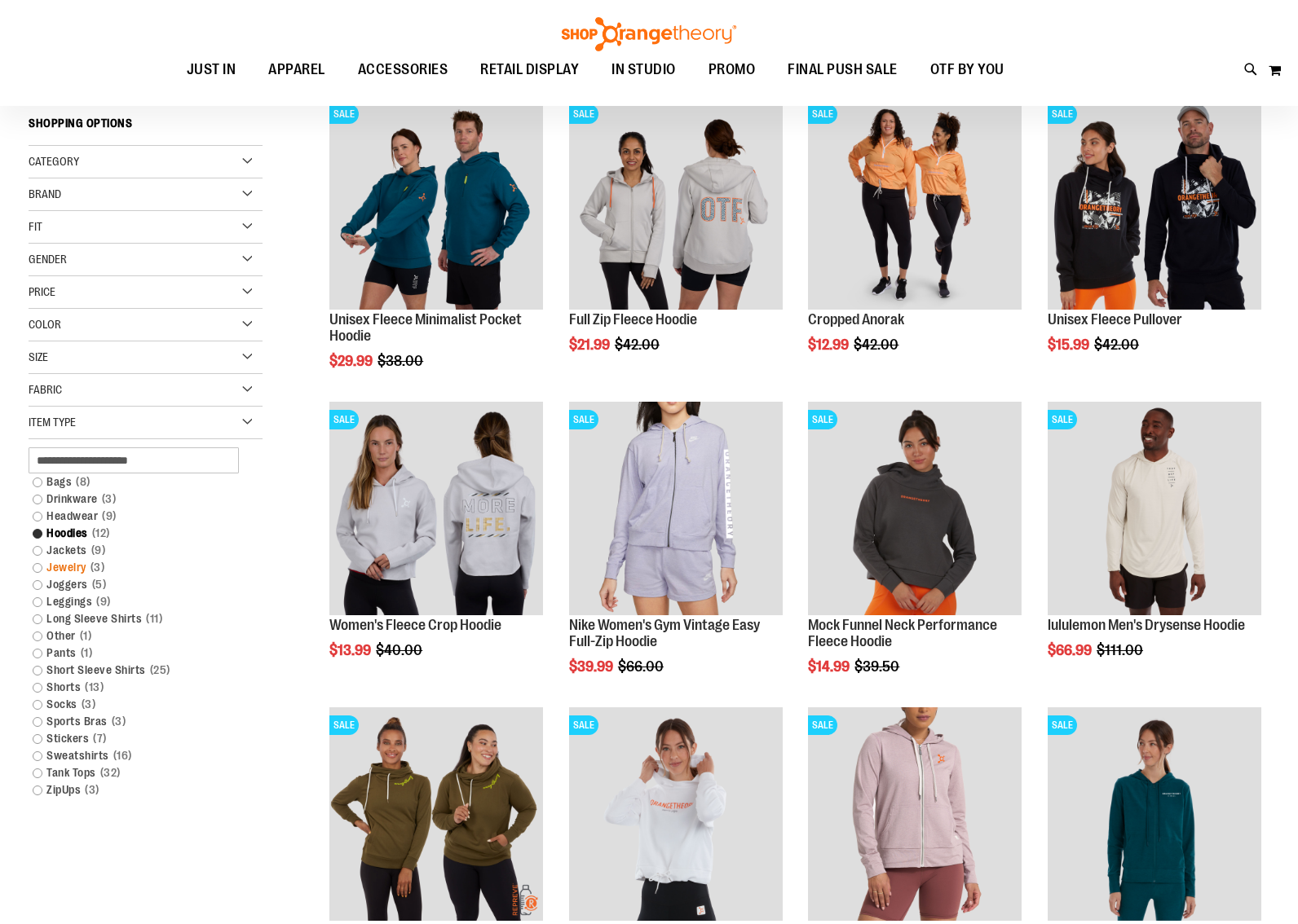
scroll to position [236, 0]
click at [34, 790] on link "ZipUps 3 items" at bounding box center [136, 790] width 224 height 17
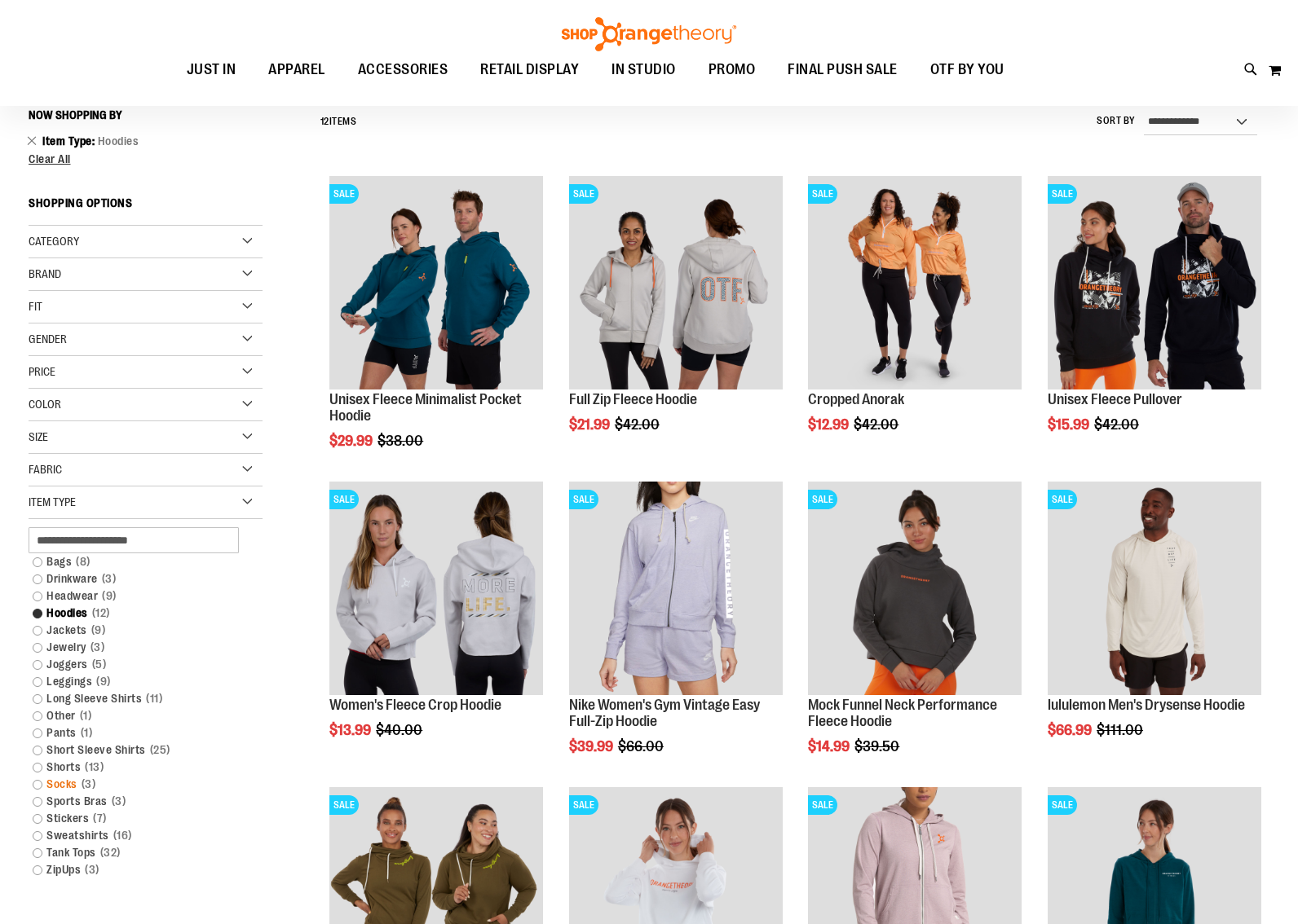
scroll to position [152, 0]
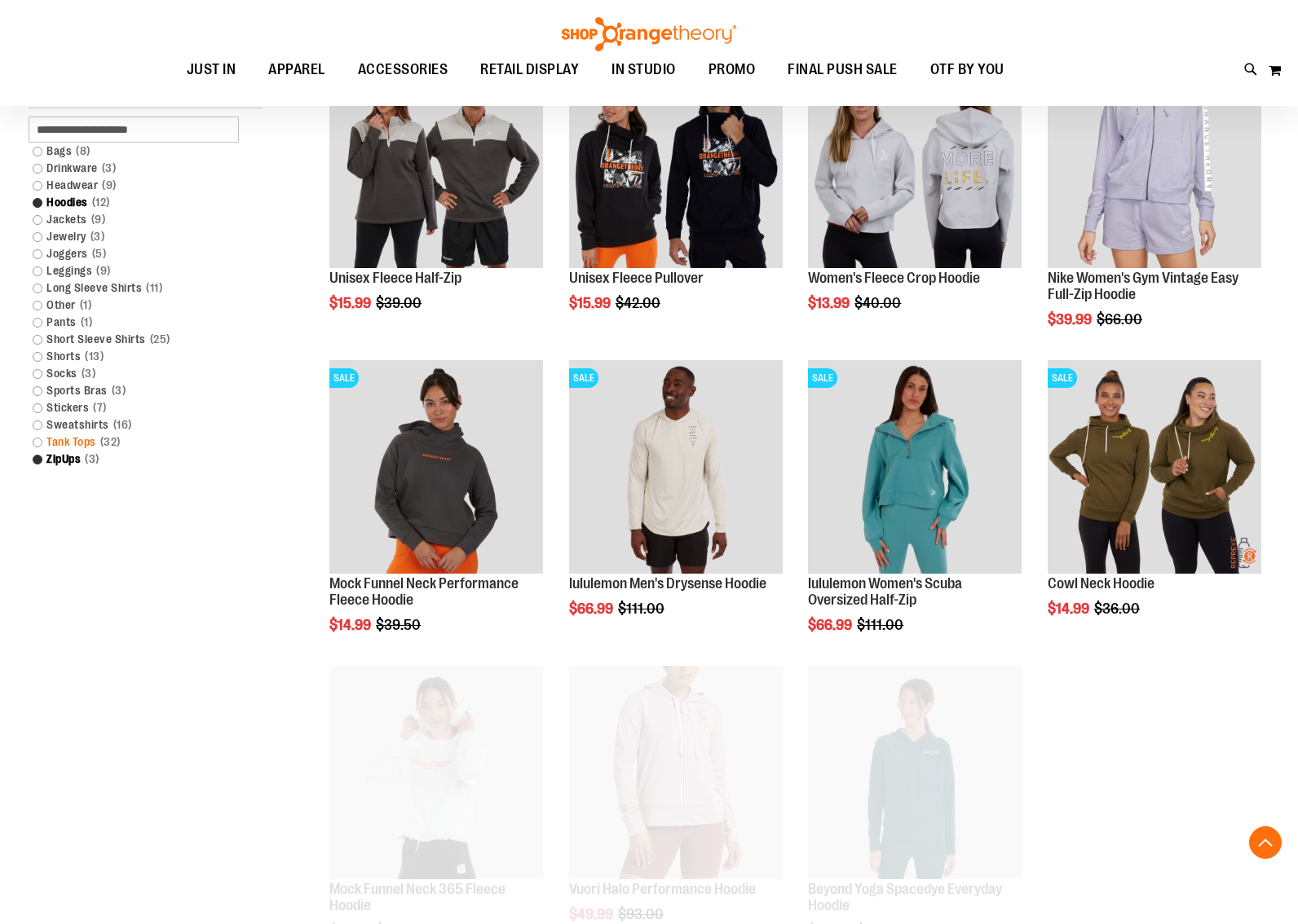
scroll to position [586, 0]
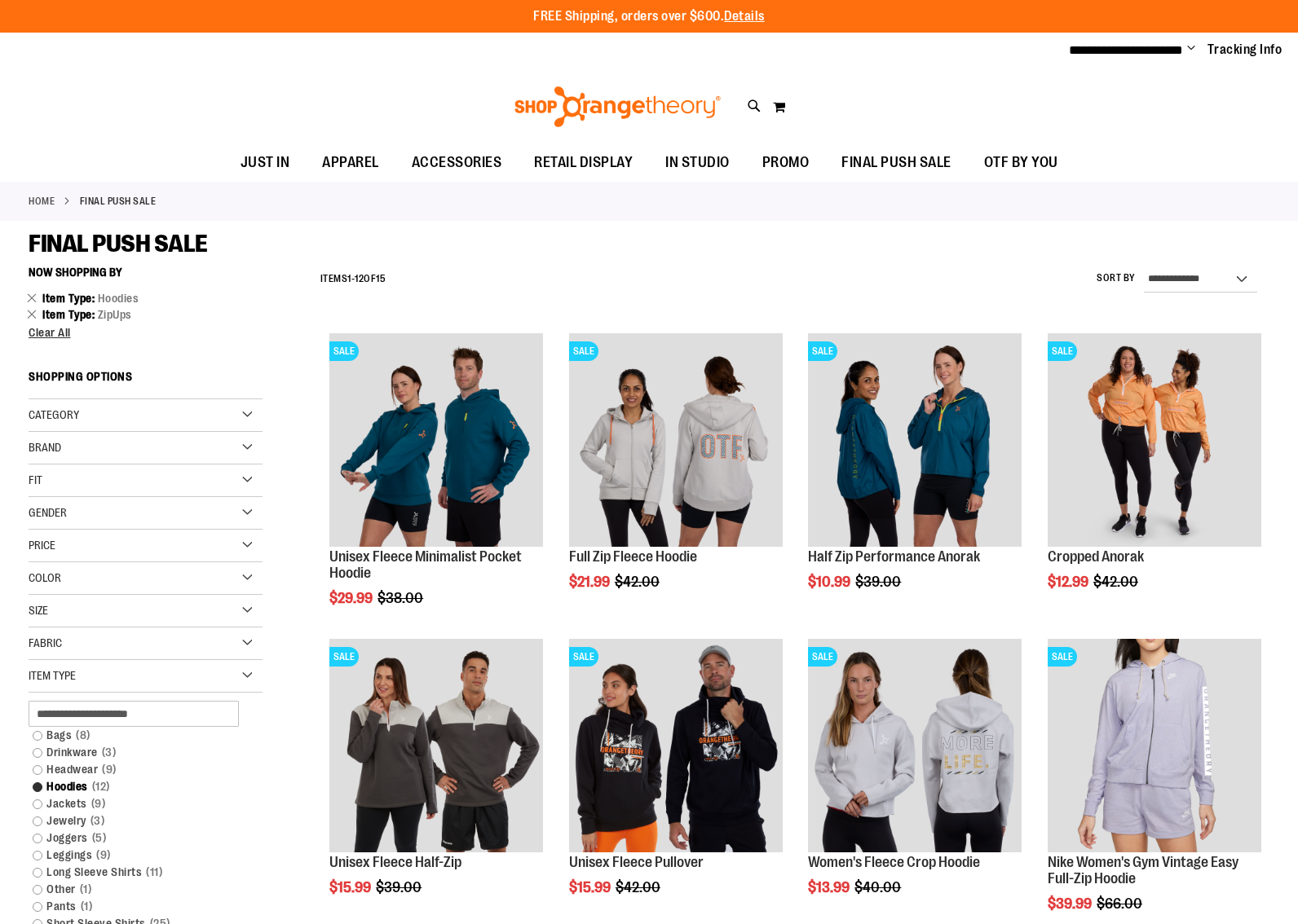
click at [1191, 49] on span "Change" at bounding box center [1190, 49] width 8 height 16
click at [1113, 110] on link "Sign Out" at bounding box center [1132, 110] width 143 height 31
